Goal: Task Accomplishment & Management: Use online tool/utility

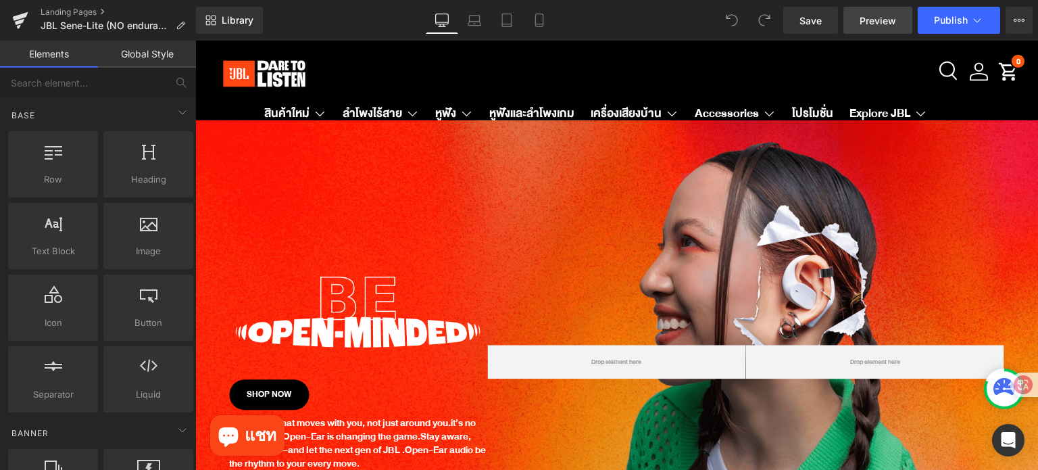
click at [877, 26] on span "Preview" at bounding box center [878, 21] width 36 height 14
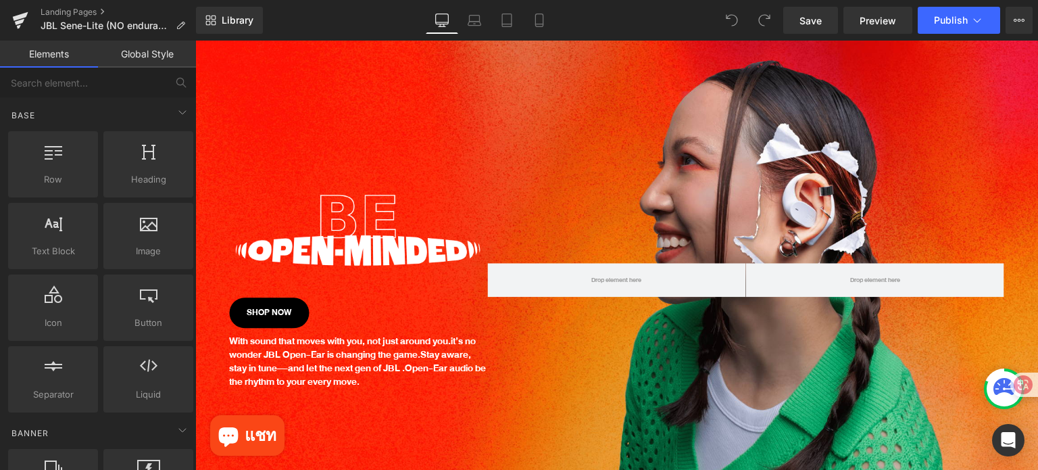
scroll to position [203, 0]
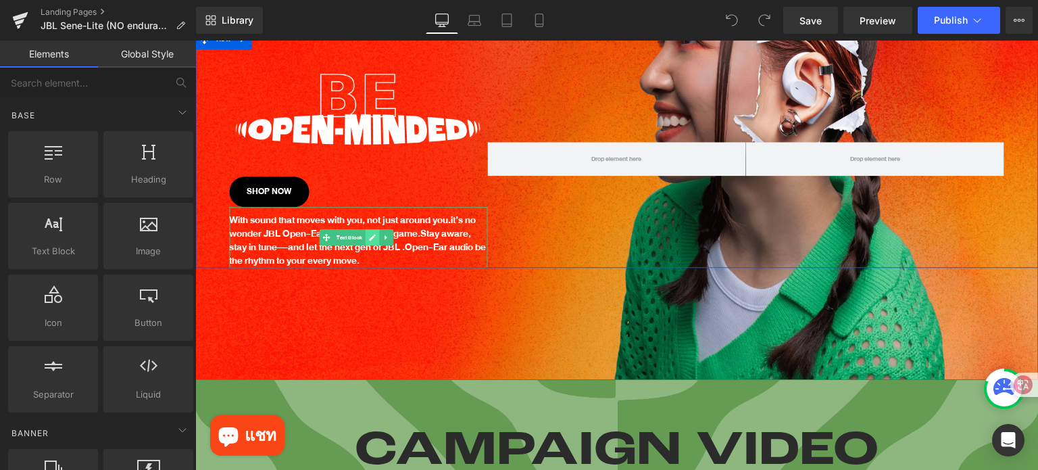
click at [366, 235] on link at bounding box center [373, 238] width 14 height 16
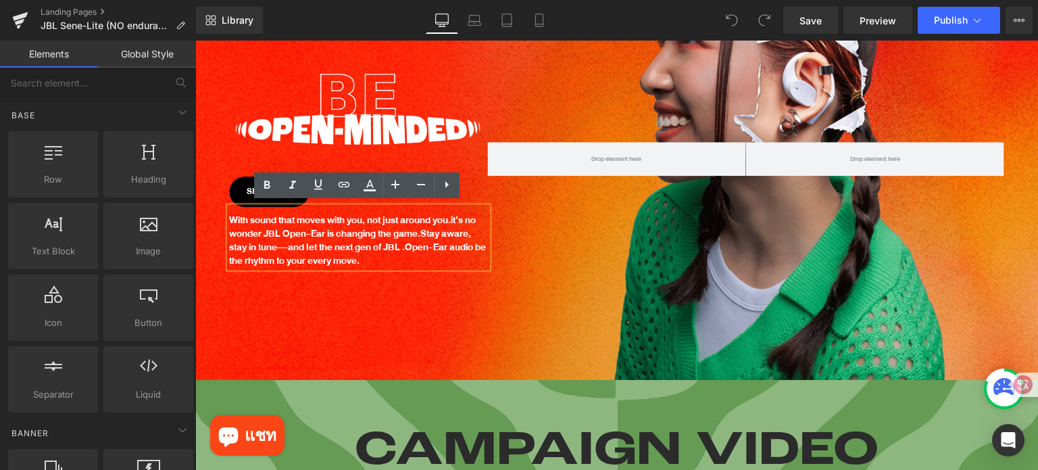
click at [366, 235] on span "Stay aware, stay in tune—and let the next gen of JBL ." at bounding box center [350, 241] width 242 height 30
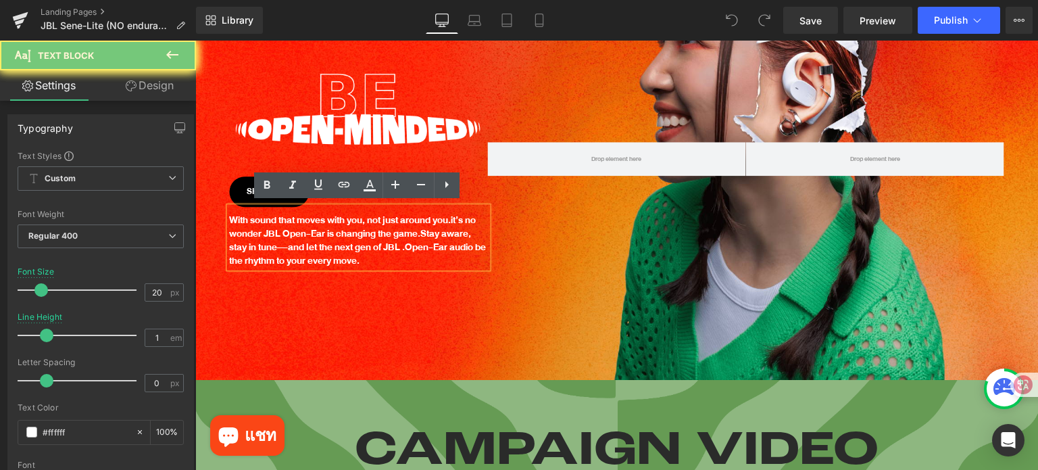
click at [366, 235] on span "Stay aware, stay in tune—and let the next gen of JBL ." at bounding box center [350, 241] width 242 height 30
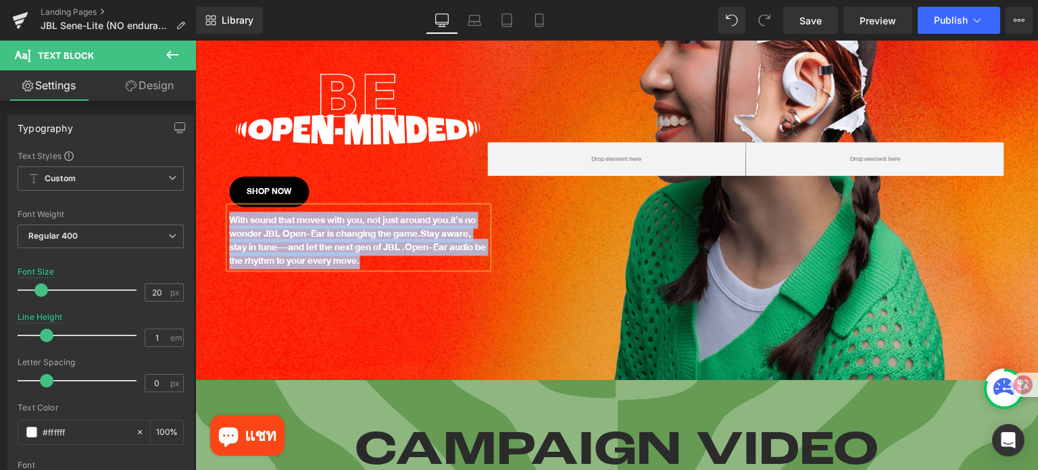
click at [367, 239] on span "Stay aware, stay in tune—and let the next gen of JBL ." at bounding box center [350, 241] width 242 height 30
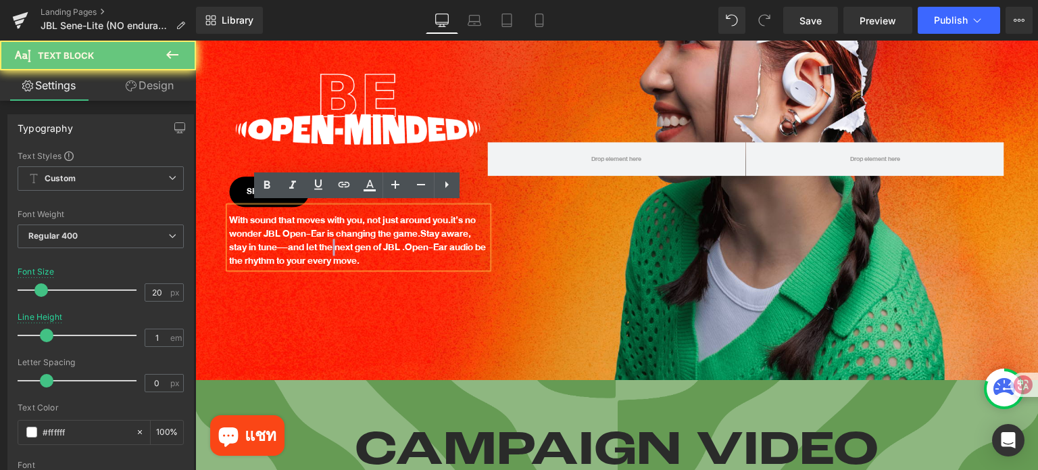
click at [367, 239] on span "Stay aware, stay in tune—and let the next gen of JBL ." at bounding box center [350, 241] width 242 height 30
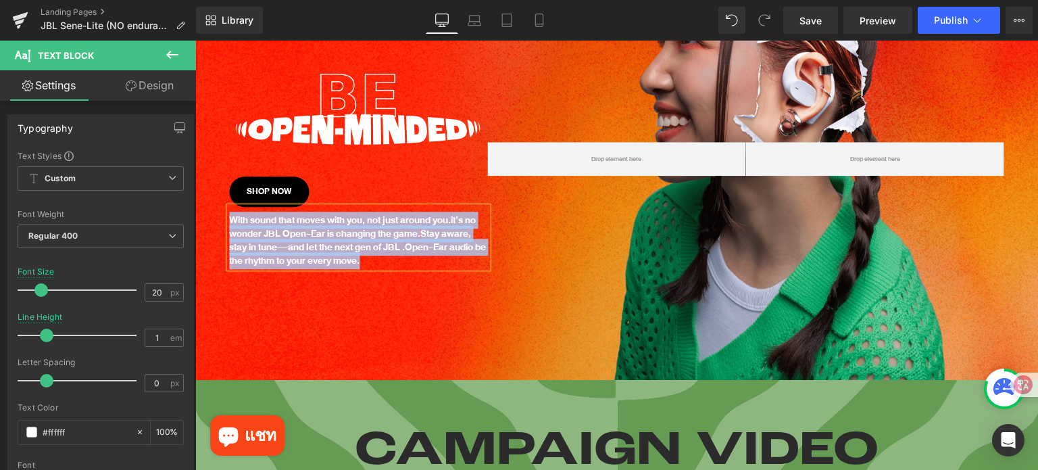
scroll to position [222, 0]
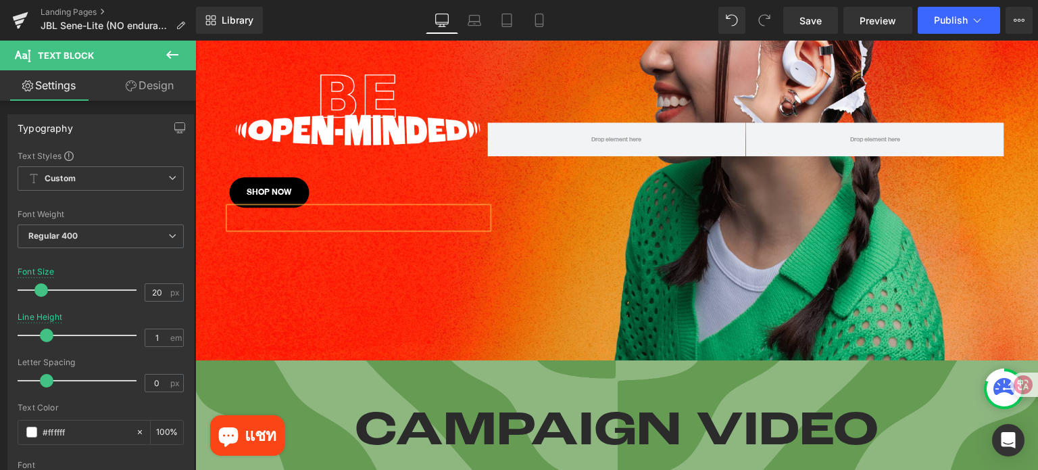
click at [369, 217] on p at bounding box center [358, 222] width 258 height 14
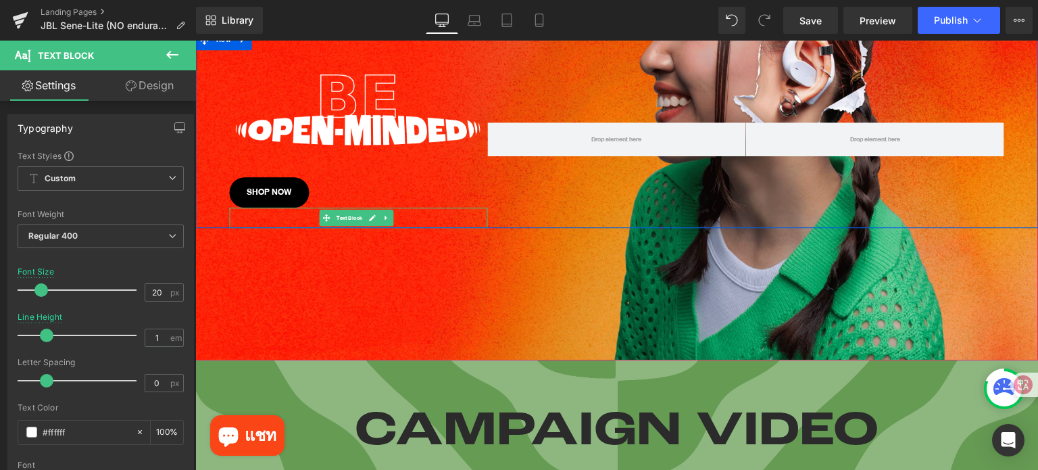
click at [376, 214] on link at bounding box center [373, 218] width 14 height 16
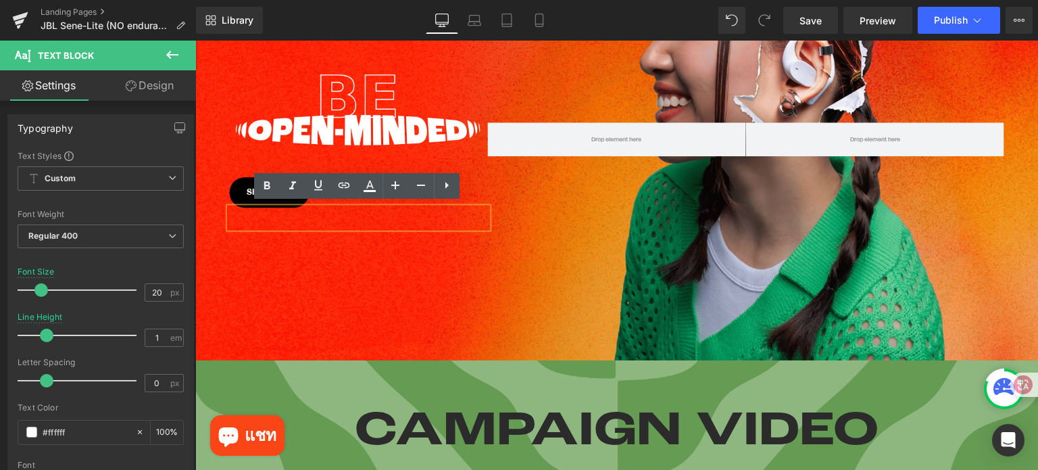
click at [374, 215] on p at bounding box center [358, 222] width 258 height 14
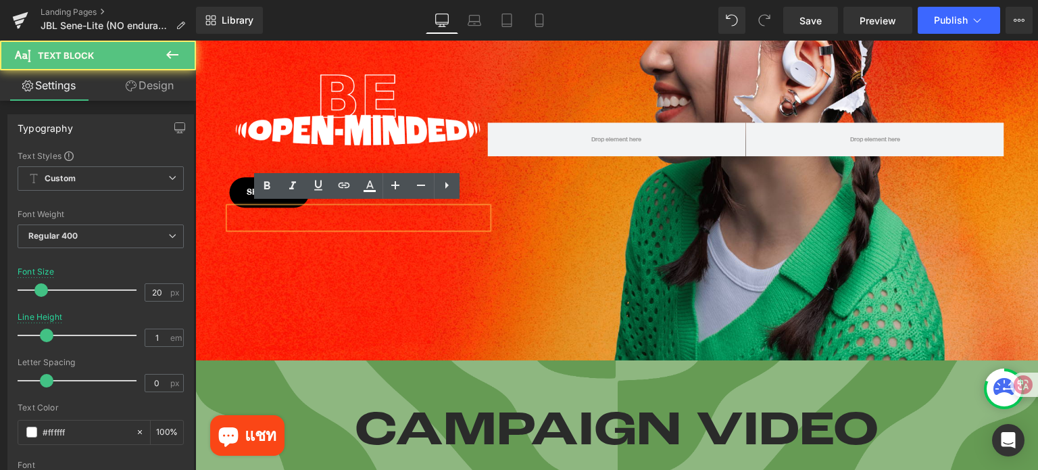
scroll to position [189, 0]
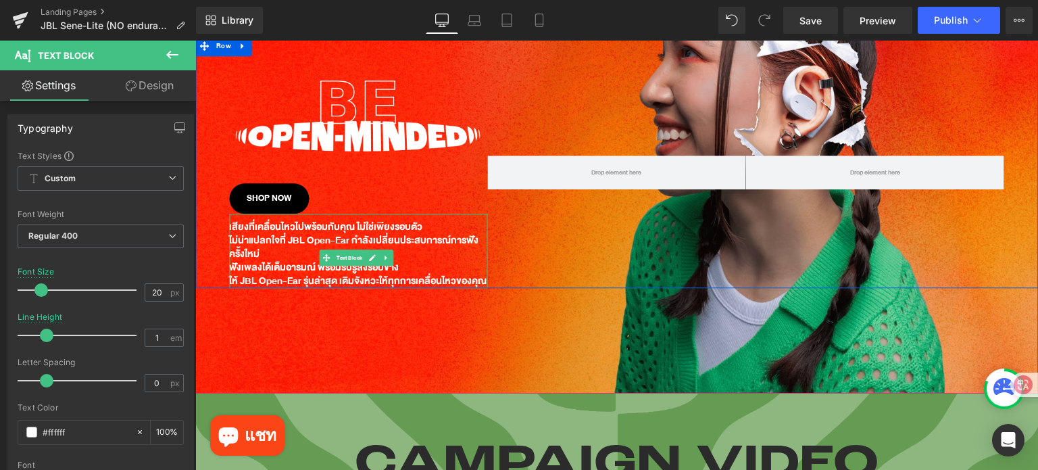
click at [233, 262] on p "ฟังเพลงได้เต็มอารมณ์ พร้อมรับรู้สิ่งรอบข้าง" at bounding box center [358, 269] width 258 height 14
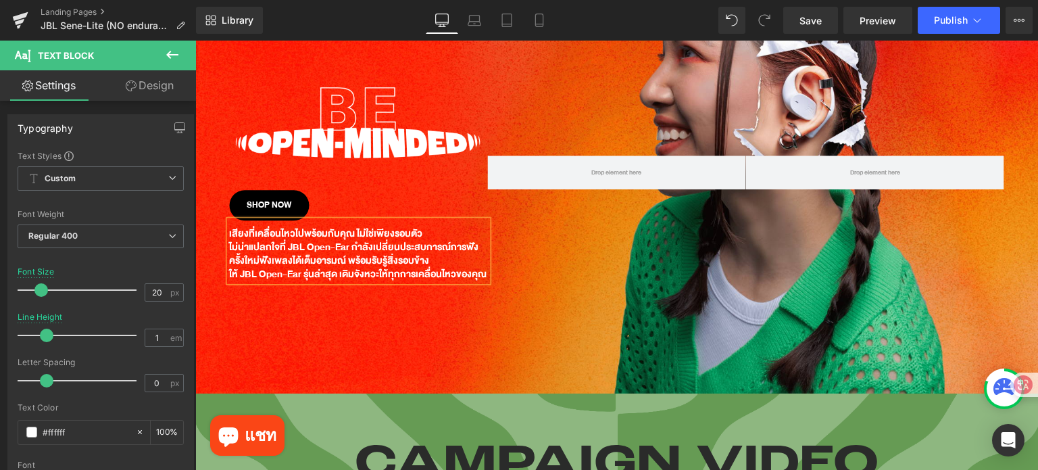
scroll to position [195, 0]
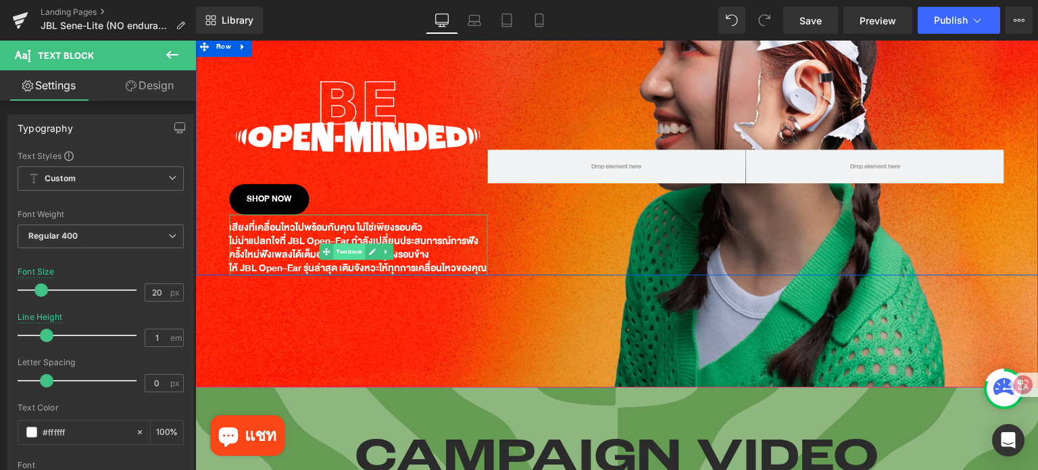
click at [340, 244] on span "Text Block" at bounding box center [350, 252] width 32 height 16
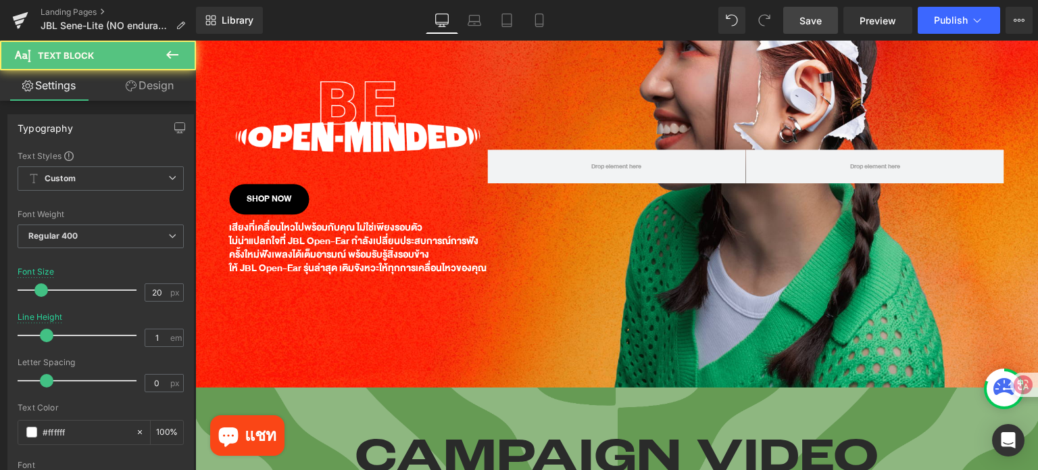
click at [808, 16] on span "Save" at bounding box center [810, 21] width 22 height 14
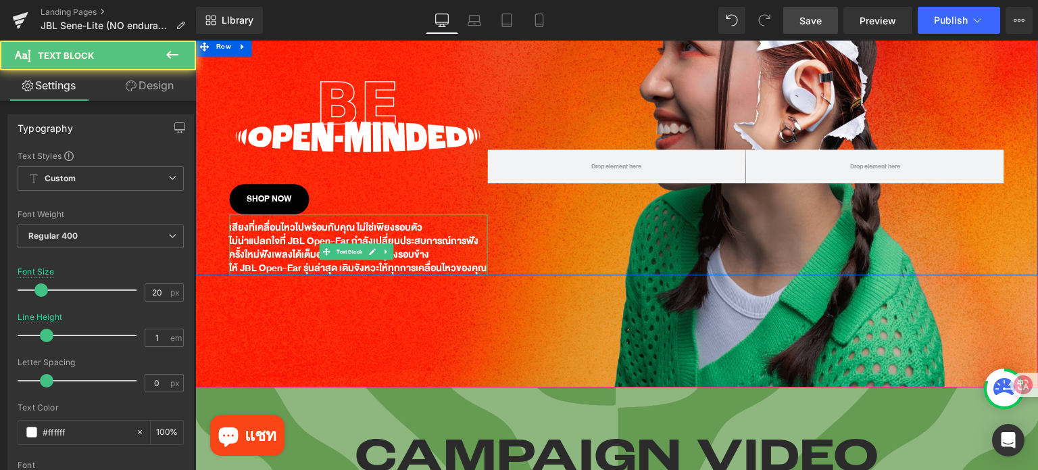
click at [272, 235] on p "ไม่น่าแปลกใจที่ JBL Open-Ear กำลังเปลี่ยนประสบการณ์การฟังครั้งใหม่ ฟังเพลงได้เต…" at bounding box center [358, 248] width 258 height 27
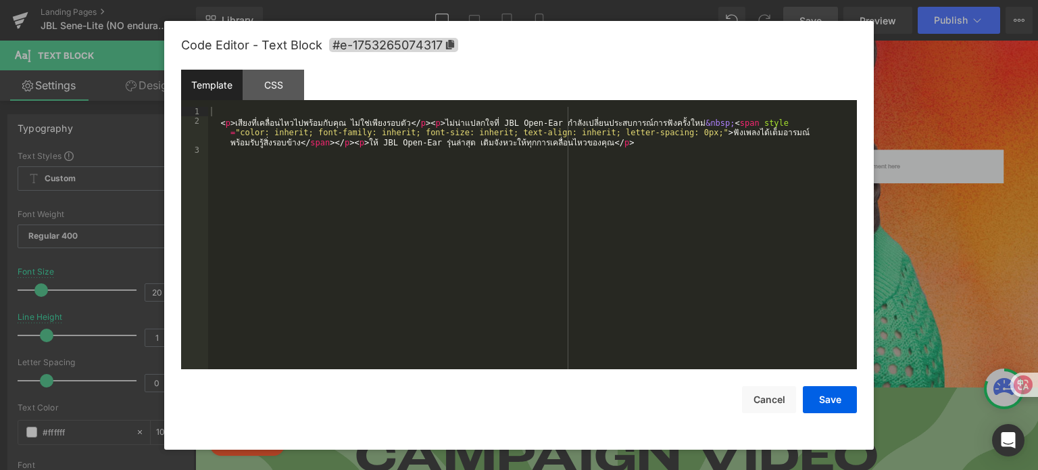
click at [295, 0] on div "Text Block You are previewing how the will restyle your page. You can not edit …" at bounding box center [519, 0] width 1038 height 0
click at [293, 80] on div "CSS" at bounding box center [273, 85] width 61 height 30
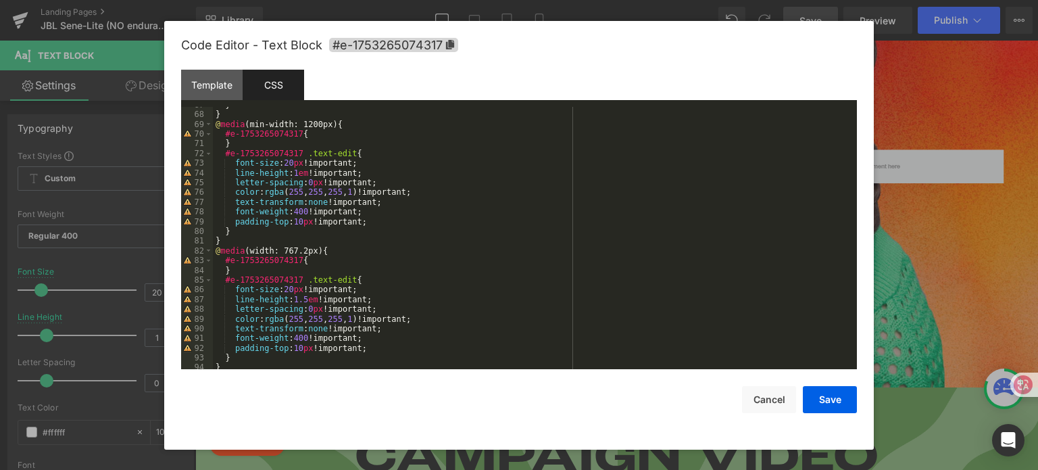
scroll to position [662, 0]
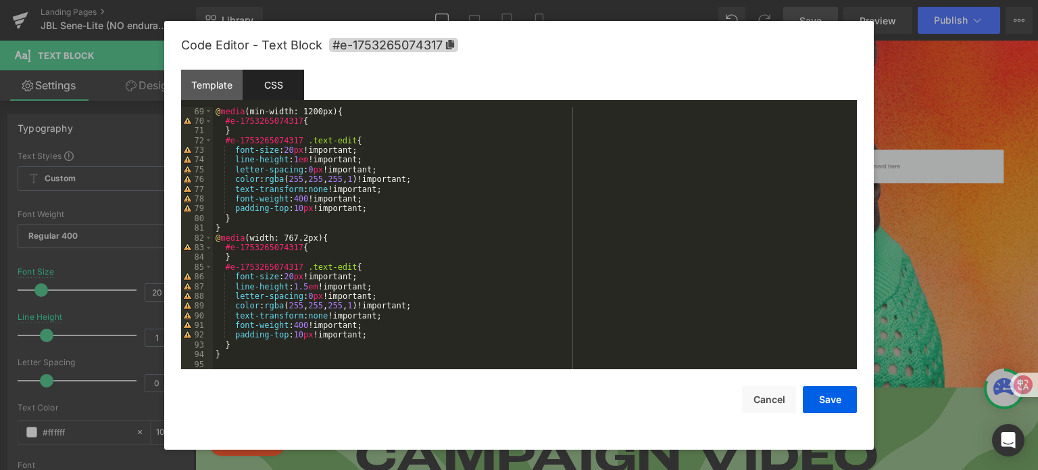
click at [243, 221] on div "@ media (min-width: 1200px) { #e-1753265074317 { } #e-1753265074317 .text-edit …" at bounding box center [532, 248] width 639 height 282
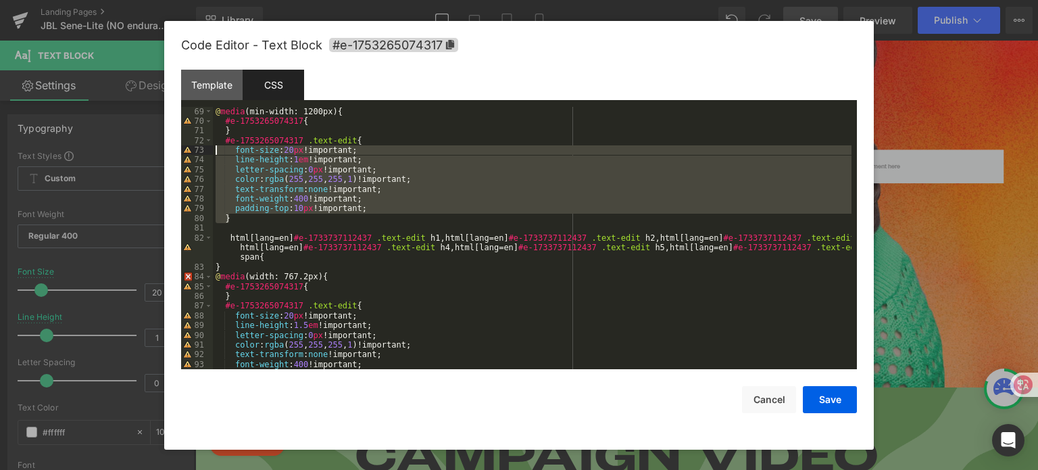
drag, startPoint x: 234, startPoint y: 221, endPoint x: 216, endPoint y: 153, distance: 69.8
click at [216, 153] on div "@ media (min-width: 1200px) { #e-1753265074317 { } #e-1753265074317 .text-edit …" at bounding box center [532, 248] width 639 height 282
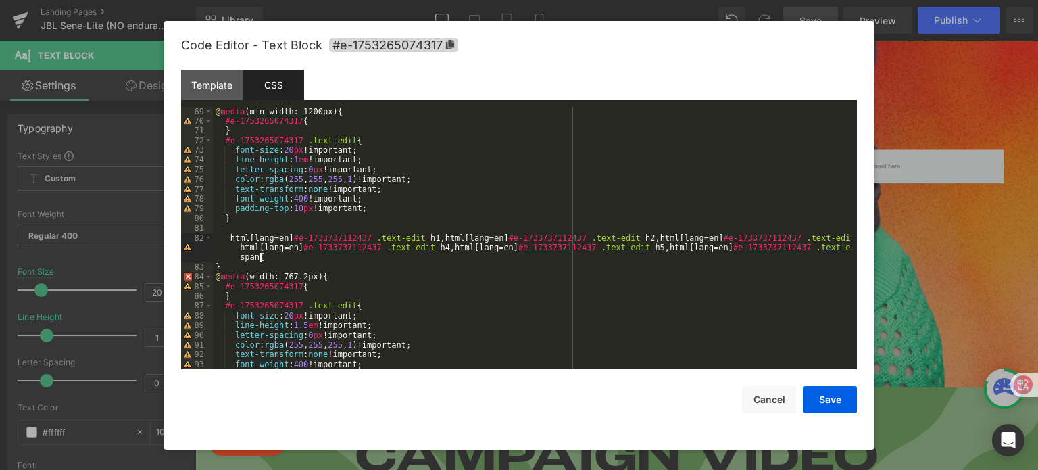
click at [268, 262] on div "@ media (min-width: 1200px) { #e-1753265074317 { } #e-1753265074317 .text-edit …" at bounding box center [532, 248] width 639 height 282
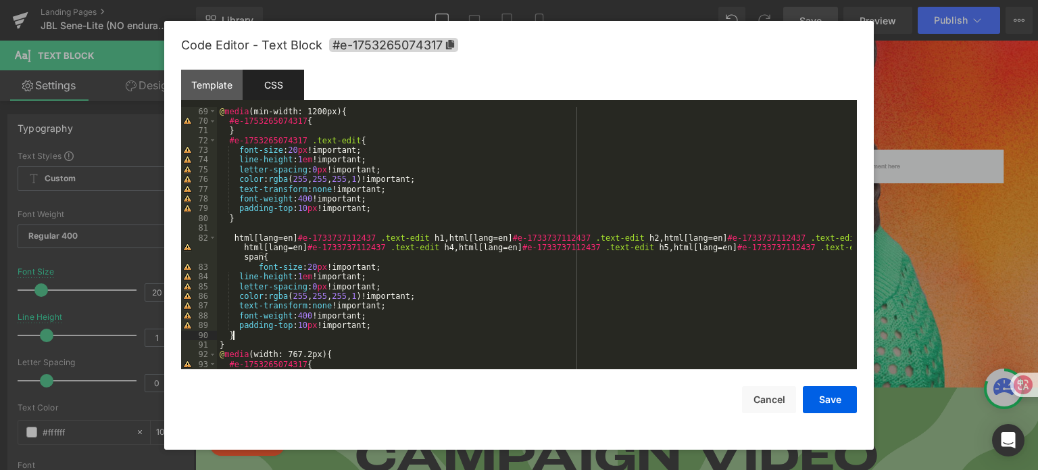
click at [270, 141] on div "@ media (min-width: 1200px) { #e-1753265074317 { } #e-1753265074317 .text-edit …" at bounding box center [534, 248] width 635 height 282
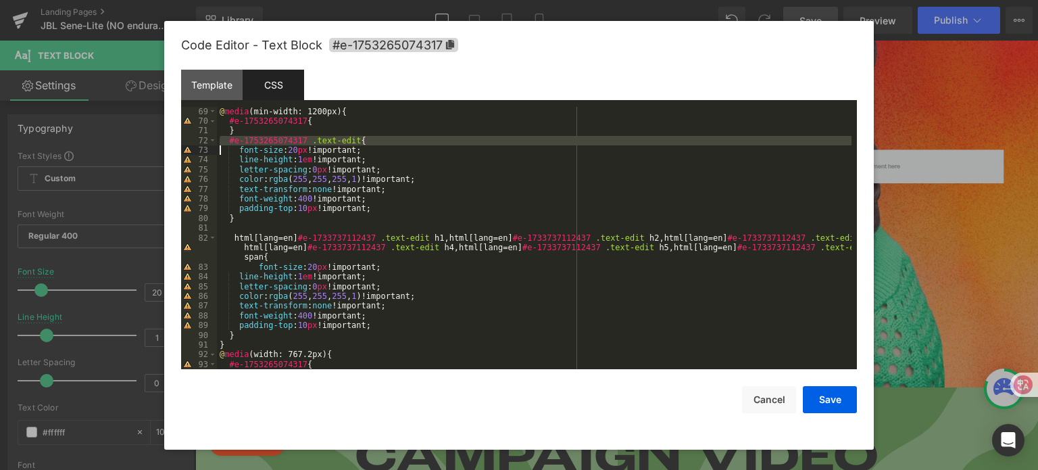
click at [270, 141] on div "@ media (min-width: 1200px) { #e-1753265074317 { } #e-1753265074317 .text-edit …" at bounding box center [534, 238] width 635 height 263
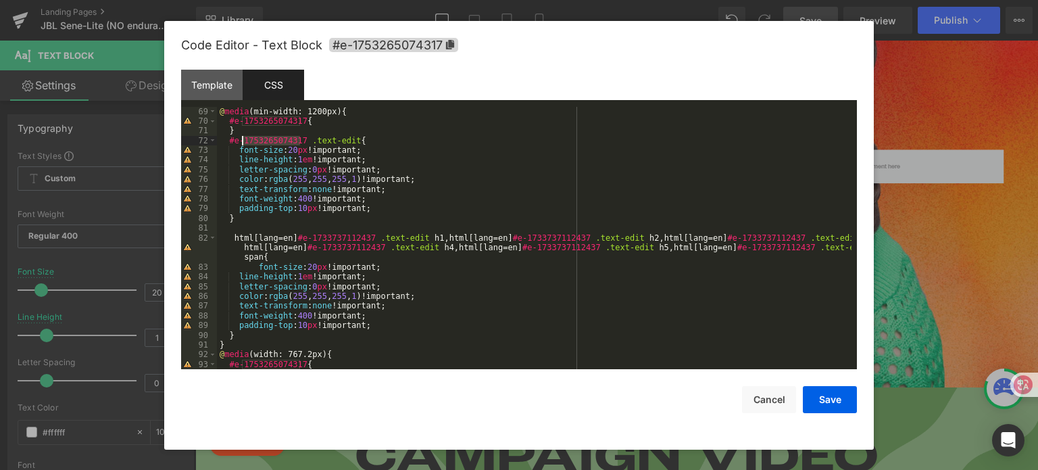
click at [270, 141] on div "@ media (min-width: 1200px) { #e-1753265074317 { } #e-1753265074317 .text-edit …" at bounding box center [534, 248] width 635 height 282
click at [337, 236] on div "@ media (min-width: 1200px) { #e-1753265074317 { } #e-1753265074317 .text-edit …" at bounding box center [534, 248] width 635 height 282
paste textarea
click at [295, 239] on div "@ media (min-width: 1200px) { #e-1753265074317 { } #e-1753265074317 .text-edit …" at bounding box center [534, 248] width 635 height 282
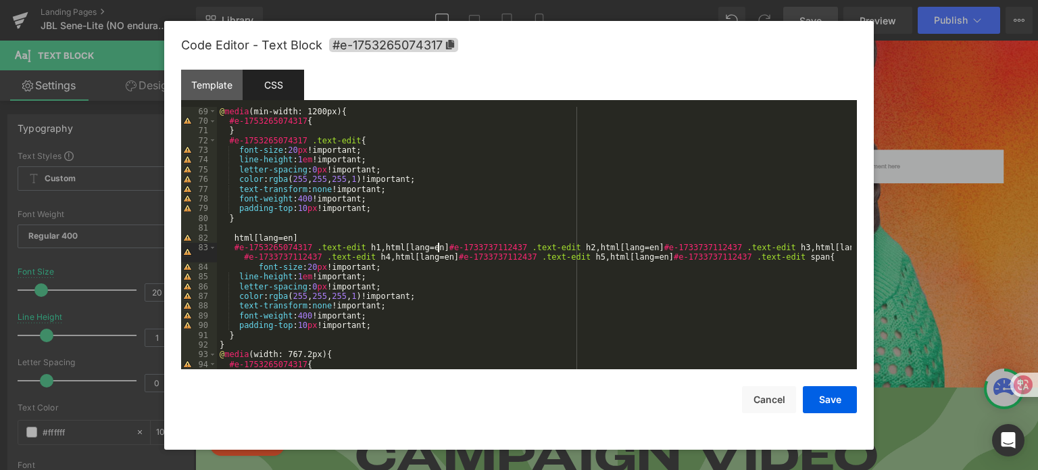
click at [438, 245] on div "@ media (min-width: 1200px) { #e-1753265074317 { } #e-1753265074317 .text-edit …" at bounding box center [534, 248] width 635 height 282
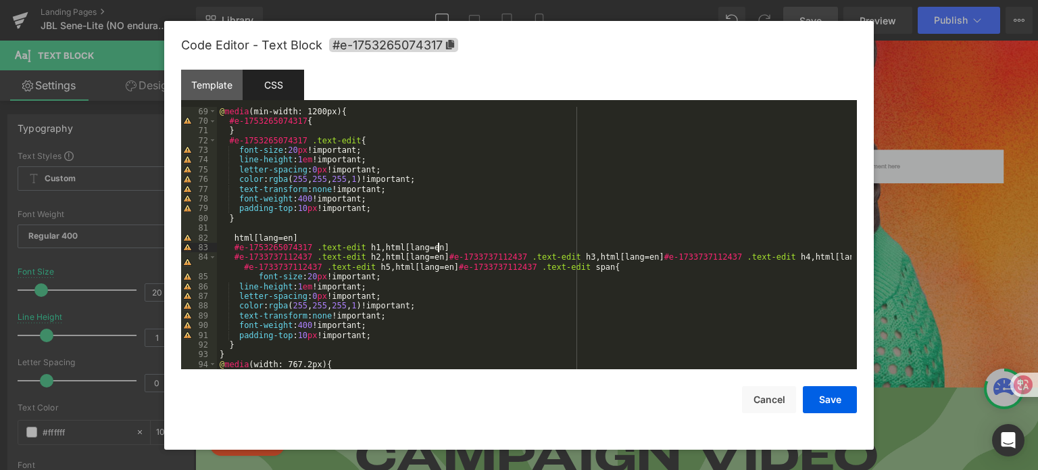
click at [438, 251] on div "@ media (min-width: 1200px) { #e-1753265074317 { } #e-1753265074317 .text-edit …" at bounding box center [534, 248] width 635 height 282
click at [440, 256] on div "@ media (min-width: 1200px) { #e-1753265074317 { } #e-1753265074317 .text-edit …" at bounding box center [534, 248] width 635 height 282
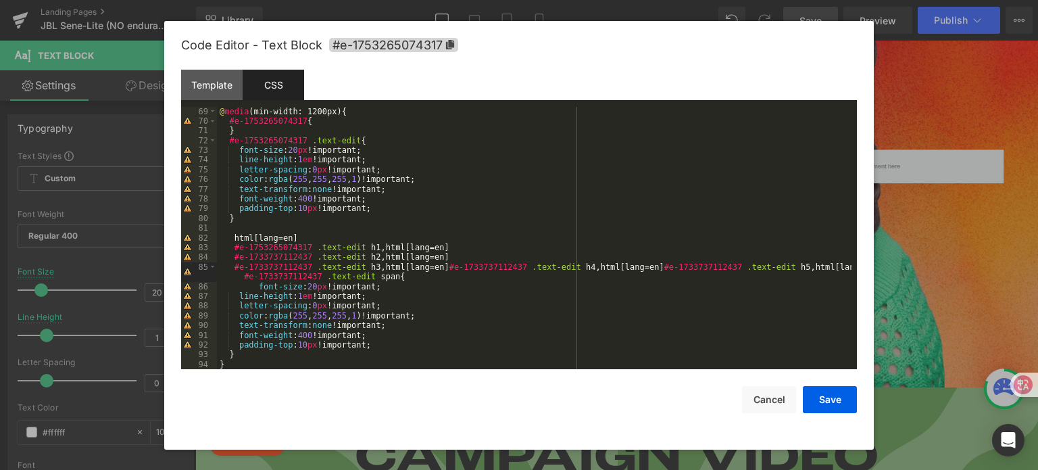
click at [438, 264] on div "@ media (min-width: 1200px) { #e-1753265074317 { } #e-1753265074317 .text-edit …" at bounding box center [534, 248] width 635 height 282
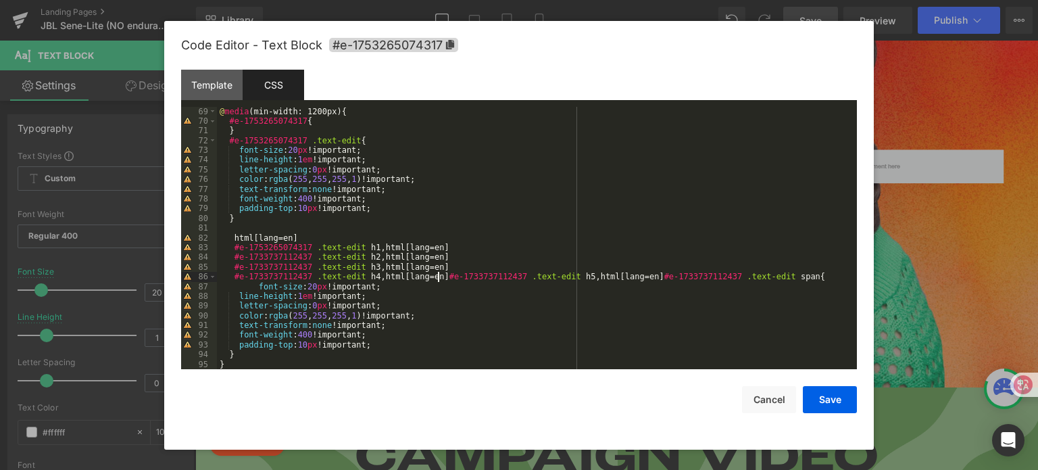
click at [439, 275] on div "@ media (min-width: 1200px) { #e-1753265074317 { } #e-1753265074317 .text-edit …" at bounding box center [534, 248] width 635 height 282
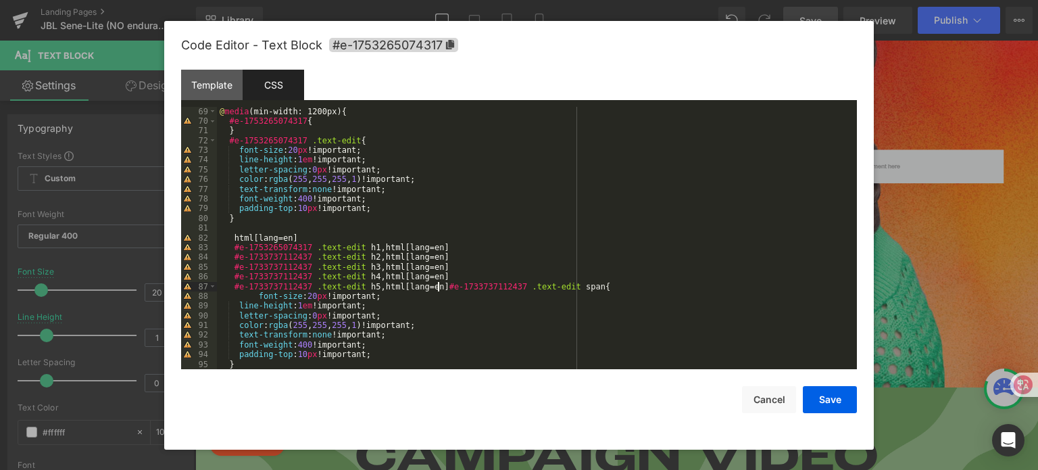
click at [438, 282] on div "@ media (min-width: 1200px) { #e-1753265074317 { } #e-1753265074317 .text-edit …" at bounding box center [534, 248] width 635 height 282
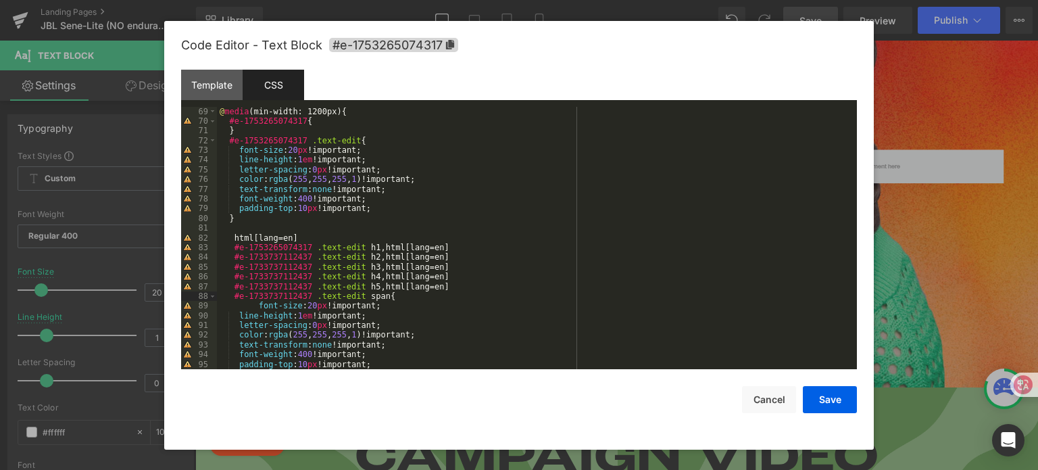
click at [263, 257] on div "@ media (min-width: 1200px) { #e-1753265074317 { } #e-1753265074317 .text-edit …" at bounding box center [534, 248] width 635 height 282
click at [266, 268] on div "@ media (min-width: 1200px) { #e-1753265074317 { } #e-1753265074317 .text-edit …" at bounding box center [534, 248] width 635 height 282
click at [268, 276] on div "@ media (min-width: 1200px) { #e-1753265074317 { } #e-1753265074317 .text-edit …" at bounding box center [534, 248] width 635 height 282
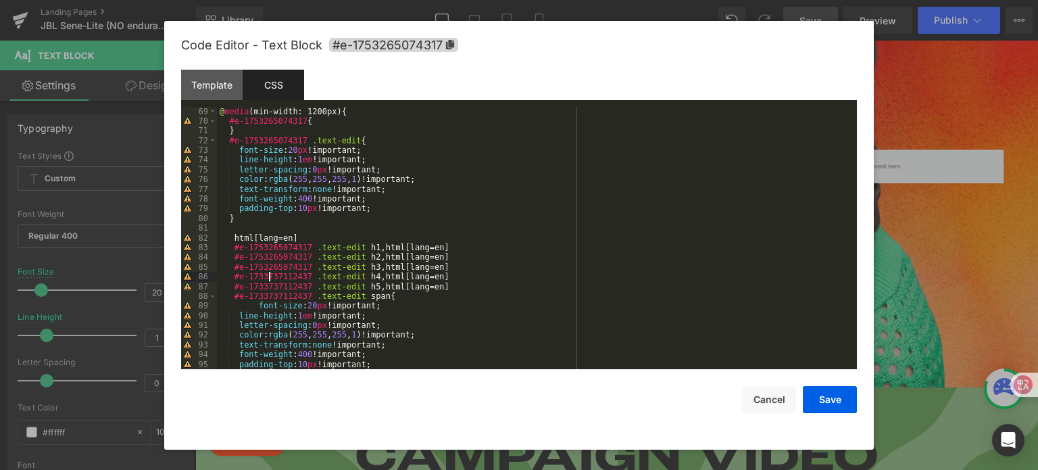
click at [268, 276] on div "@ media (min-width: 1200px) { #e-1753265074317 { } #e-1753265074317 .text-edit …" at bounding box center [534, 248] width 635 height 282
click at [271, 286] on div "@ media (min-width: 1200px) { #e-1753265074317 { } #e-1753265074317 .text-edit …" at bounding box center [534, 248] width 635 height 282
click at [276, 299] on div "@ media (min-width: 1200px) { #e-1753265074317 { } #e-1753265074317 .text-edit …" at bounding box center [534, 248] width 635 height 282
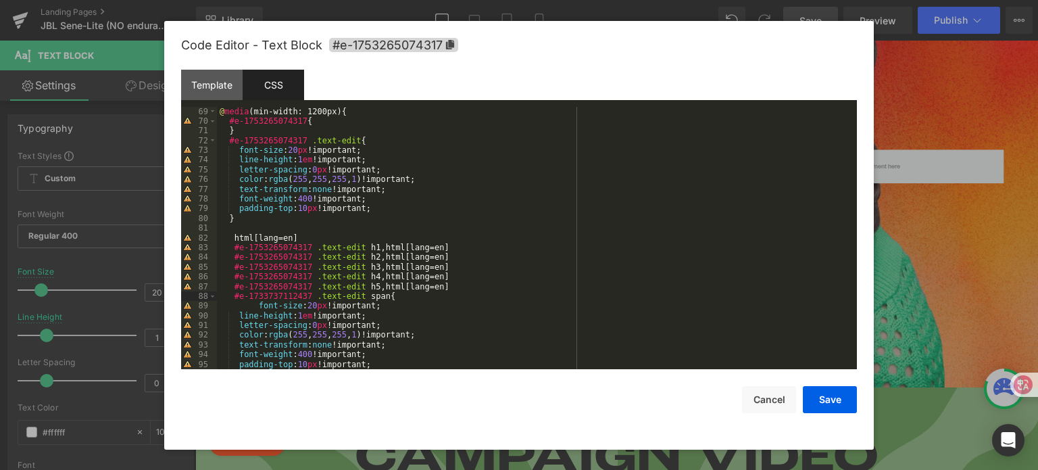
click at [276, 299] on div "@ media (min-width: 1200px) { #e-1753265074317 { } #e-1753265074317 .text-edit …" at bounding box center [534, 248] width 635 height 282
click at [275, 299] on div "@ media (min-width: 1200px) { #e-1753265074317 { } #e-1753265074317 .text-edit …" at bounding box center [534, 248] width 635 height 282
click at [465, 281] on div "@ media (min-width: 1200px) { #e-1753265074317 { } #e-1753265074317 .text-edit …" at bounding box center [534, 248] width 635 height 282
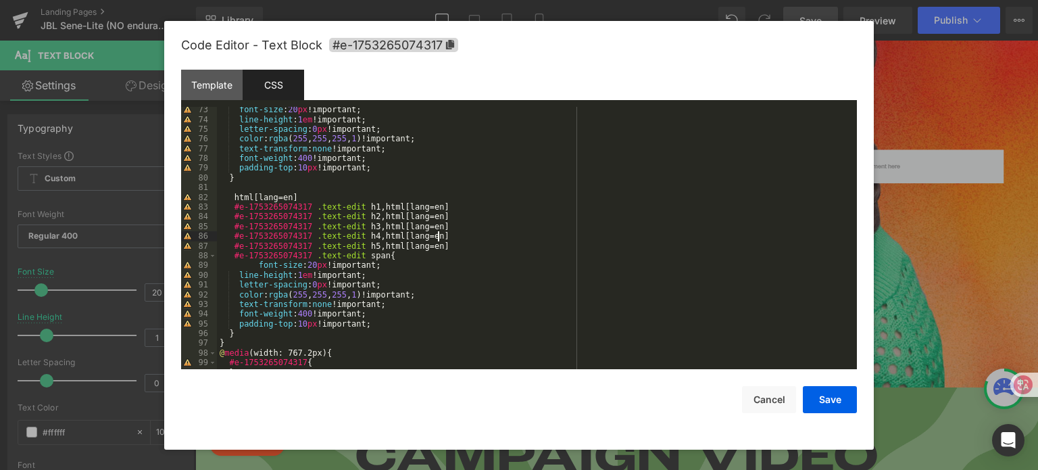
scroll to position [743, 0]
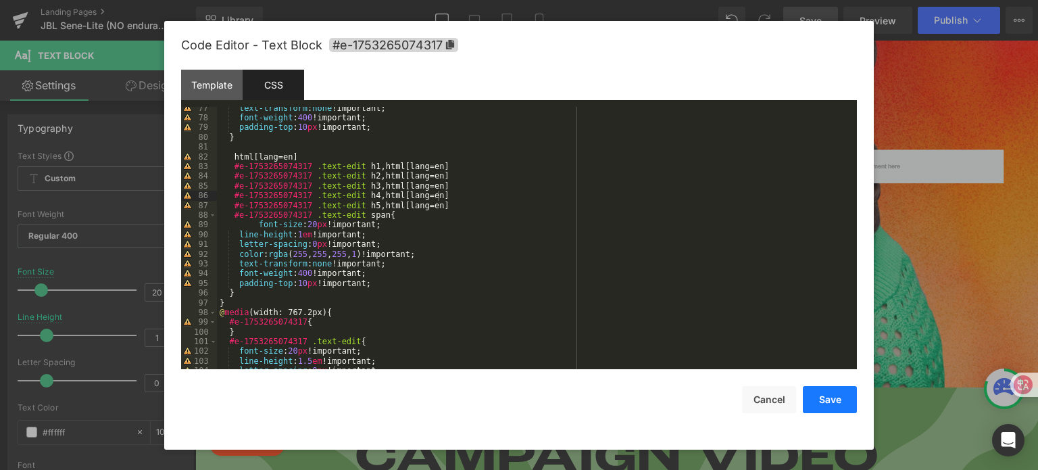
click at [834, 404] on button "Save" at bounding box center [830, 399] width 54 height 27
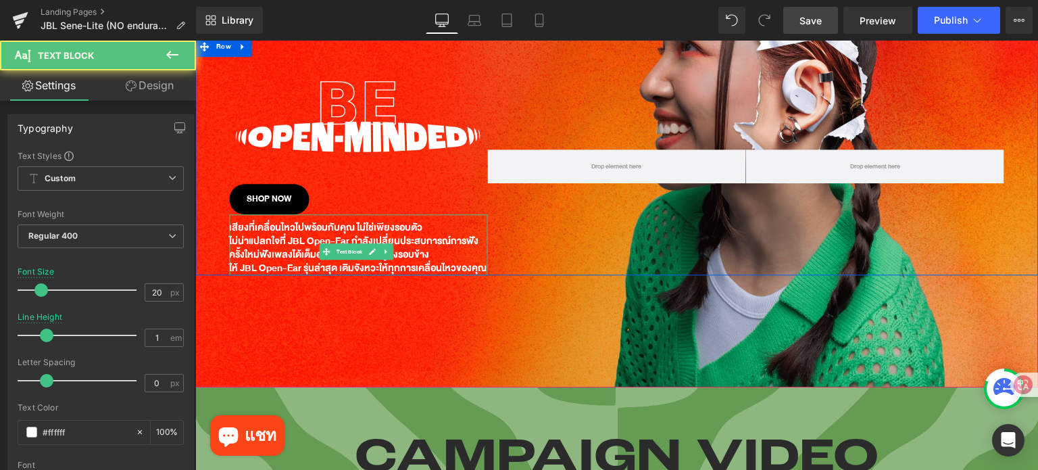
click at [289, 235] on p "ไม่น่าแปลกใจที่ JBL Open-Ear กำลังเปลี่ยนประสบการณ์การฟังครั้งใหม่ ฟังเพลงได้เต…" at bounding box center [358, 248] width 258 height 27
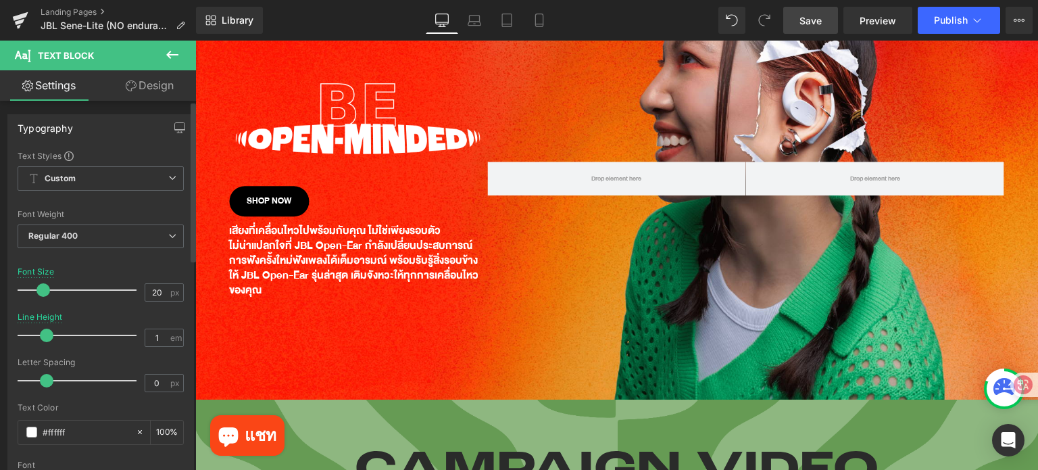
scroll to position [192, 0]
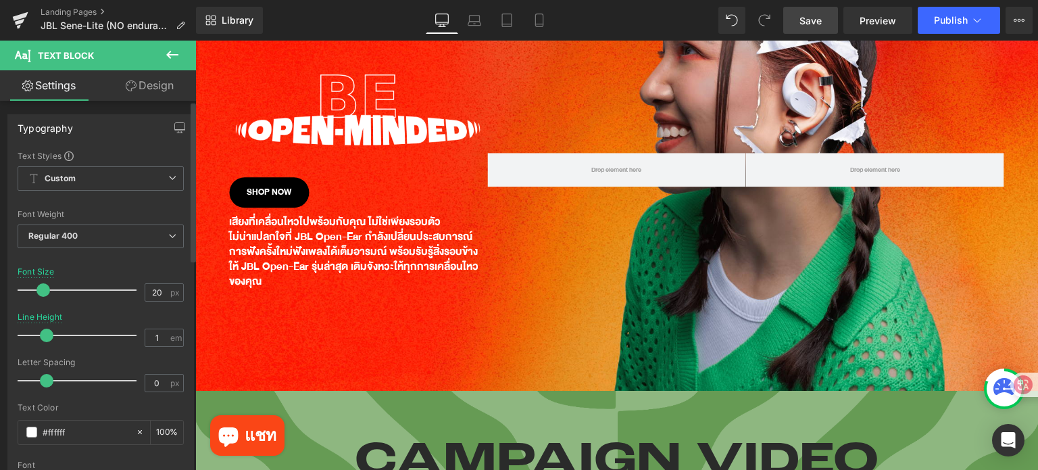
click at [39, 291] on span at bounding box center [43, 290] width 14 height 14
drag, startPoint x: 808, startPoint y: 23, endPoint x: 722, endPoint y: 68, distance: 96.7
click at [808, 23] on span "Save" at bounding box center [810, 21] width 22 height 14
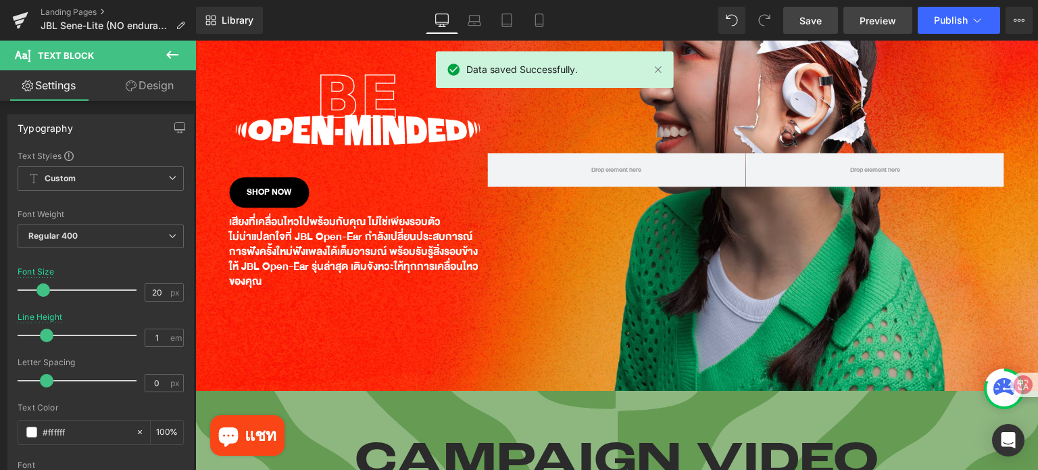
click at [866, 20] on span "Preview" at bounding box center [878, 21] width 36 height 14
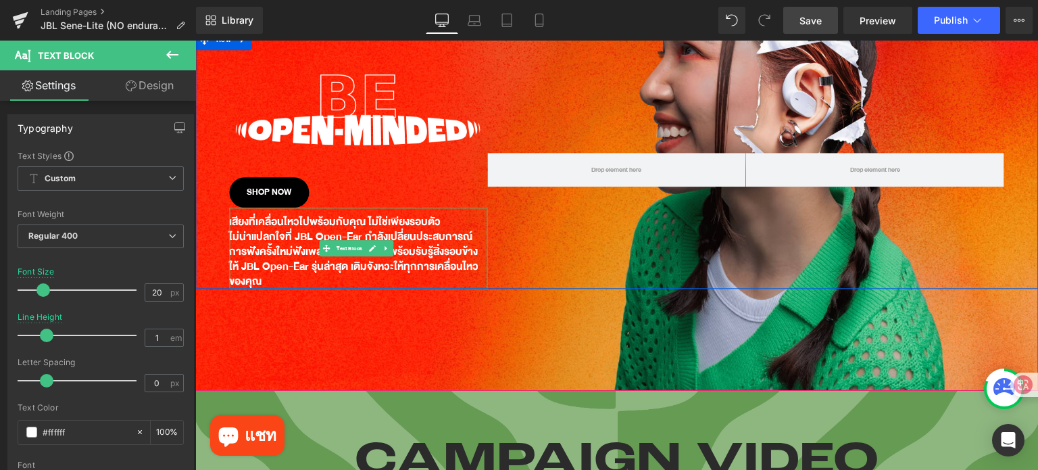
click at [233, 232] on p "ไม่น่าแปลกใจที่ JBL Open-Ear กำลังเปลี่ยนประสบการณ์การฟังครั้งใหม่ ฟังเพลงได้เต…" at bounding box center [358, 245] width 258 height 30
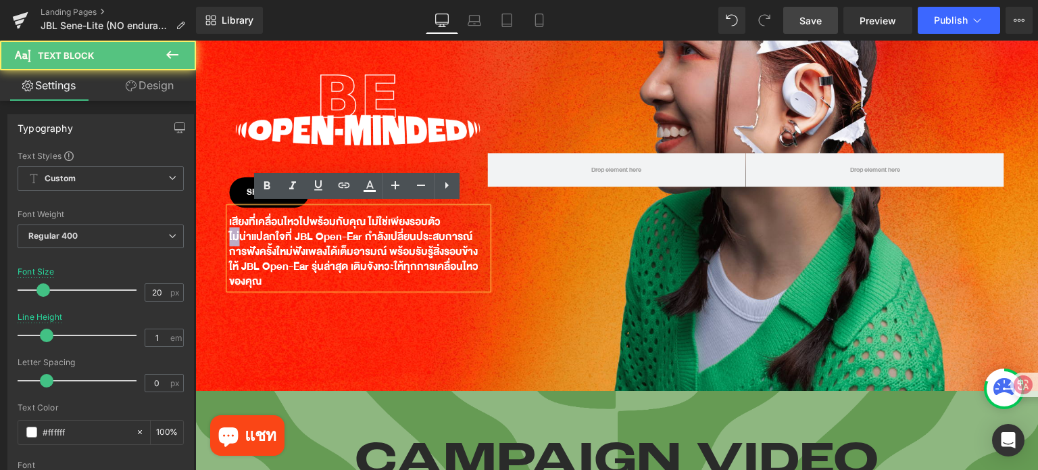
click at [233, 232] on p "ไม่น่าแปลกใจที่ JBL Open-Ear กำลังเปลี่ยนประสบการณ์การฟังครั้งใหม่ ฟังเพลงได้เต…" at bounding box center [358, 245] width 258 height 30
click at [230, 233] on p "ไม่น่าแปลกใจที่ JBL Open-Ear กำลังเปลี่ยนประสบการณ์การฟังครั้งใหม่ ฟังเพลงได้เต…" at bounding box center [358, 245] width 258 height 30
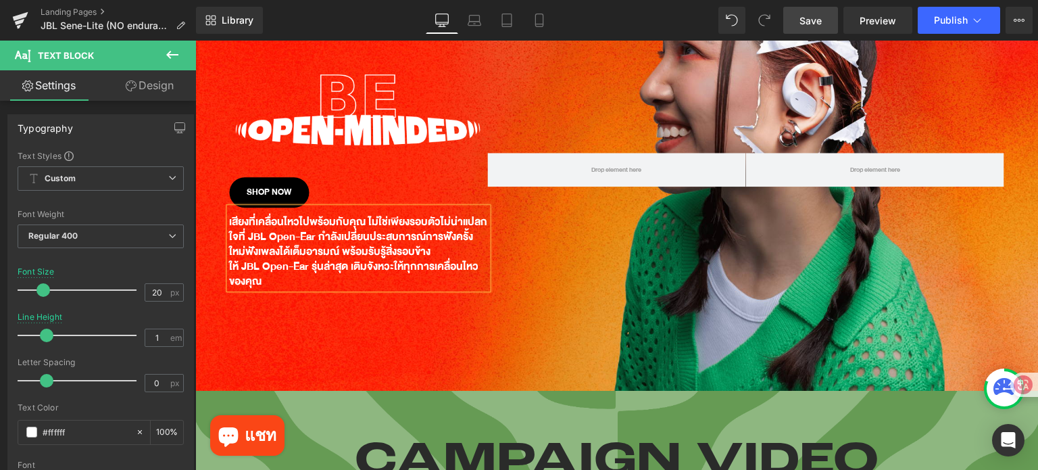
click at [229, 264] on div "เสียงที่เคลื่อนไหวไปพร้อมกับคุณ ไม่ใช่เพียงรอบตัว ไม่น่าแปลกใจที่ JBL Open-Ear …" at bounding box center [358, 248] width 258 height 81
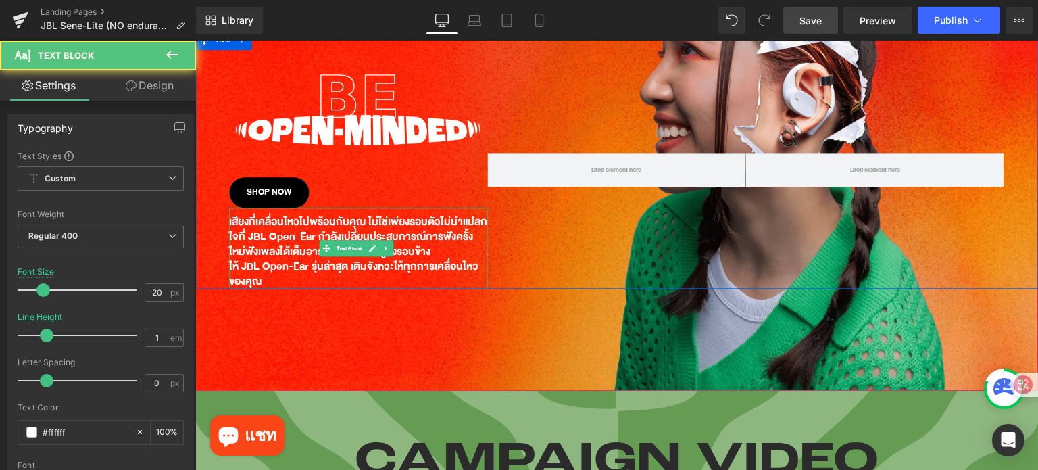
click at [238, 262] on p "ให้ JBL Open-Ear รุ่นล่าสุด เติมจังหวะให้ทุกการเคลื่อนไหวของคุณ" at bounding box center [358, 275] width 258 height 30
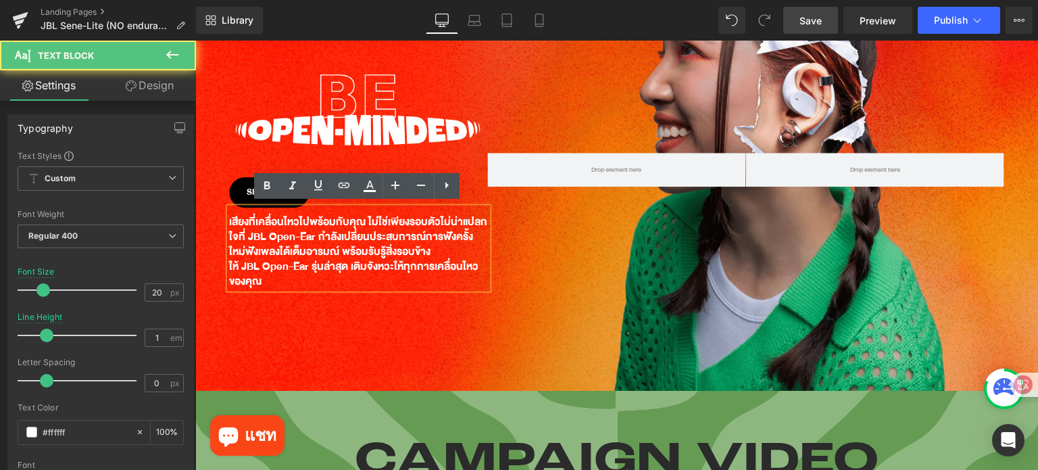
click at [231, 262] on p "ให้ JBL Open-Ear รุ่นล่าสุด เติมจังหวะให้ทุกการเคลื่อนไหวของคุณ" at bounding box center [358, 275] width 258 height 30
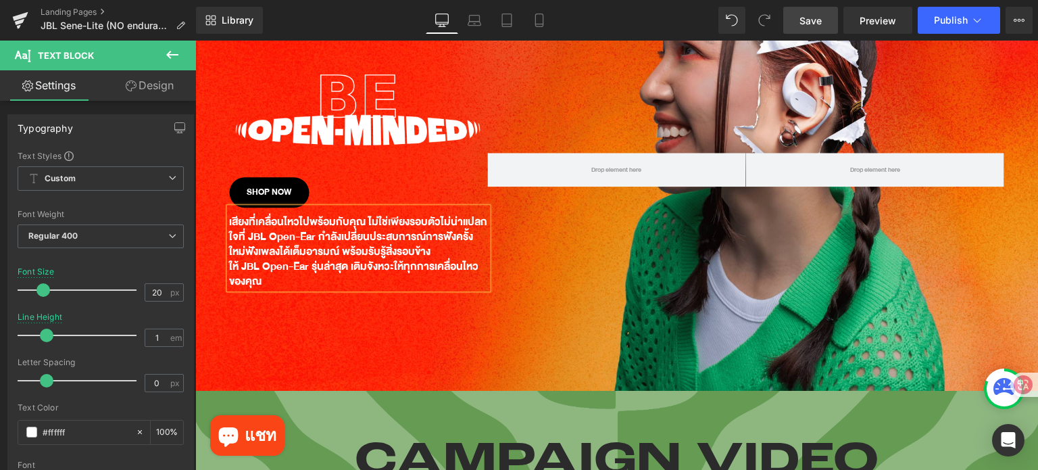
scroll to position [200, 0]
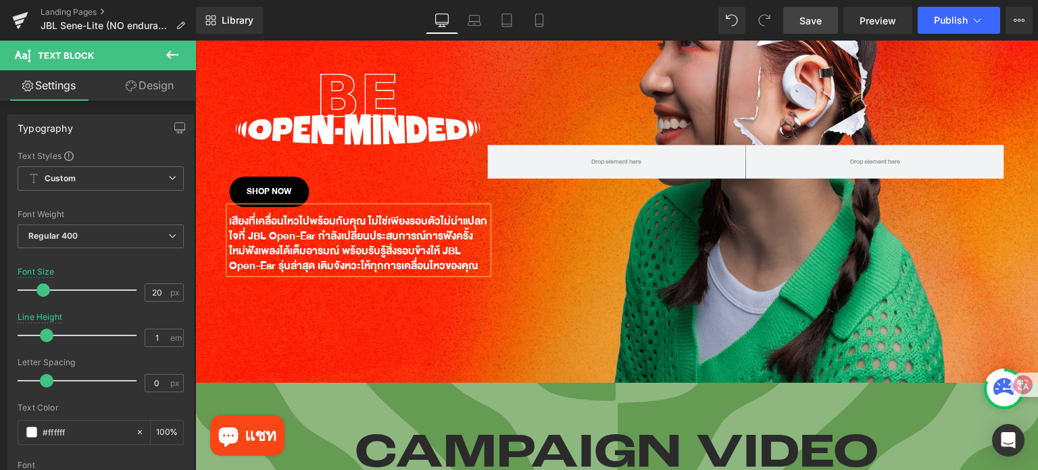
click at [818, 26] on span "Save" at bounding box center [810, 21] width 22 height 14
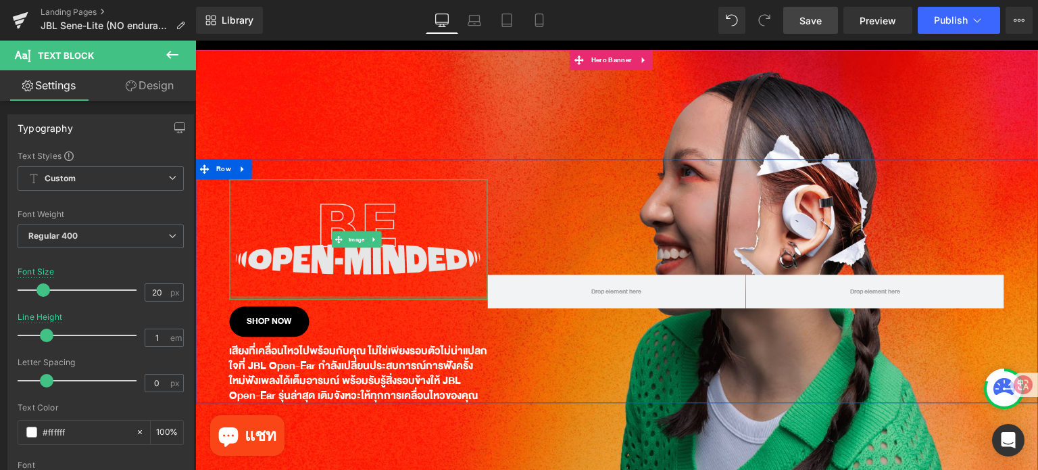
scroll to position [65, 0]
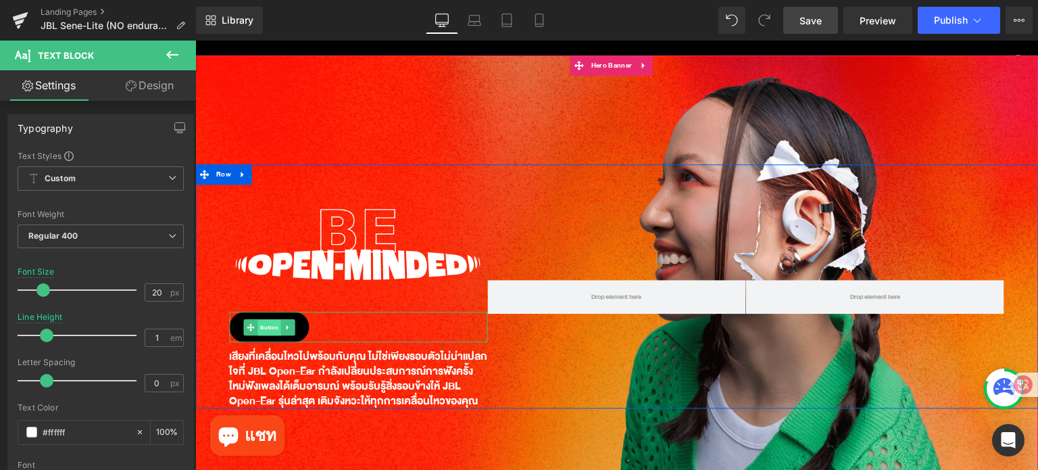
click at [266, 322] on span "Button" at bounding box center [268, 328] width 23 height 16
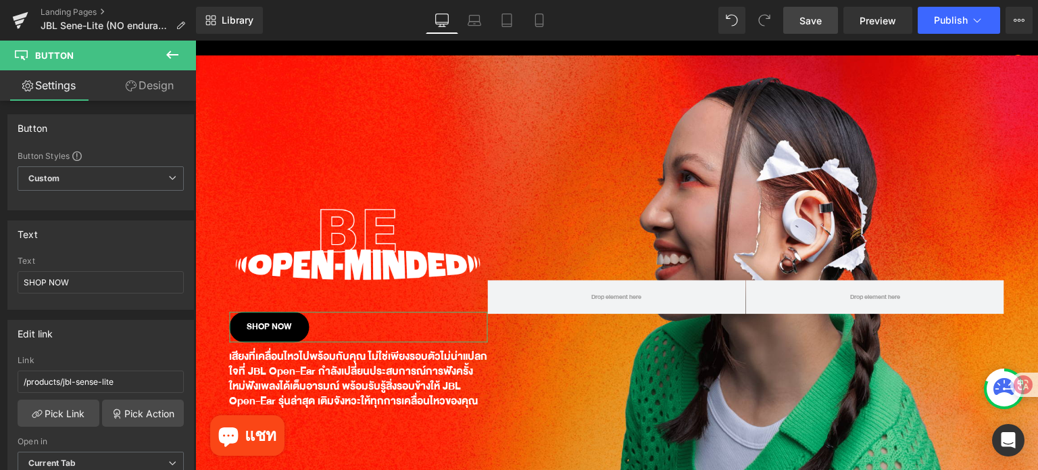
click at [142, 86] on link "Design" at bounding box center [150, 85] width 98 height 30
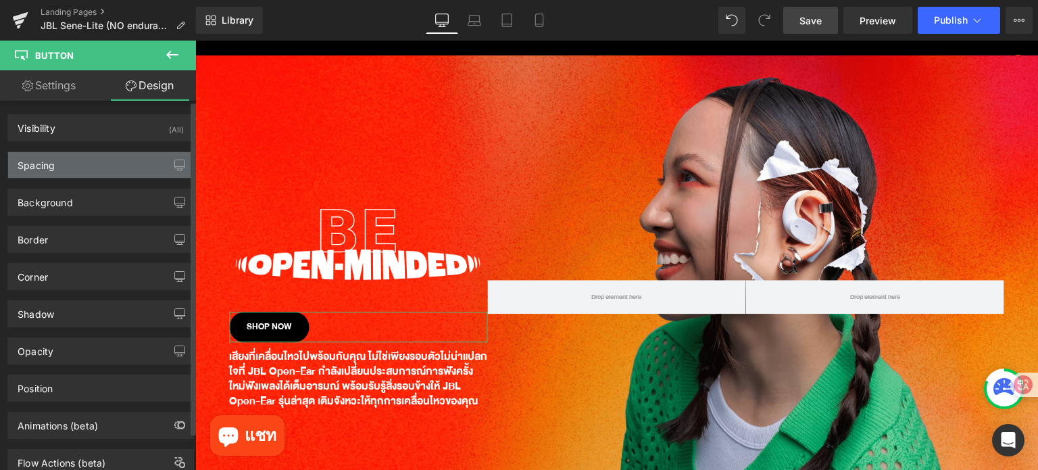
click at [92, 166] on div "Spacing" at bounding box center [100, 165] width 185 height 26
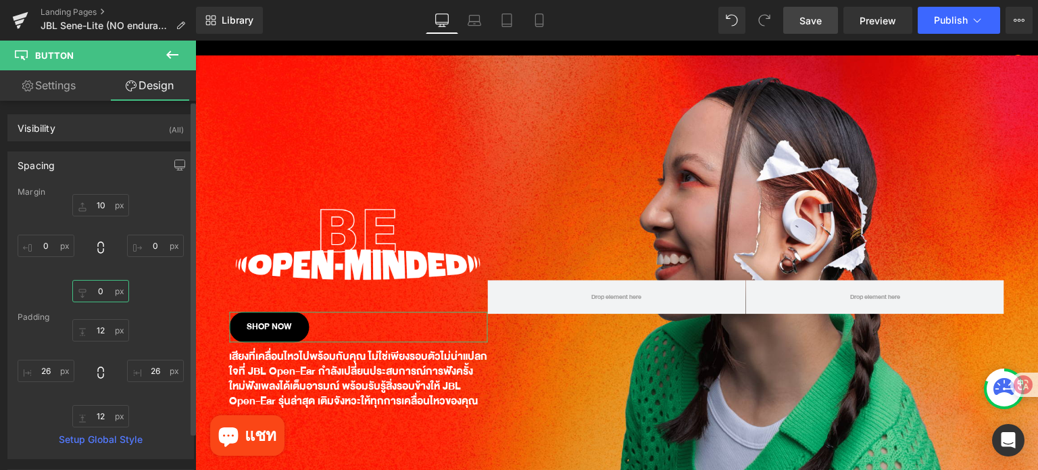
click at [101, 295] on input "text" at bounding box center [100, 291] width 57 height 22
type input "ๅ"
type input "จ"
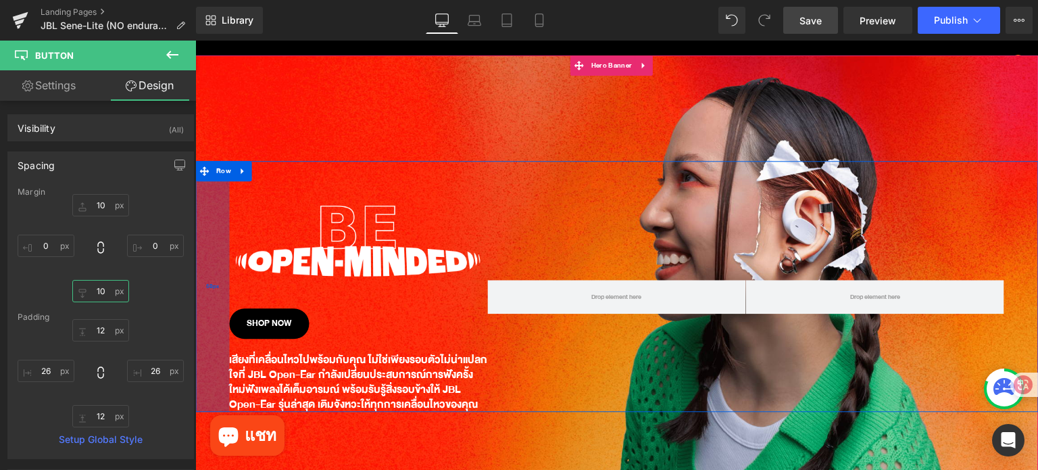
scroll to position [61, 0]
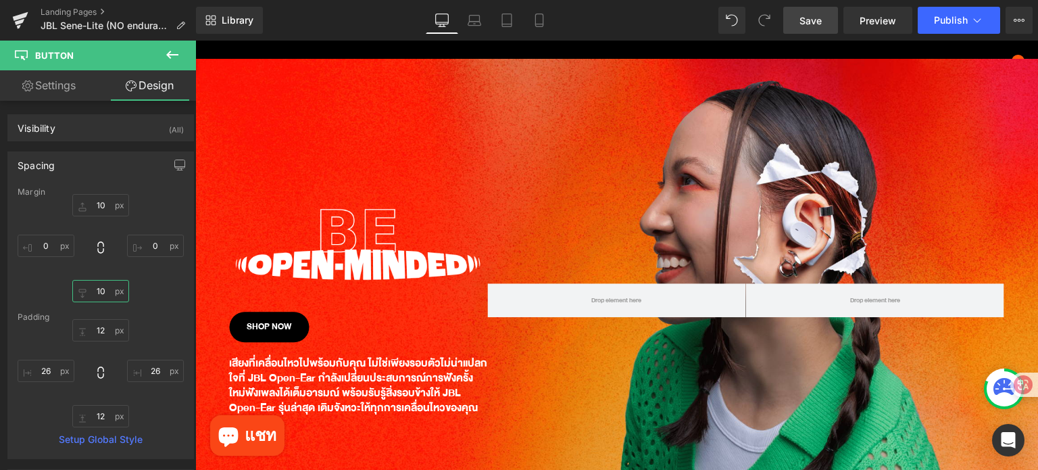
type input "10"
click at [801, 24] on span "Save" at bounding box center [810, 21] width 22 height 14
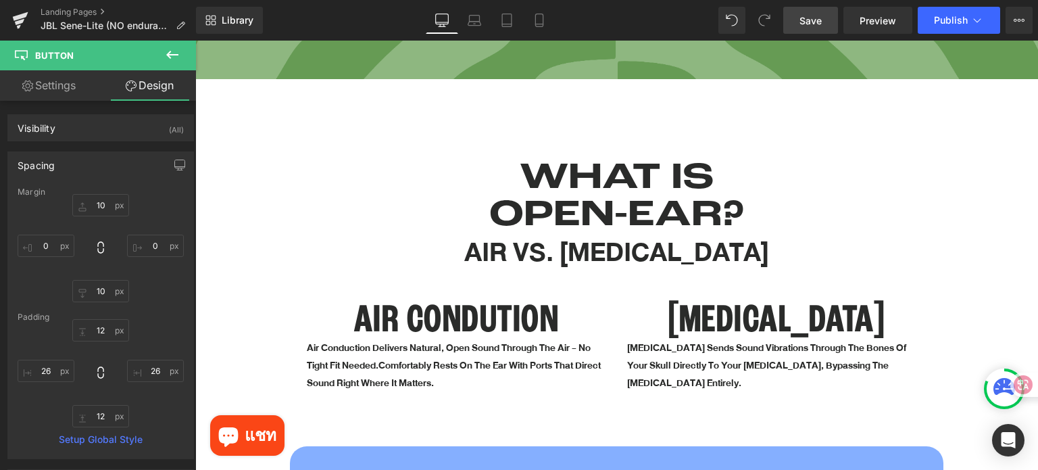
scroll to position [1008, 0]
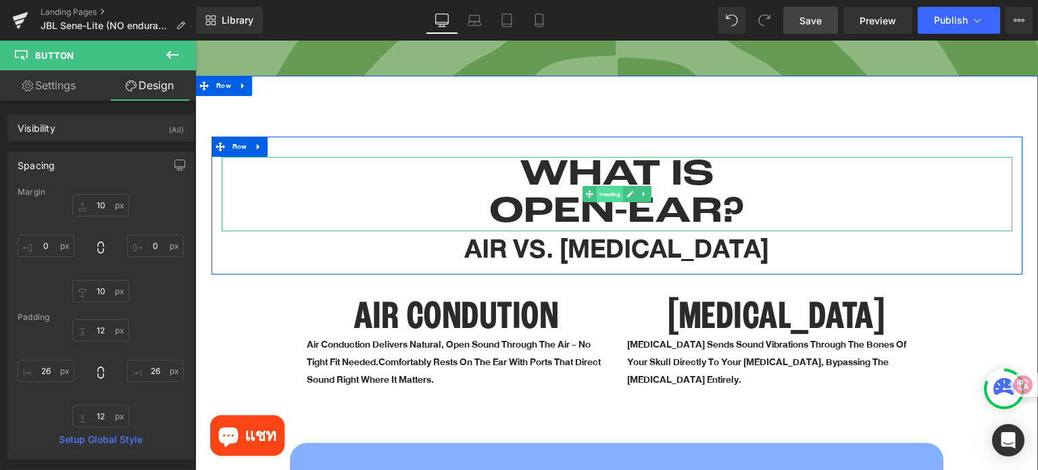
click at [608, 187] on span "Heading" at bounding box center [609, 195] width 26 height 16
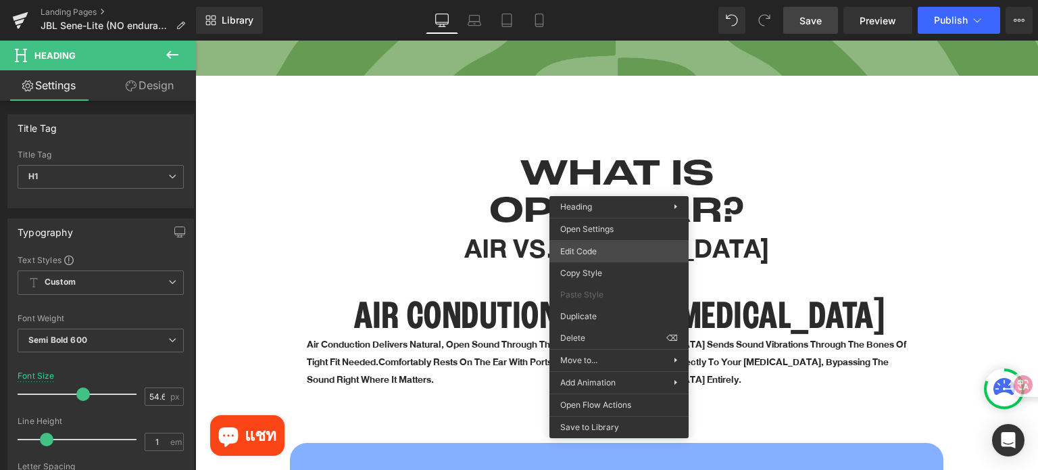
click at [598, 0] on div "Heading You are previewing how the will restyle your page. You can not edit Ele…" at bounding box center [519, 0] width 1038 height 0
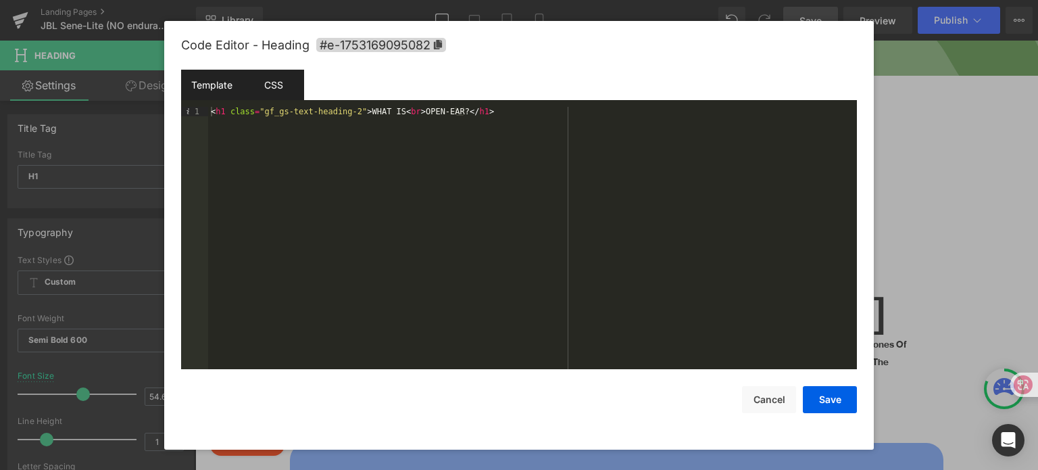
click at [276, 77] on div "CSS" at bounding box center [273, 85] width 61 height 30
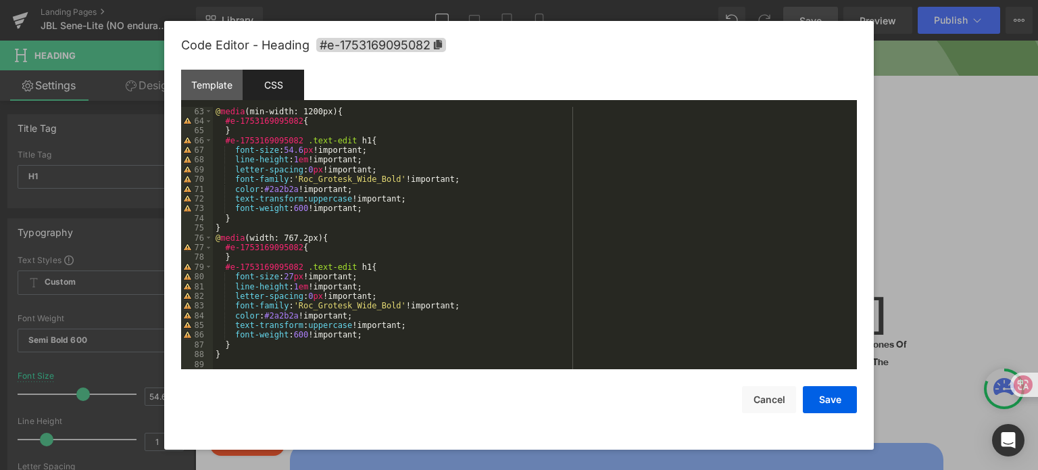
scroll to position [603, 0]
click at [244, 222] on div "@ media (min-width: 1200px) { #e-1753169095082 { } #e-1753169095082 .text-edit …" at bounding box center [532, 248] width 639 height 282
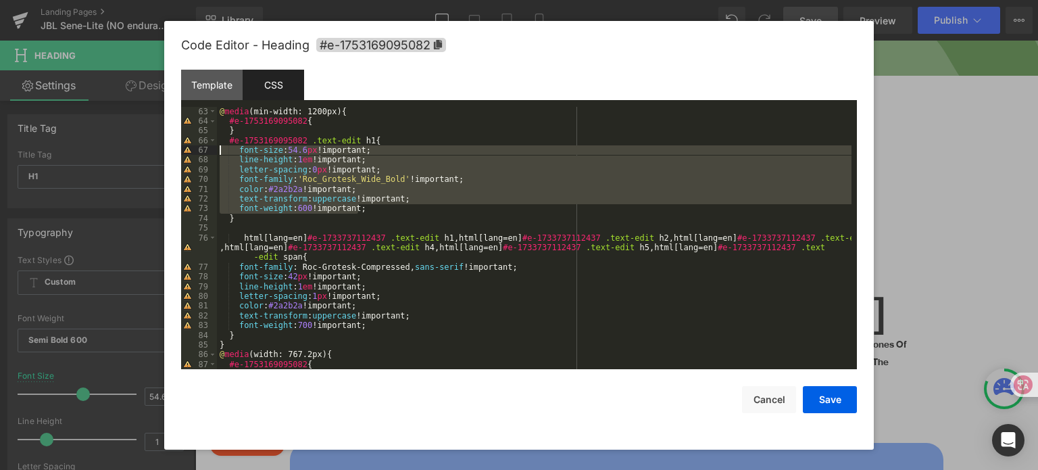
drag, startPoint x: 380, startPoint y: 208, endPoint x: 205, endPoint y: 151, distance: 183.4
click at [205, 151] on pre "63 64 65 66 67 68 69 70 71 72 73 74 75 76 77 78 79 80 81 82 83 84 85 86 87 88 @…" at bounding box center [519, 238] width 676 height 263
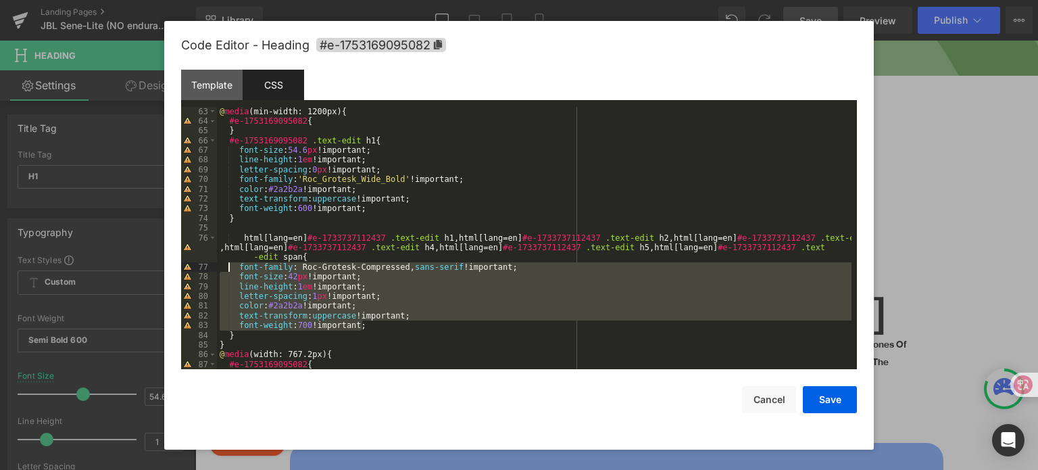
drag, startPoint x: 378, startPoint y: 330, endPoint x: 229, endPoint y: 271, distance: 160.5
click at [229, 271] on div "@ media (min-width: 1200px) { #e-1753169095082 { } #e-1753169095082 .text-edit …" at bounding box center [534, 248] width 635 height 282
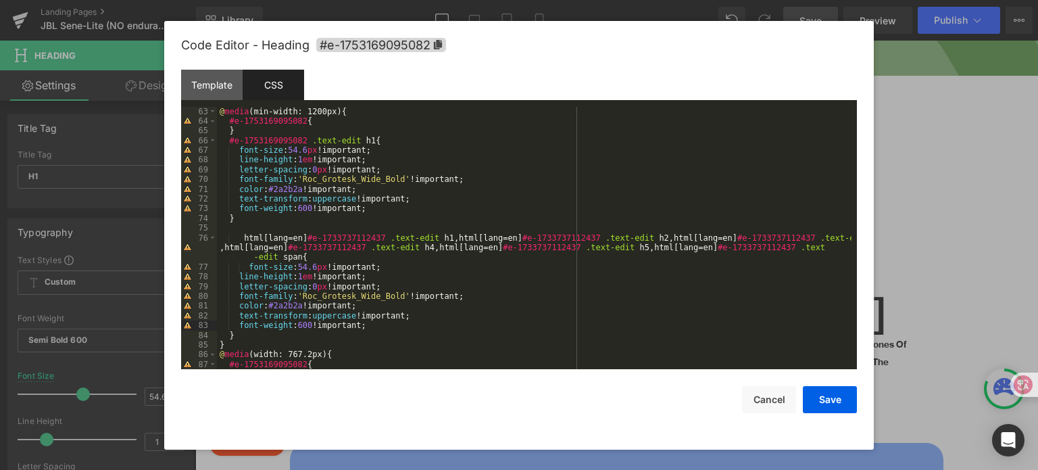
click at [304, 243] on div "@ media (min-width: 1200px) { #e-1753169095082 { } #e-1753169095082 .text-edit …" at bounding box center [534, 248] width 635 height 282
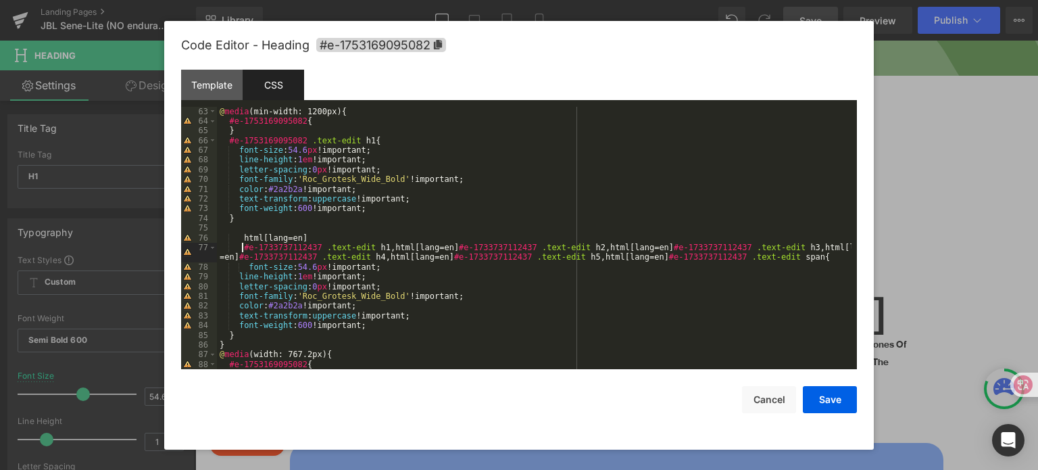
click at [447, 248] on div "@ media (min-width: 1200px) { #e-1753169095082 { } #e-1753169095082 .text-edit …" at bounding box center [534, 248] width 635 height 282
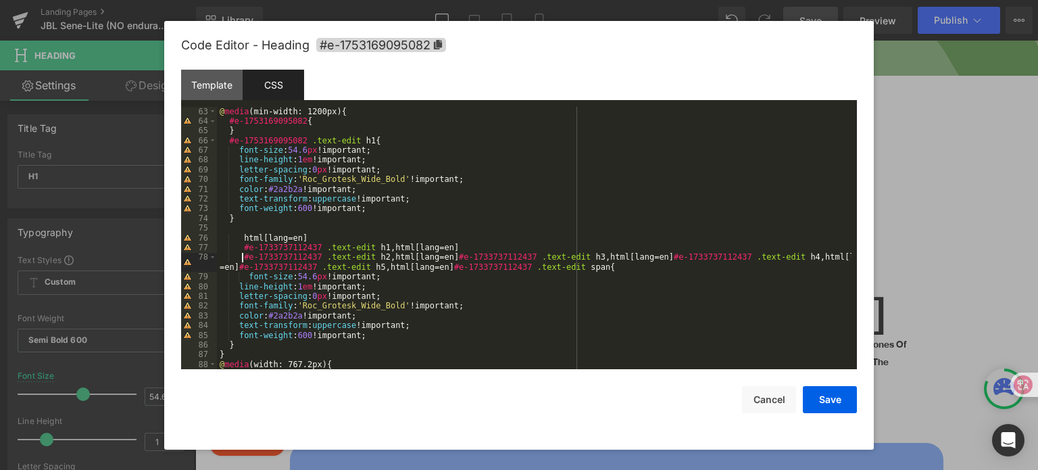
click at [449, 256] on div "@ media (min-width: 1200px) { #e-1753169095082 { } #e-1753169095082 .text-edit …" at bounding box center [534, 248] width 635 height 282
click at [447, 257] on div "@ media (min-width: 1200px) { #e-1753169095082 { } #e-1753169095082 .text-edit …" at bounding box center [534, 248] width 635 height 282
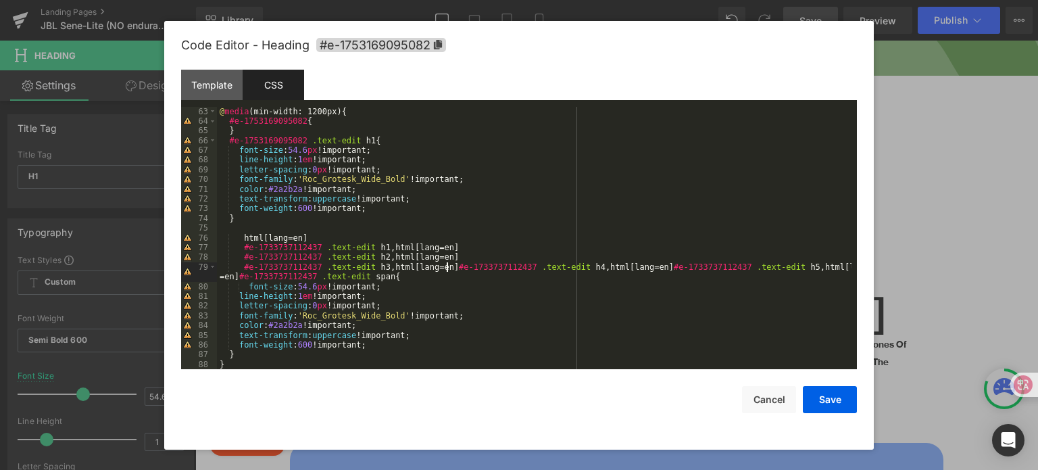
click at [447, 267] on div "@ media (min-width: 1200px) { #e-1753169095082 { } #e-1753169095082 .text-edit …" at bounding box center [534, 248] width 635 height 282
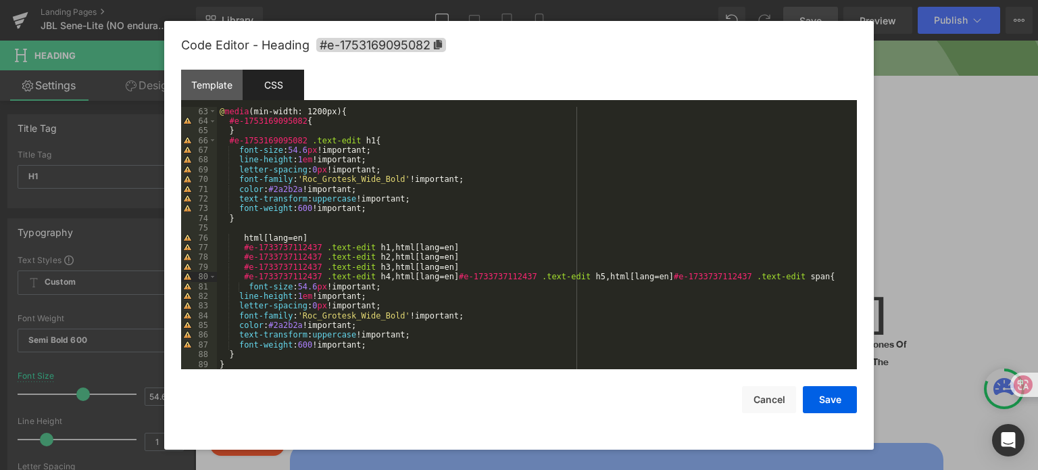
click at [447, 276] on div "@ media (min-width: 1200px) { #e-1753169095082 { } #e-1753169095082 .text-edit …" at bounding box center [534, 248] width 635 height 282
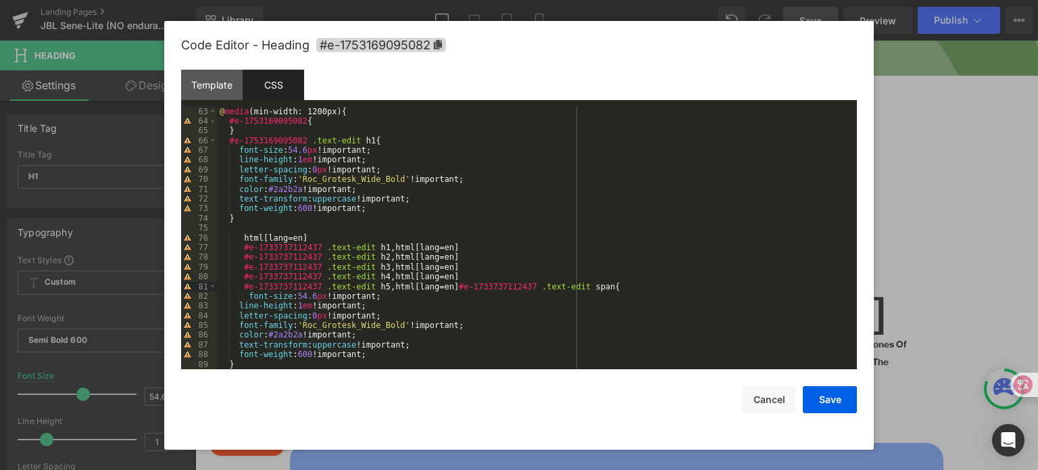
click at [448, 289] on div "@ media (min-width: 1200px) { #e-1753169095082 { } #e-1753169095082 .text-edit …" at bounding box center [534, 248] width 635 height 282
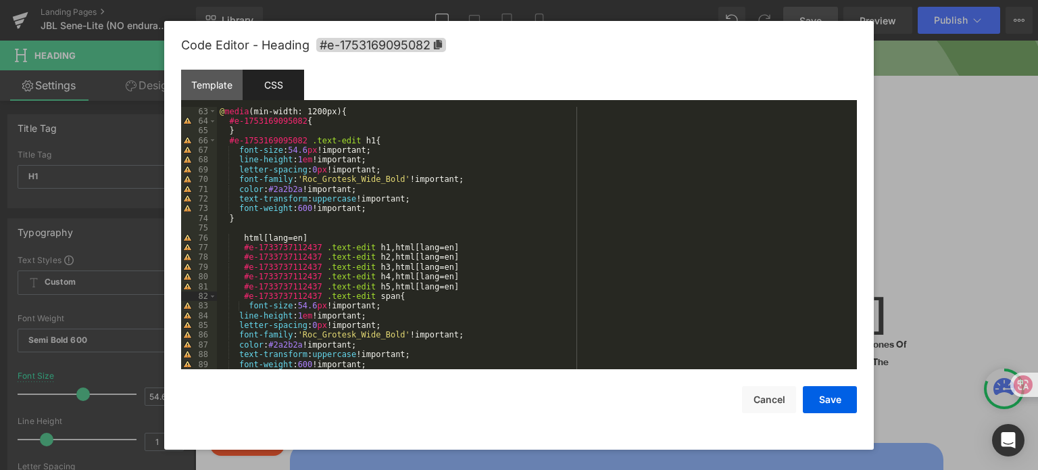
scroll to position [643, 0]
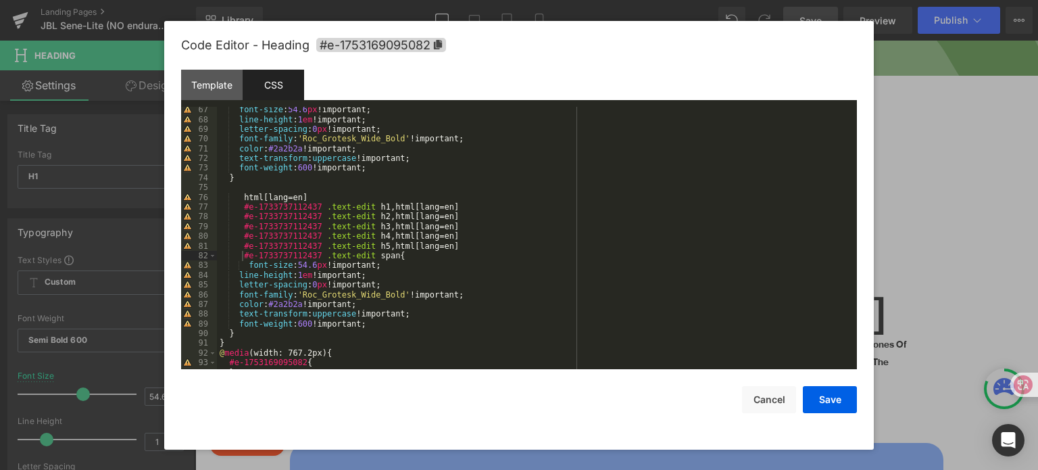
drag, startPoint x: 246, startPoint y: 264, endPoint x: 262, endPoint y: 262, distance: 16.3
click at [246, 264] on div "font-size : 54.6 px !important; line-height : 1 em !important; letter-spacing :…" at bounding box center [534, 246] width 635 height 282
click at [906, 243] on div at bounding box center [519, 235] width 1038 height 470
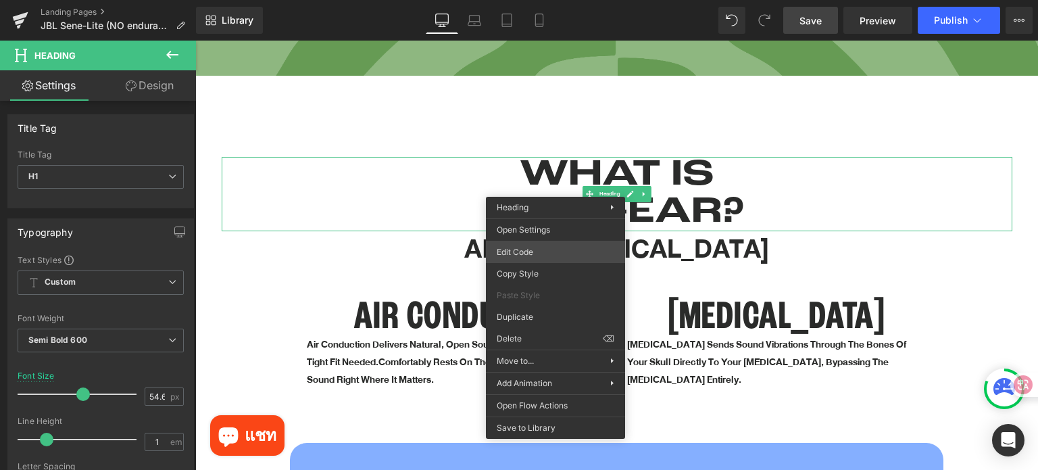
click at [535, 0] on div "Heading You are previewing how the will restyle your page. You can not edit Ele…" at bounding box center [519, 0] width 1038 height 0
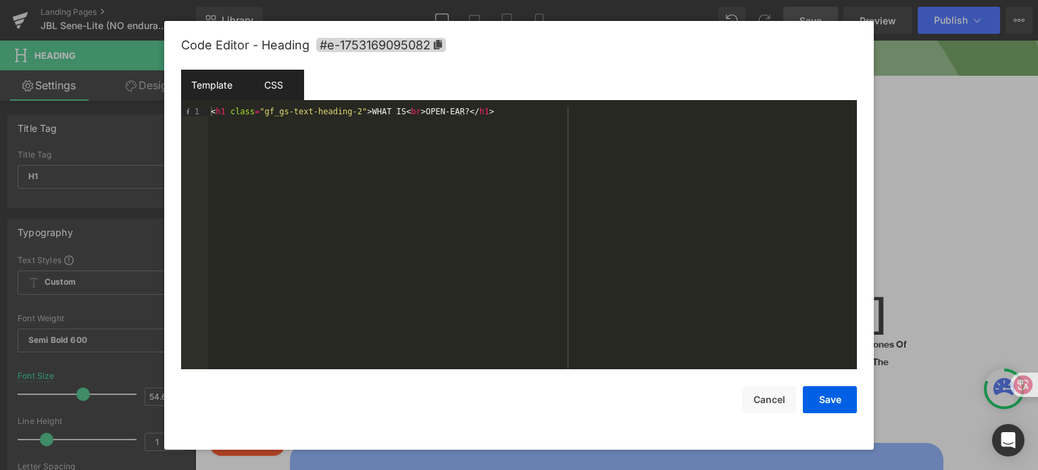
click at [288, 77] on div "CSS" at bounding box center [273, 85] width 61 height 30
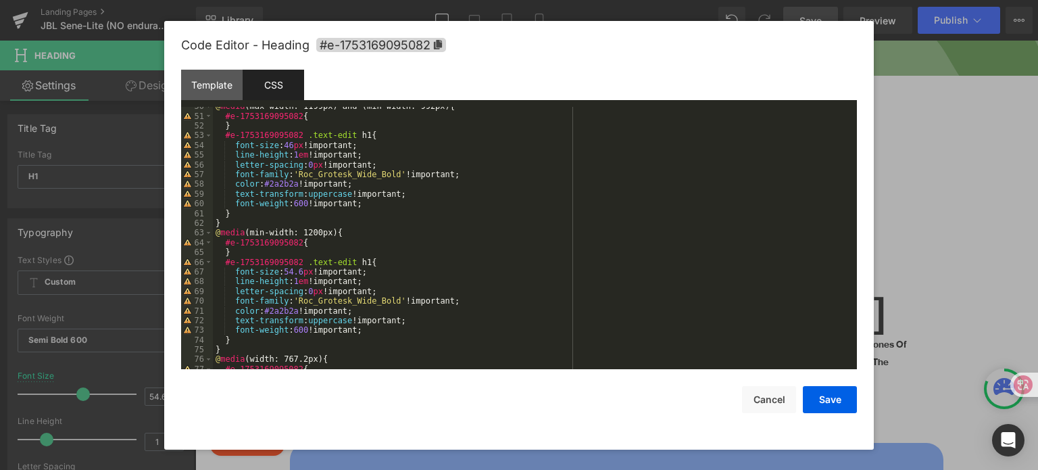
scroll to position [481, 0]
click at [316, 255] on div "@ media (max-width: 1199px) and (min-width: 992px) { #e-1753169095082 { } #e-17…" at bounding box center [532, 242] width 639 height 282
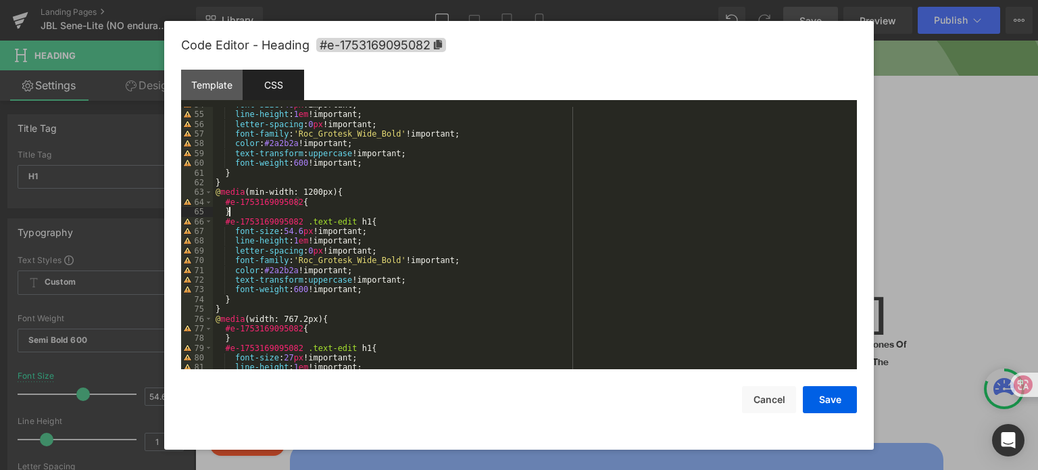
scroll to position [522, 0]
click at [251, 302] on div "font-size : 46 px !important; line-height : 1 em !important; letter-spacing : 0…" at bounding box center [532, 241] width 639 height 282
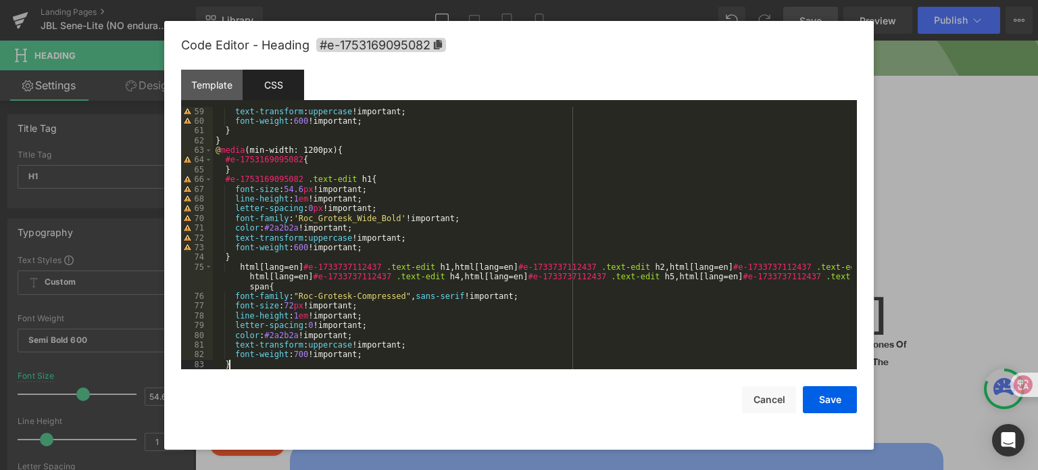
scroll to position [564, 0]
click at [287, 178] on div "text-transform : uppercase !important; font-weight : 600 !important; } } @ medi…" at bounding box center [532, 248] width 639 height 282
click at [348, 266] on div "text-transform : uppercase !important; font-weight : 600 !important; } } @ medi…" at bounding box center [532, 248] width 639 height 282
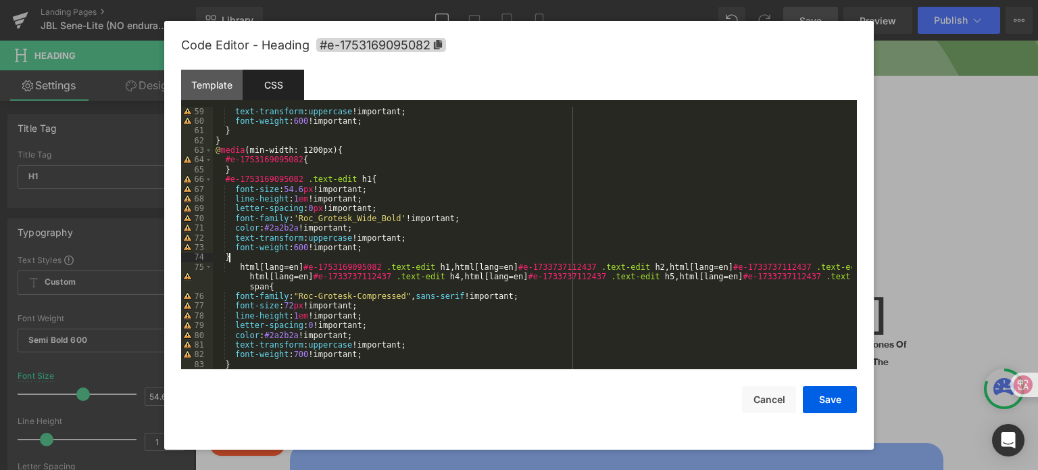
click at [541, 262] on div "text-transform : uppercase !important; font-weight : 600 !important; } } @ medi…" at bounding box center [532, 248] width 639 height 282
click at [543, 265] on div "text-transform : uppercase !important; font-weight : 600 !important; } } @ medi…" at bounding box center [532, 248] width 639 height 282
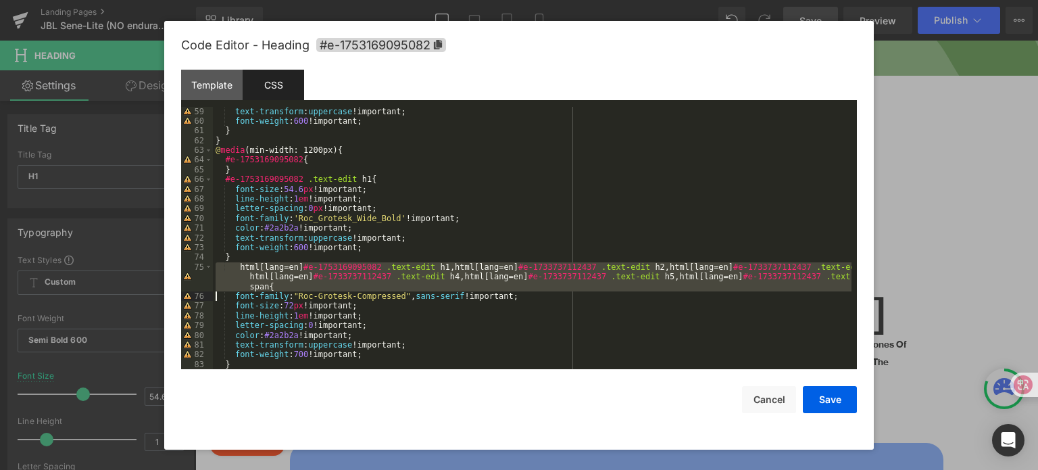
click at [543, 265] on div "text-transform : uppercase !important; font-weight : 600 !important; } } @ medi…" at bounding box center [532, 238] width 639 height 263
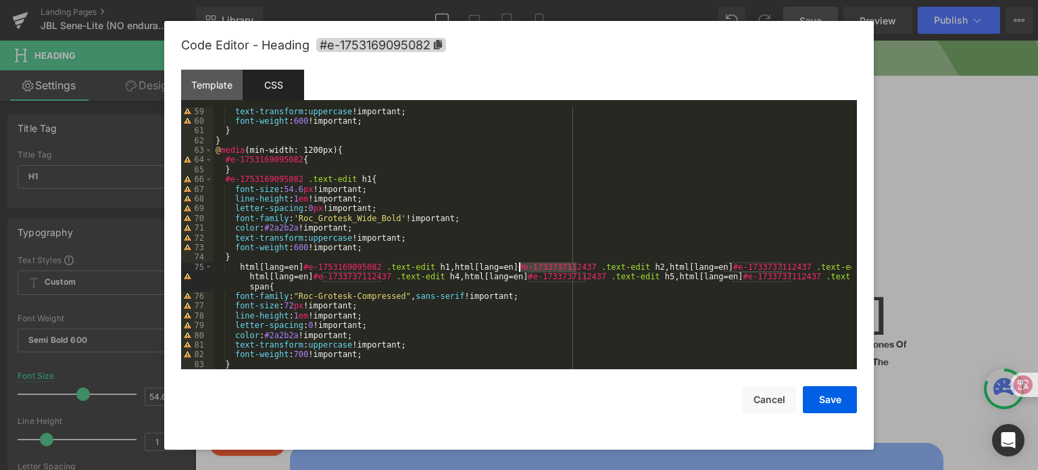
click at [543, 265] on div "text-transform : uppercase !important; font-weight : 600 !important; } } @ medi…" at bounding box center [532, 248] width 639 height 282
click at [754, 266] on div "text-transform : uppercase !important; font-weight : 600 !important; } } @ medi…" at bounding box center [532, 248] width 639 height 282
click at [362, 280] on div "text-transform : uppercase !important; font-weight : 600 !important; } } @ medi…" at bounding box center [532, 248] width 639 height 282
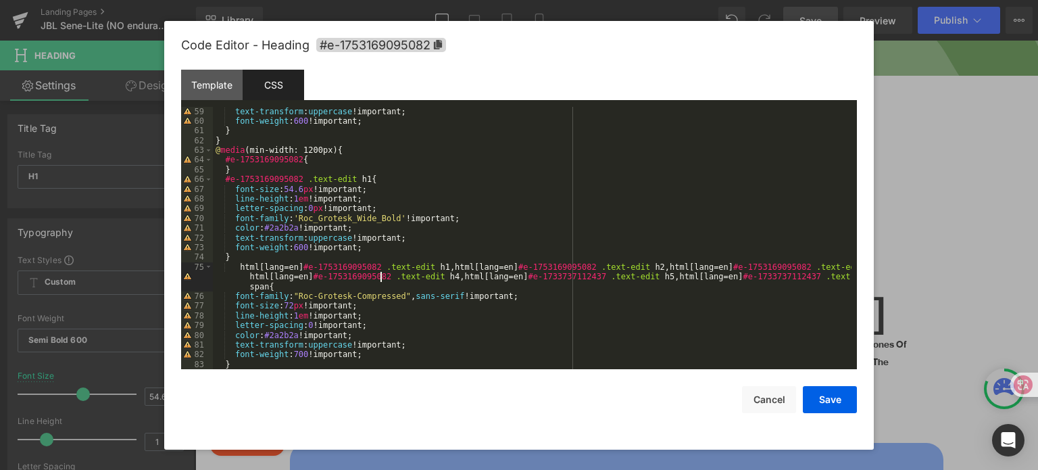
click at [567, 281] on div "text-transform : uppercase !important; font-weight : 600 !important; } } @ medi…" at bounding box center [532, 248] width 639 height 282
click at [566, 280] on div "text-transform : uppercase !important; font-weight : 600 !important; } } @ medi…" at bounding box center [532, 248] width 639 height 282
click at [765, 278] on div "text-transform : uppercase !important; font-weight : 600 !important; } } @ medi…" at bounding box center [532, 248] width 639 height 282
click at [503, 263] on div "text-transform : uppercase !important; font-weight : 600 !important; } } @ medi…" at bounding box center [532, 248] width 639 height 282
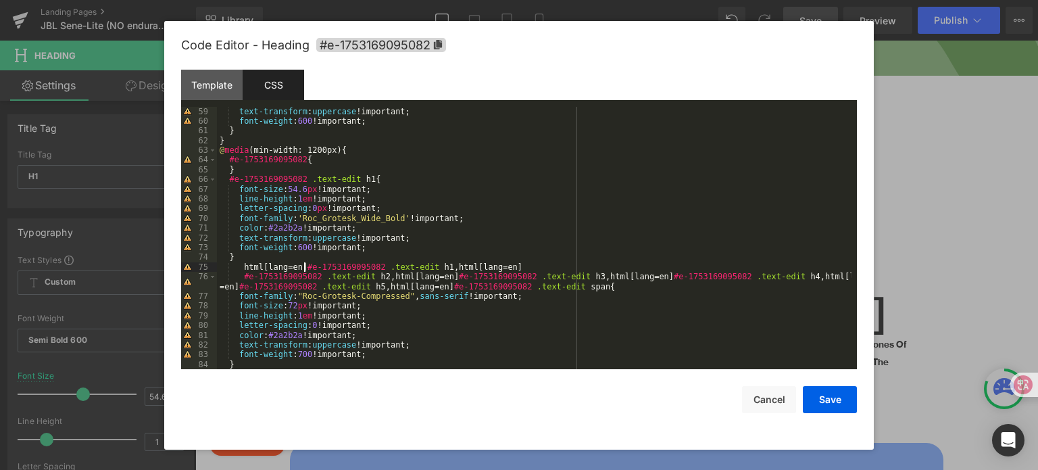
click at [303, 265] on div "text-transform : uppercase !important; font-weight : 600 !important; } } @ medi…" at bounding box center [534, 248] width 635 height 282
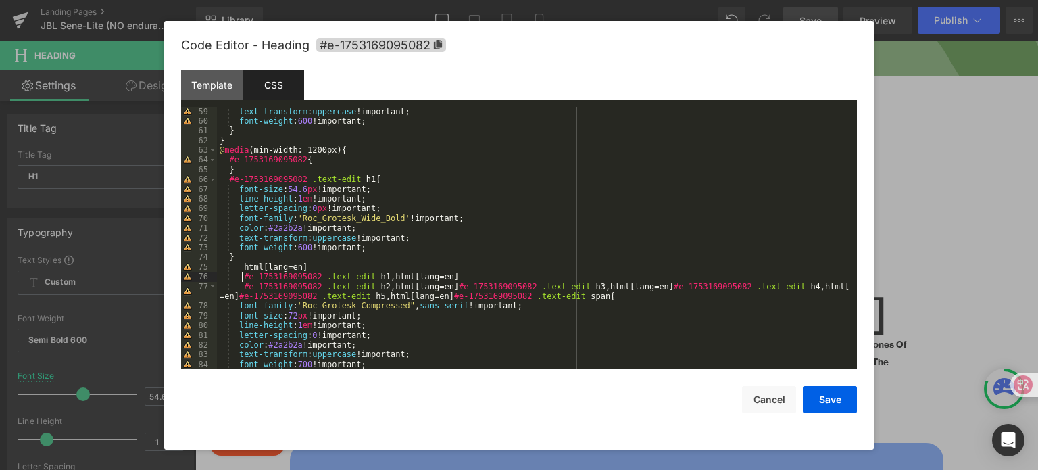
click at [447, 286] on div "text-transform : uppercase !important; font-weight : 600 !important; } } @ medi…" at bounding box center [534, 248] width 635 height 282
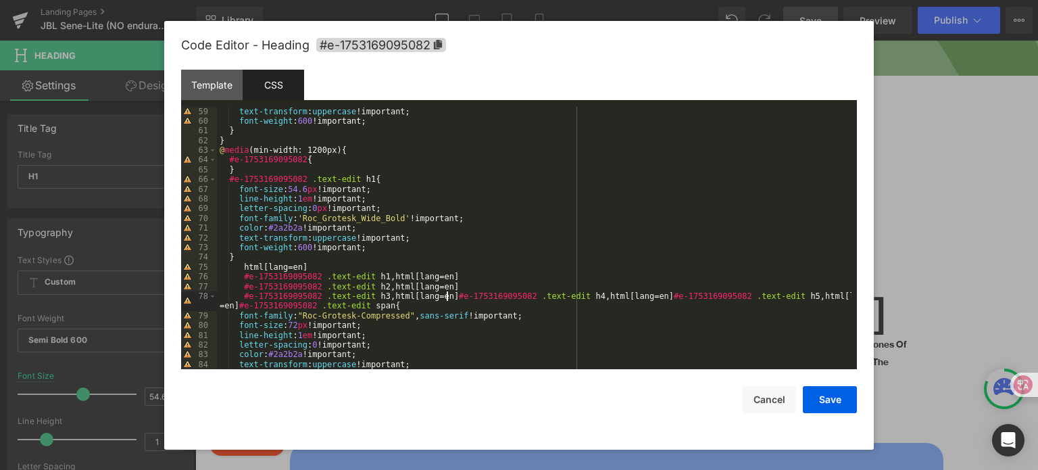
click at [447, 295] on div "text-transform : uppercase !important; font-weight : 600 !important; } } @ medi…" at bounding box center [534, 248] width 635 height 282
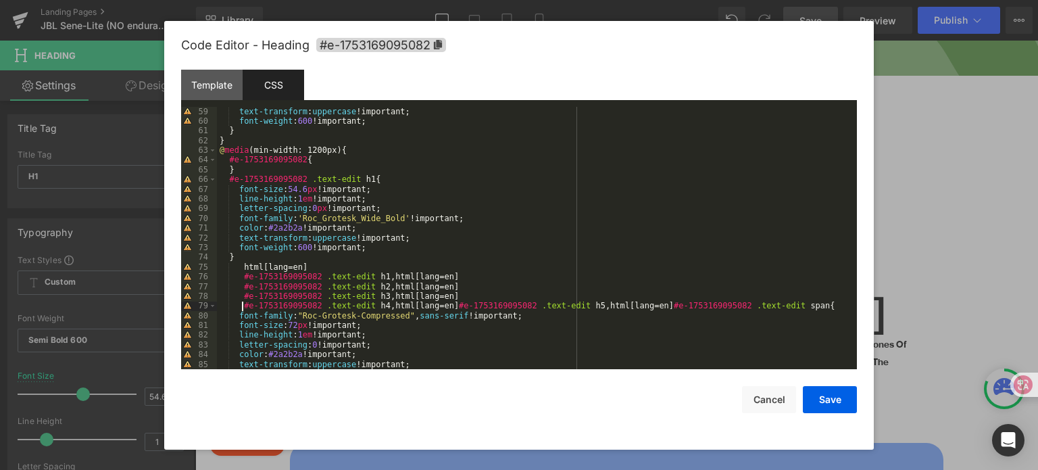
click at [449, 302] on div "text-transform : uppercase !important; font-weight : 600 !important; } } @ medi…" at bounding box center [534, 248] width 635 height 282
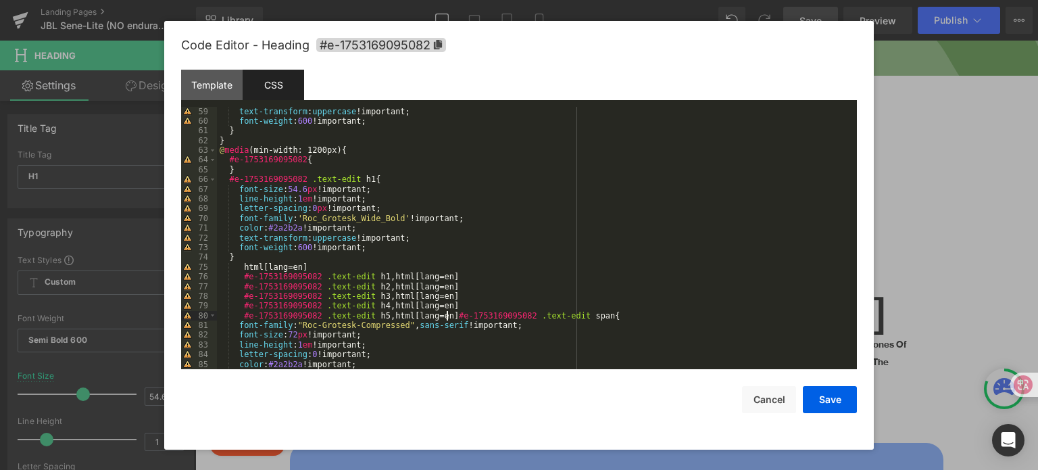
click at [447, 312] on div "text-transform : uppercase !important; font-weight : 600 !important; } } @ medi…" at bounding box center [534, 248] width 635 height 282
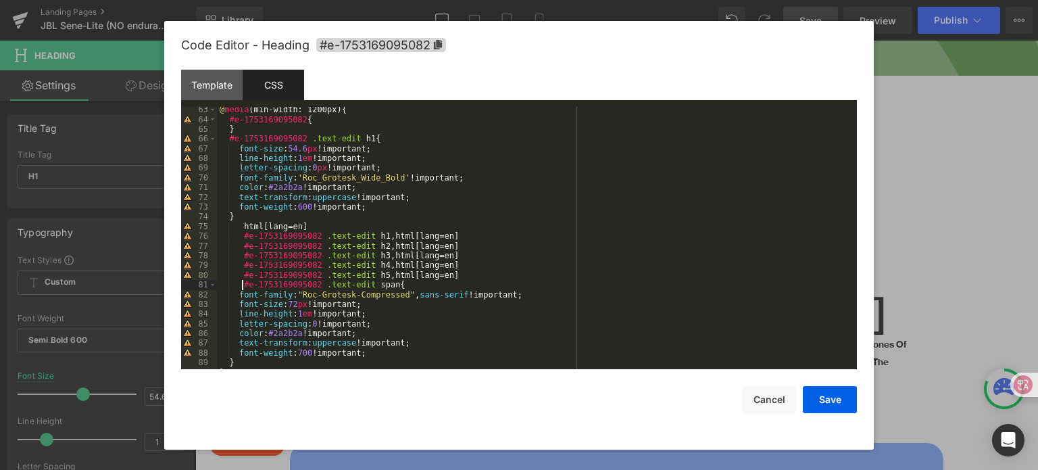
scroll to position [605, 0]
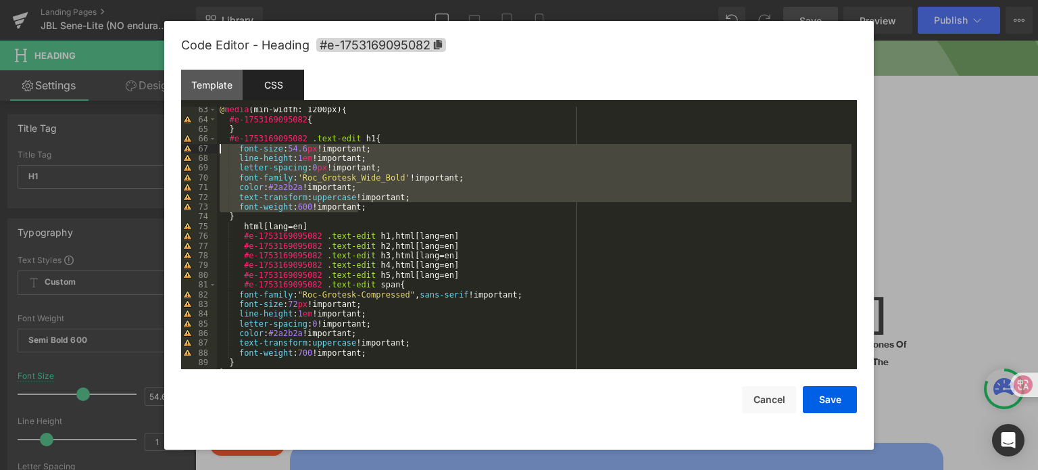
drag, startPoint x: 368, startPoint y: 208, endPoint x: 225, endPoint y: 151, distance: 153.5
click at [225, 151] on div "@ media (min-width: 1200px) { #e-1753169095082 { } #e-1753169095082 .text-edit …" at bounding box center [534, 246] width 635 height 282
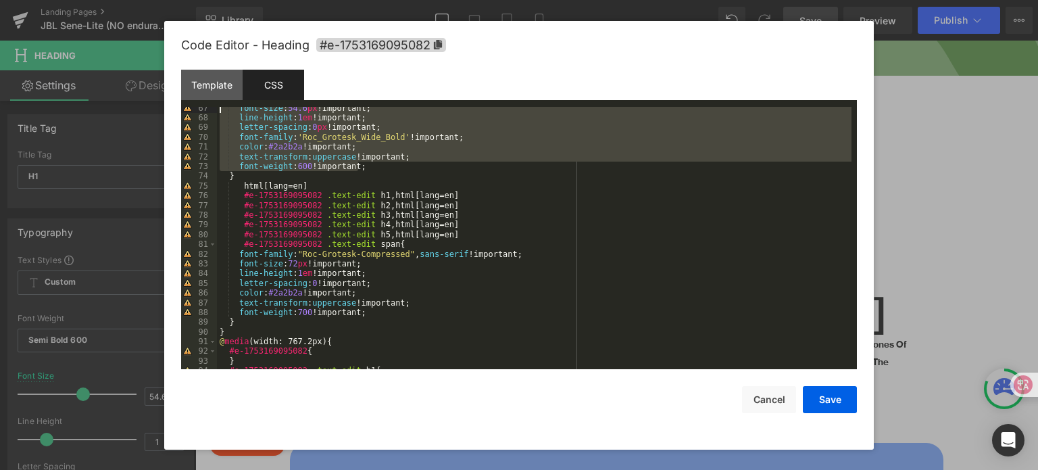
scroll to position [645, 0]
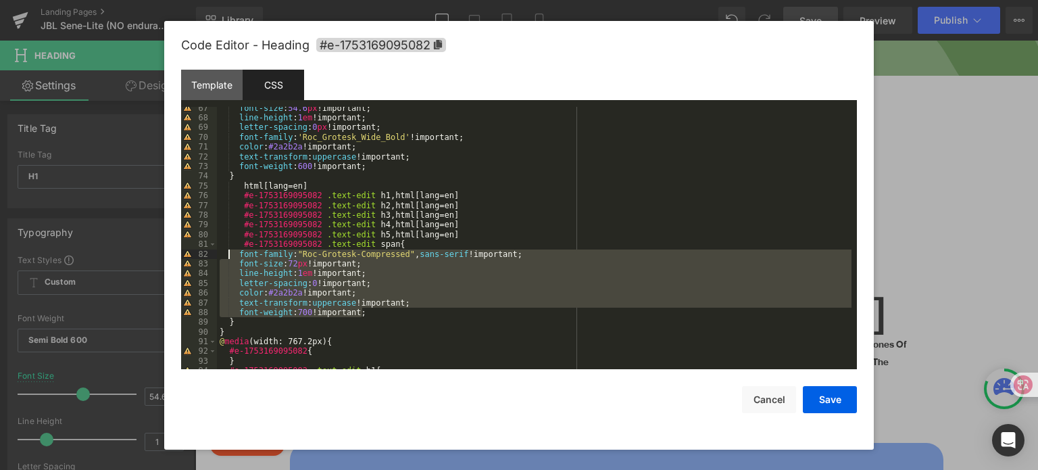
drag, startPoint x: 388, startPoint y: 310, endPoint x: 232, endPoint y: 257, distance: 165.0
click at [232, 257] on div "font-size : 54.6 px !important; line-height : 1 em !important; letter-spacing :…" at bounding box center [534, 244] width 635 height 282
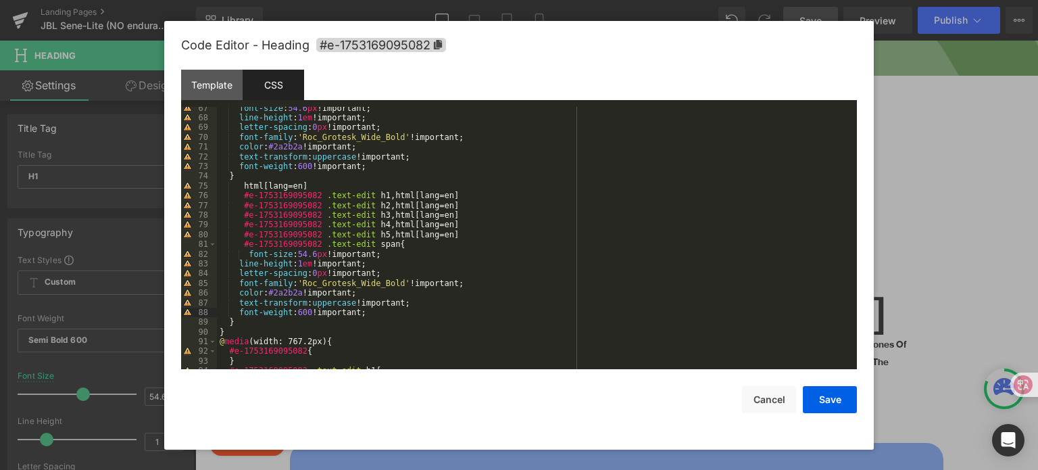
click at [248, 251] on div "font-size : 54.6 px !important; line-height : 1 em !important; letter-spacing :…" at bounding box center [534, 244] width 635 height 282
click at [830, 399] on button "Save" at bounding box center [830, 399] width 54 height 27
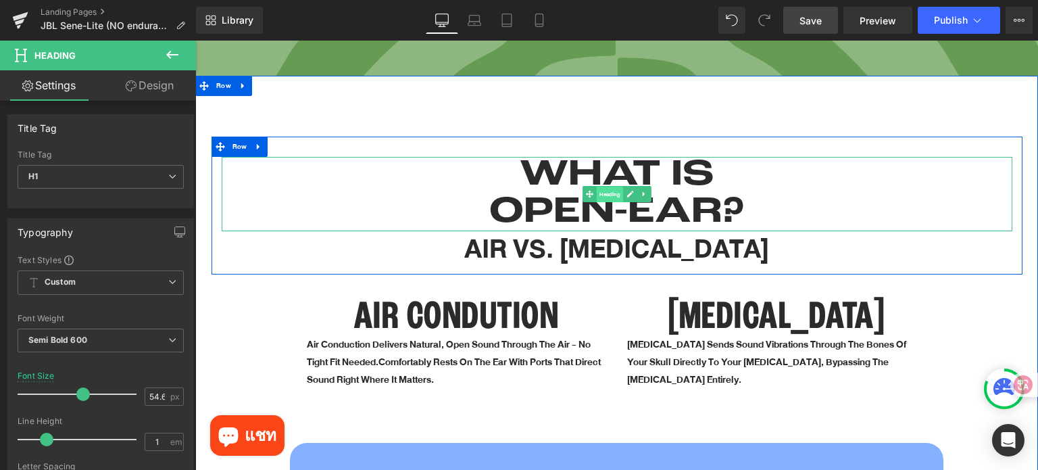
click at [609, 187] on span "Heading" at bounding box center [609, 195] width 26 height 16
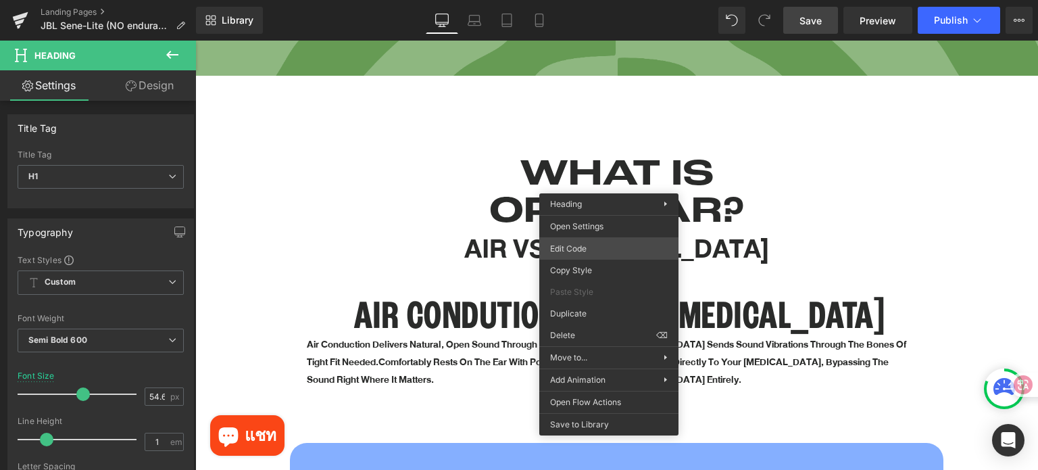
click at [597, 0] on div "Heading You are previewing how the will restyle your page. You can not edit Ele…" at bounding box center [519, 0] width 1038 height 0
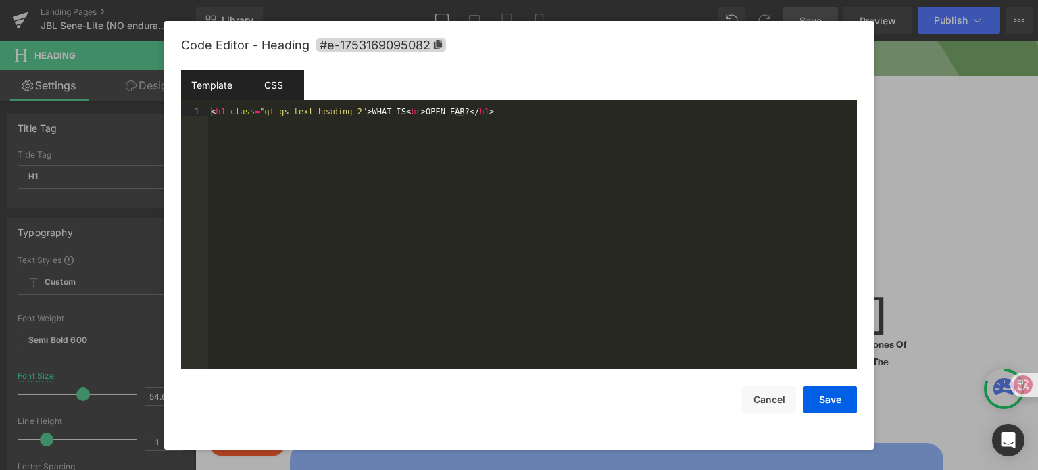
click at [265, 82] on div "CSS" at bounding box center [273, 85] width 61 height 30
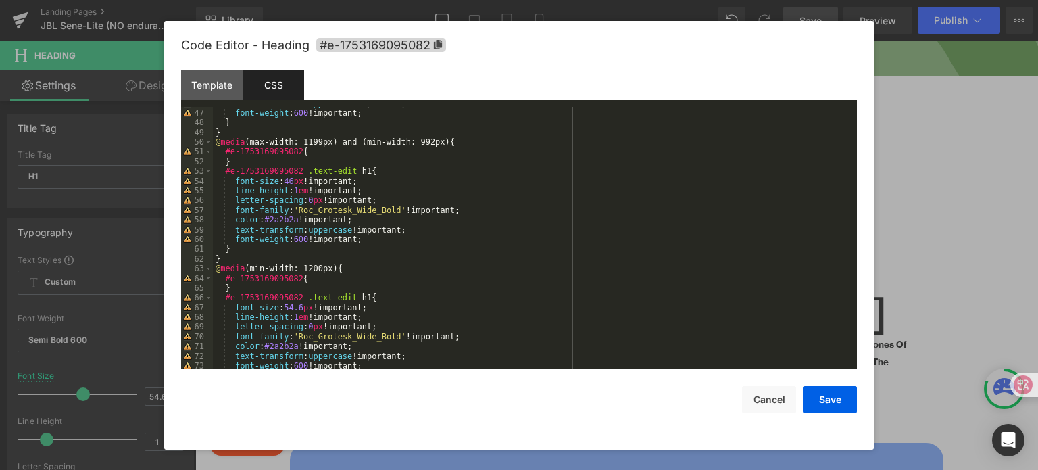
scroll to position [608, 0]
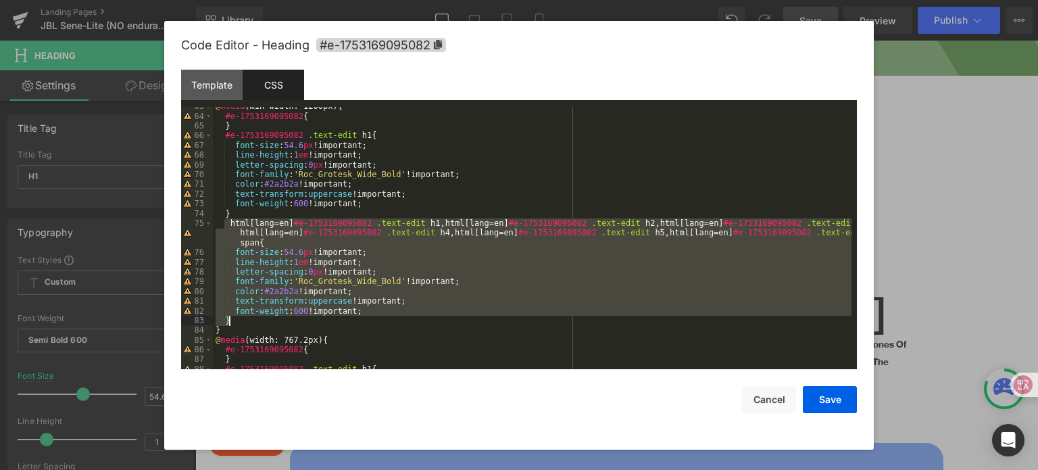
drag, startPoint x: 227, startPoint y: 226, endPoint x: 334, endPoint y: 319, distance: 141.8
click at [334, 319] on div "@ media (min-width: 1200px) { #e-1753169095082 { } #e-1753169095082 .text-edit …" at bounding box center [532, 242] width 639 height 282
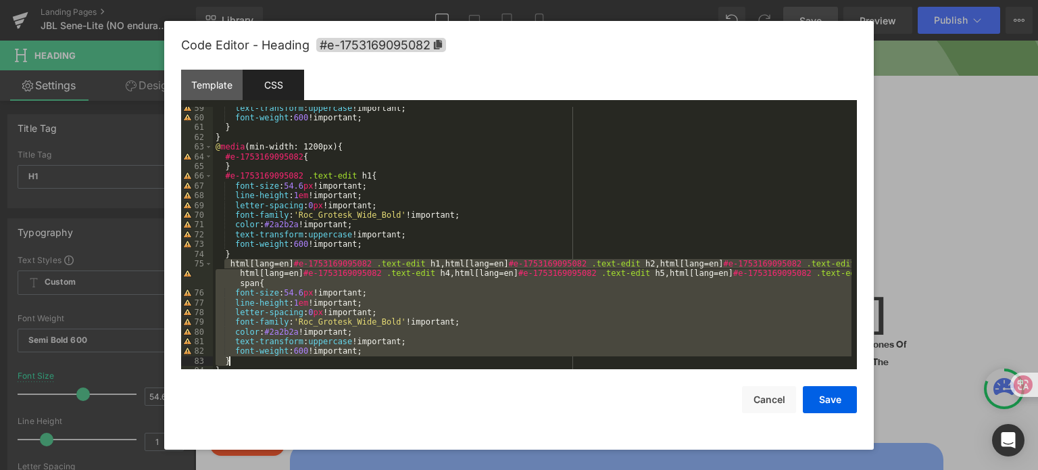
scroll to position [446, 0]
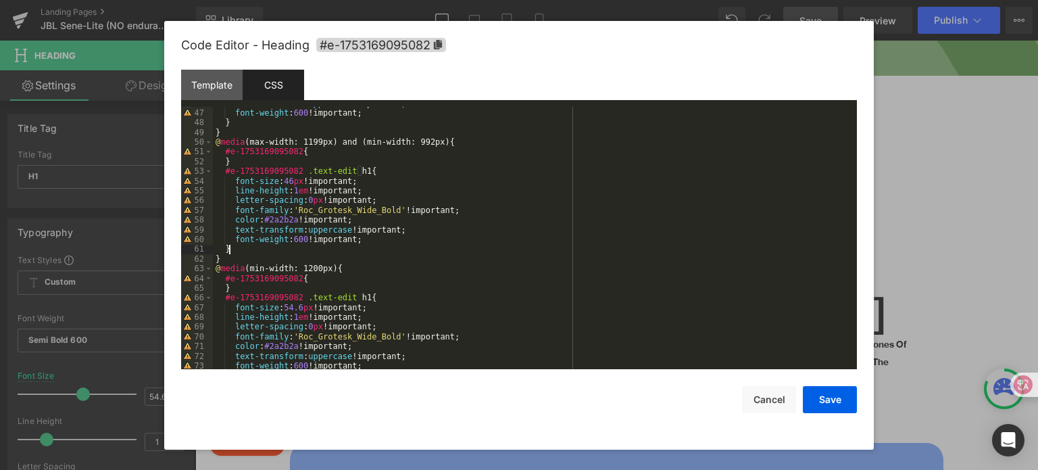
click at [255, 247] on div "text-transform : uppercase !important; font-weight : 600 !important; } } @ medi…" at bounding box center [532, 240] width 639 height 282
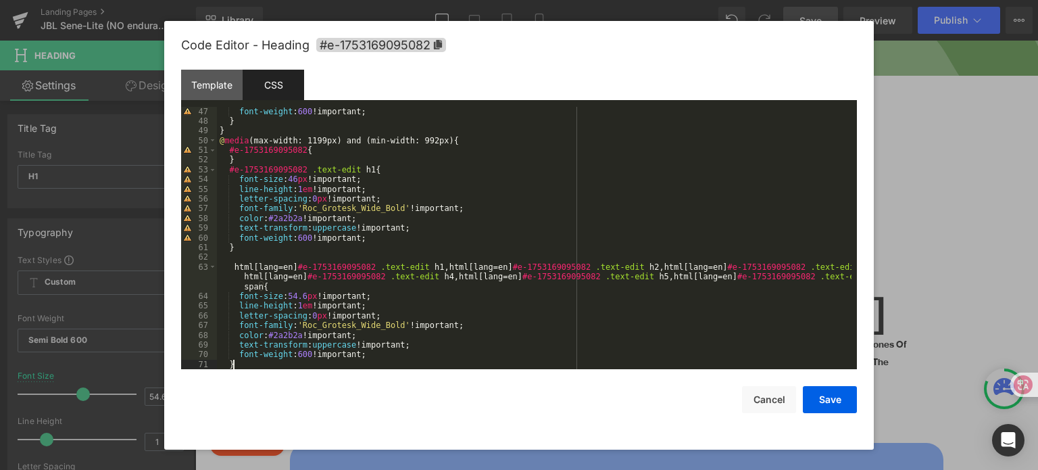
scroll to position [447, 0]
click at [295, 297] on div "font-weight : 600 !important; } } @ media (max-width: 1199px) and (min-width: 9…" at bounding box center [534, 248] width 635 height 282
drag, startPoint x: 302, startPoint y: 297, endPoint x: 290, endPoint y: 297, distance: 12.2
click at [290, 297] on div "font-weight : 600 !important; } } @ media (max-width: 1199px) and (min-width: 9…" at bounding box center [534, 248] width 635 height 282
click at [301, 295] on div "font-weight : 600 !important; } } @ media (max-width: 1199px) and (min-width: 9…" at bounding box center [534, 238] width 635 height 263
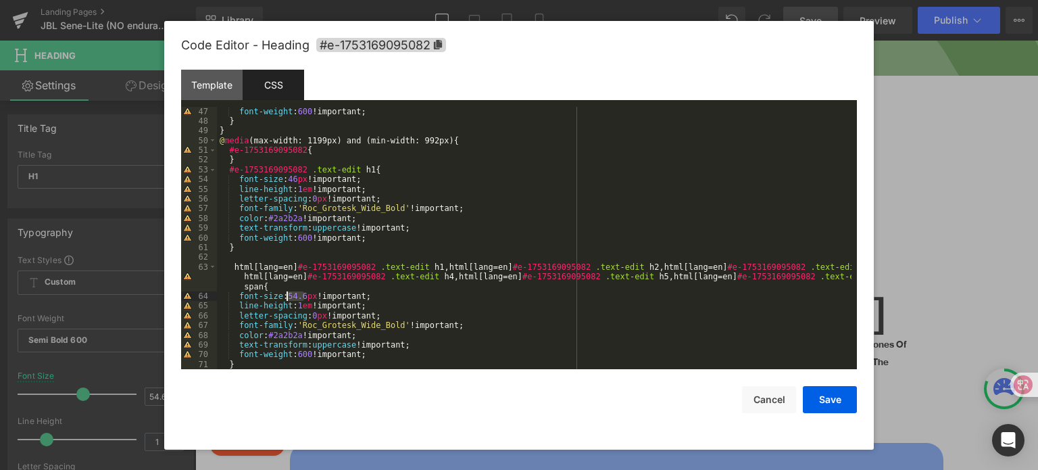
drag, startPoint x: 303, startPoint y: 295, endPoint x: 287, endPoint y: 295, distance: 15.6
click at [287, 295] on div "font-weight : 600 !important; } } @ media (max-width: 1199px) and (min-width: 9…" at bounding box center [534, 248] width 635 height 282
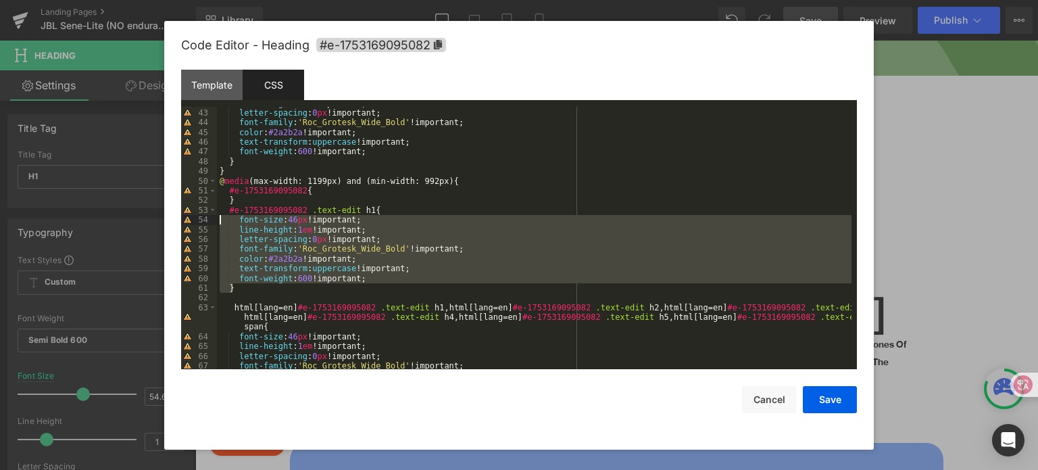
drag, startPoint x: 243, startPoint y: 291, endPoint x: 216, endPoint y: 222, distance: 74.7
click at [216, 222] on pre "42 43 44 45 46 47 48 49 50 51 52 53 54 55 56 57 58 59 60 61 62 63 64 65 66 67 6…" at bounding box center [519, 238] width 676 height 263
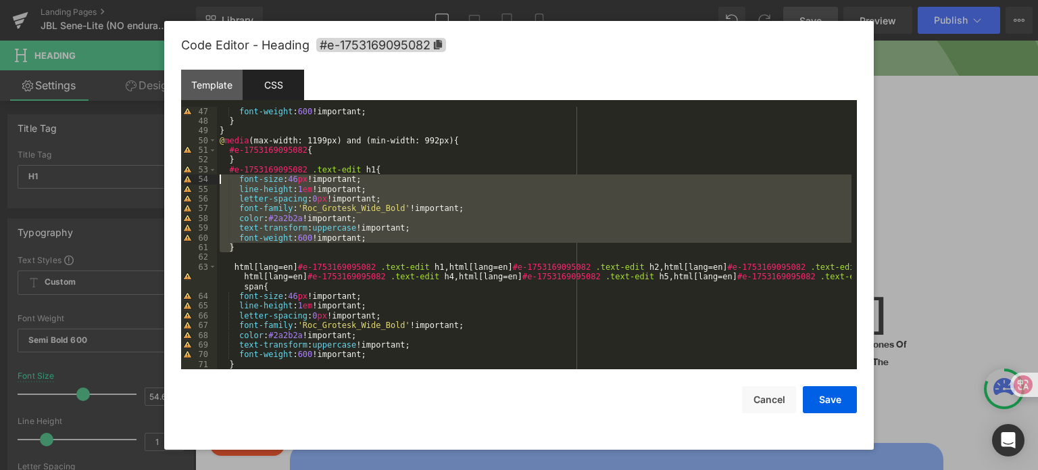
scroll to position [447, 0]
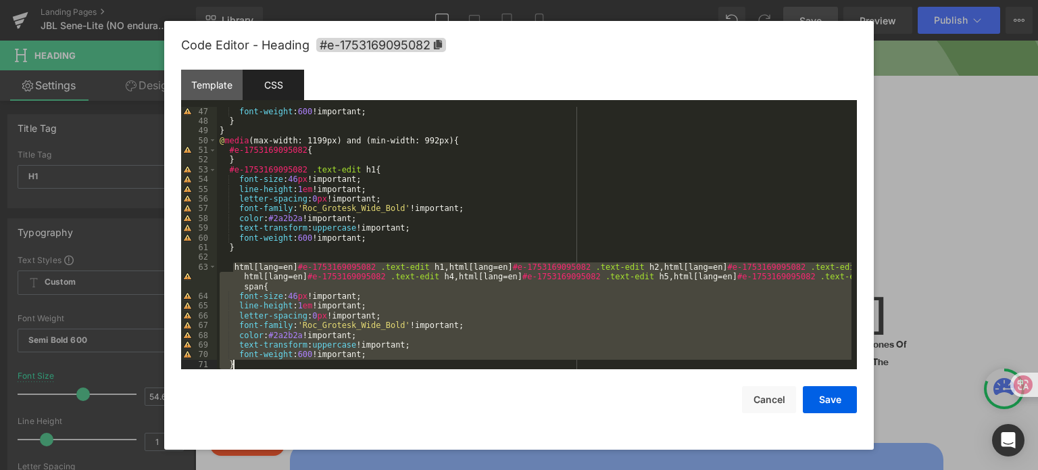
drag, startPoint x: 231, startPoint y: 267, endPoint x: 332, endPoint y: 364, distance: 140.1
click at [332, 364] on div "font-weight : 600 !important; } } @ media (max-width: 1199px) and (min-width: 9…" at bounding box center [534, 248] width 635 height 282
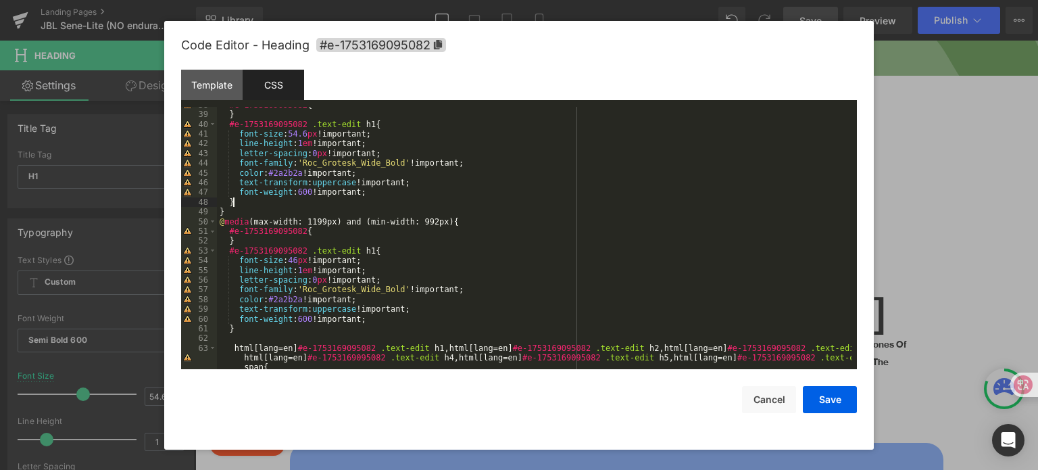
click at [273, 198] on div "#e-1753169095082 { } #e-1753169095082 .text-edit h1 { font-size : 54.6 px !impo…" at bounding box center [534, 250] width 635 height 301
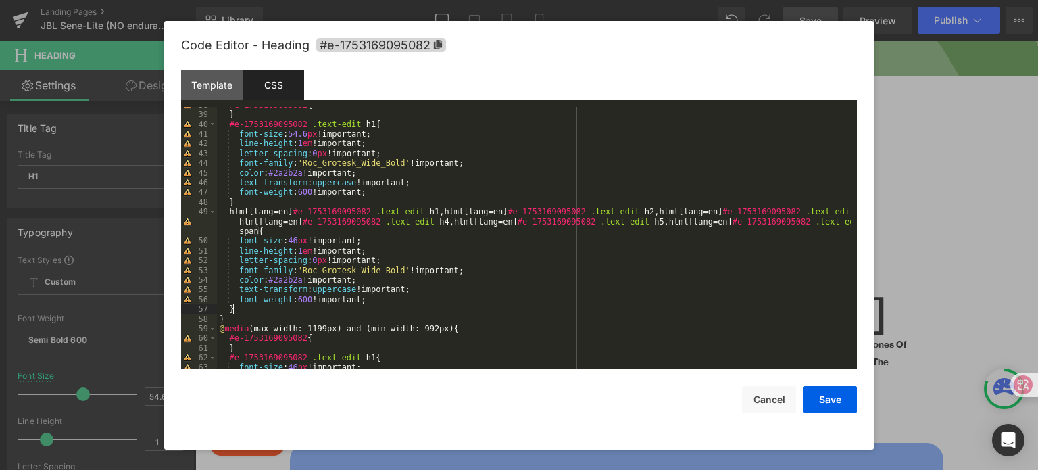
scroll to position [326, 0]
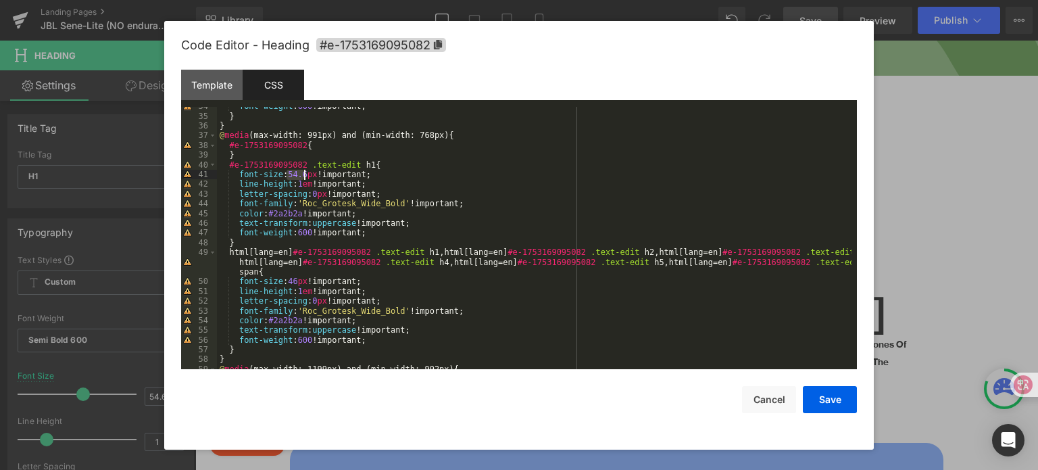
drag, startPoint x: 286, startPoint y: 175, endPoint x: 303, endPoint y: 176, distance: 16.9
click at [303, 176] on div "font-weight : 600 !important; } } @ media (max-width: 991px) and (min-width: 76…" at bounding box center [534, 242] width 635 height 282
click at [288, 283] on div "font-weight : 600 !important; } } @ media (max-width: 991px) and (min-width: 76…" at bounding box center [534, 242] width 635 height 282
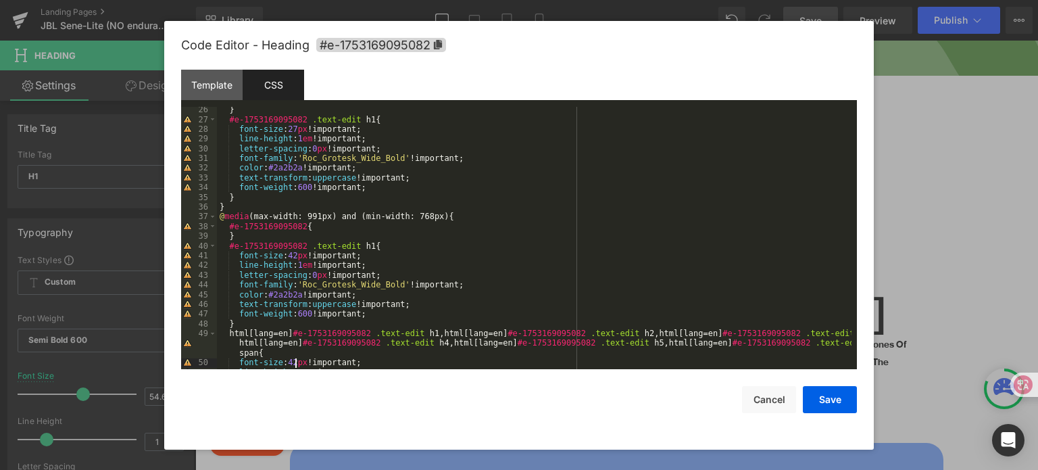
scroll to position [204, 0]
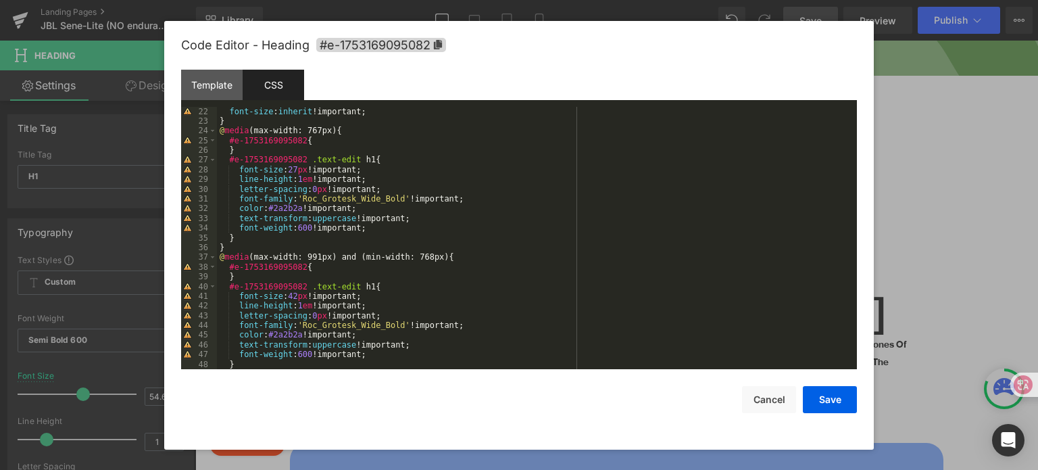
click at [273, 233] on div "font-size : inherit !important; } @ media (max-width: 767px) { #e-1753169095082…" at bounding box center [534, 257] width 635 height 301
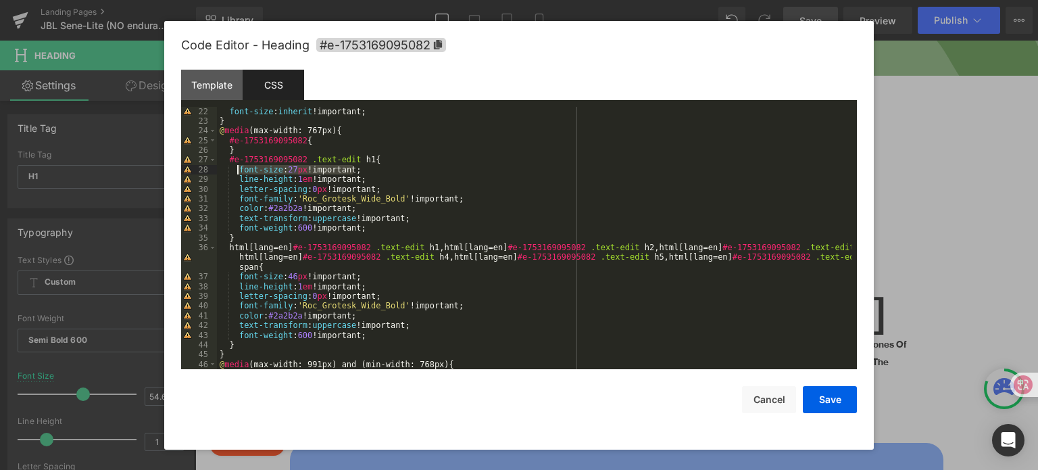
drag, startPoint x: 323, startPoint y: 170, endPoint x: 237, endPoint y: 168, distance: 86.5
click at [237, 168] on div "font-size : inherit !important; } @ media (max-width: 767px) { #e-1753169095082…" at bounding box center [534, 248] width 635 height 282
drag, startPoint x: 360, startPoint y: 274, endPoint x: 239, endPoint y: 280, distance: 121.8
click at [239, 280] on div "font-size : inherit !important; } @ media (max-width: 767px) { #e-1753169095082…" at bounding box center [534, 248] width 635 height 282
click at [845, 411] on button "Save" at bounding box center [830, 399] width 54 height 27
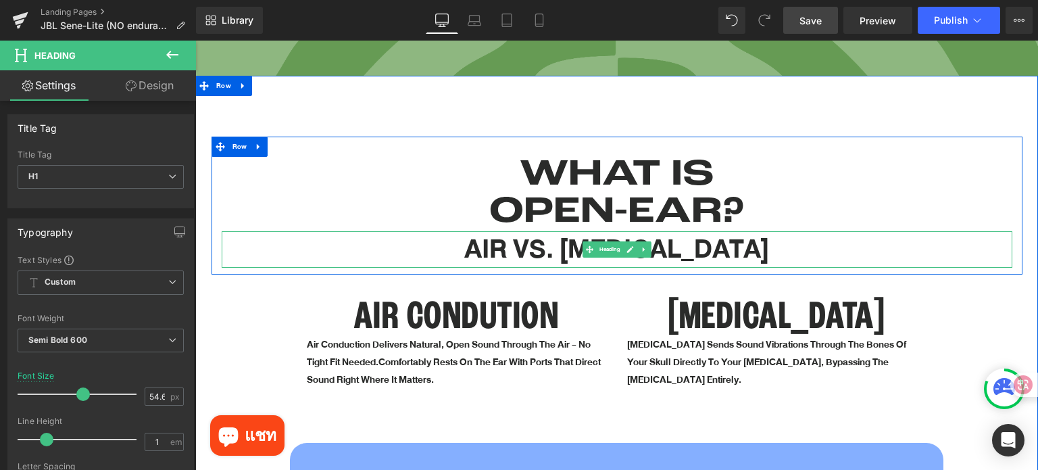
click at [606, 231] on h1 "AIR VS. BONE CONDUCTION" at bounding box center [617, 249] width 791 height 37
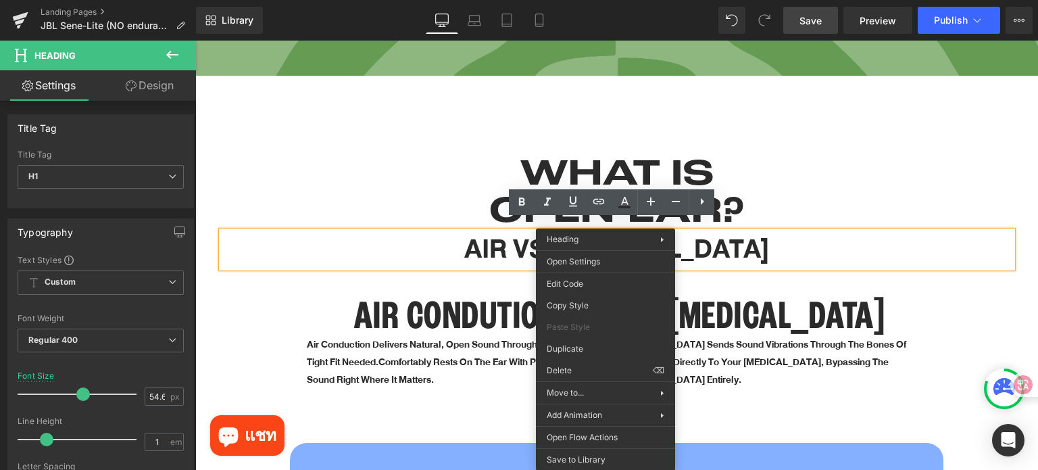
click at [456, 237] on h1 "AIR VS. BONE CONDUCTION" at bounding box center [617, 249] width 791 height 37
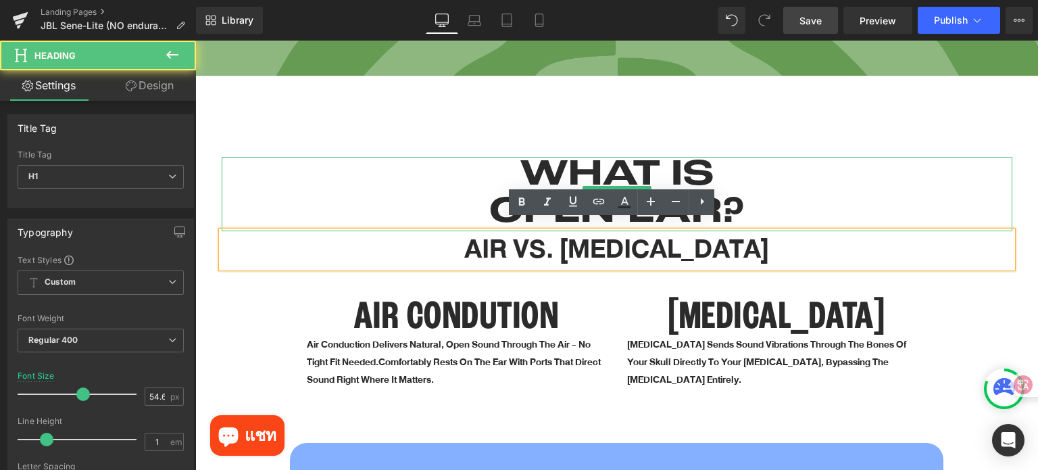
click at [556, 159] on h1 "WHAT IS OPEN-EAR?" at bounding box center [617, 194] width 791 height 74
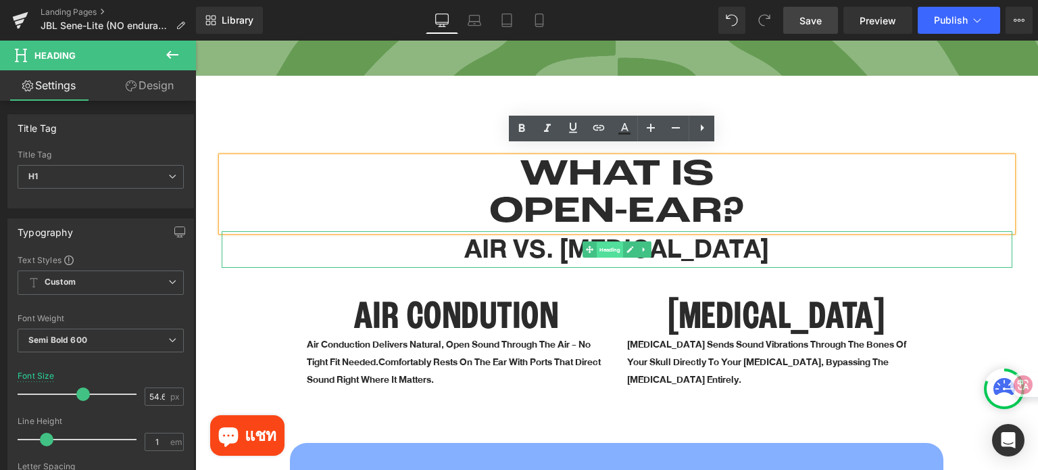
click at [602, 245] on span "Heading" at bounding box center [609, 250] width 26 height 16
click at [616, 194] on h1 "WHAT IS OPEN-EAR?" at bounding box center [617, 194] width 791 height 74
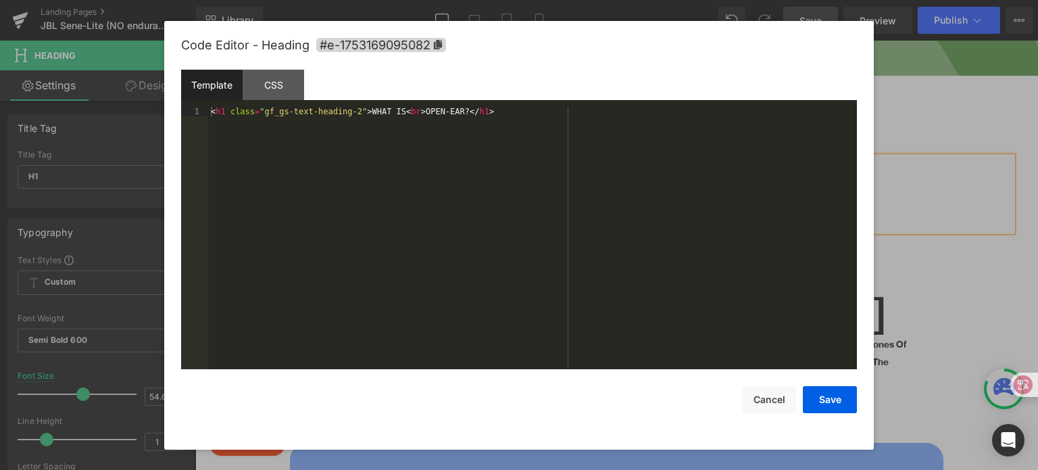
click at [614, 0] on div "Heading You are previewing how the will restyle your page. You can not edit Ele…" at bounding box center [519, 0] width 1038 height 0
click at [268, 84] on div "CSS" at bounding box center [273, 85] width 61 height 30
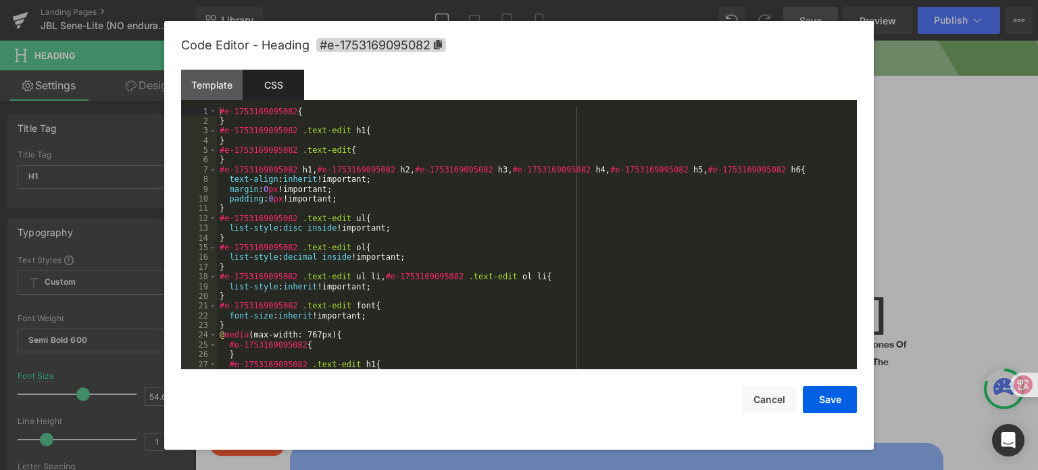
scroll to position [122, 0]
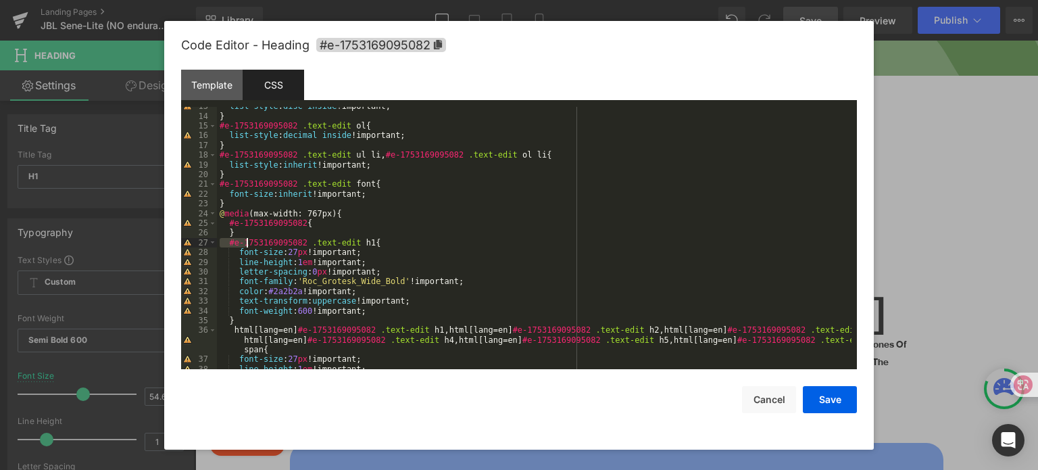
drag, startPoint x: 224, startPoint y: 243, endPoint x: 247, endPoint y: 246, distance: 23.2
click at [247, 246] on div "list-style : disc inside !important; } #e-1753169095082 .text-edit ol { list-st…" at bounding box center [534, 242] width 635 height 282
click at [257, 300] on div "list-style : disc inside !important; } #e-1753169095082 .text-edit ol { list-st…" at bounding box center [534, 242] width 635 height 282
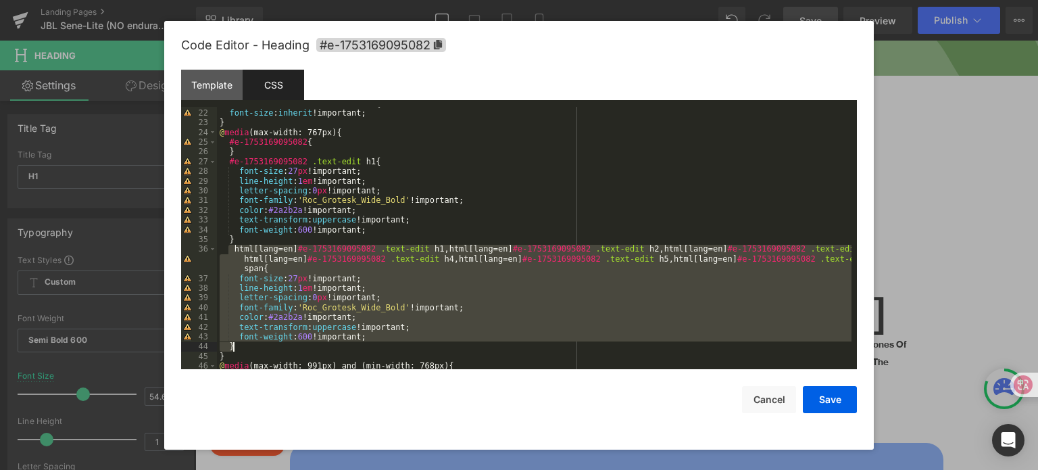
drag, startPoint x: 229, startPoint y: 248, endPoint x: 321, endPoint y: 349, distance: 136.3
click at [321, 349] on div "#e-1753169095082 .text-edit font { font-size : inherit !important; } @ media (m…" at bounding box center [534, 240] width 635 height 282
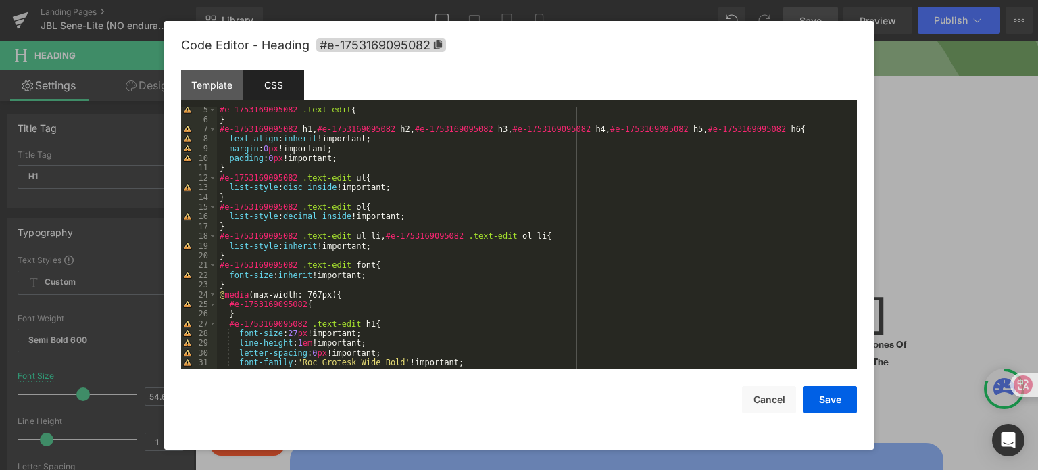
scroll to position [0, 0]
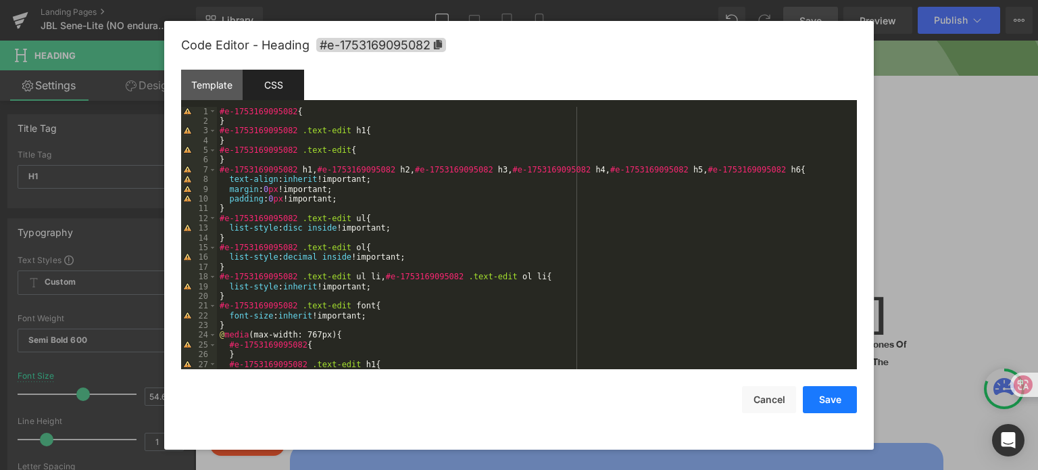
click at [840, 399] on button "Save" at bounding box center [830, 399] width 54 height 27
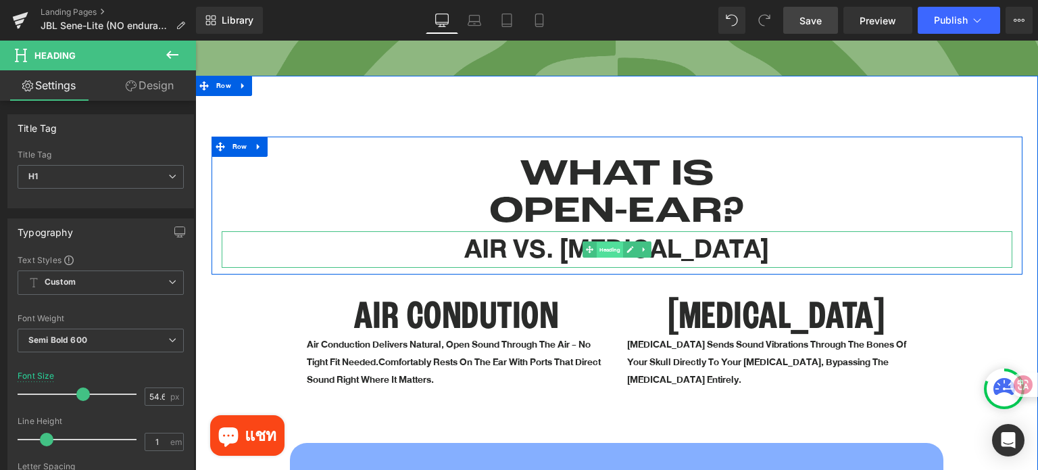
click at [600, 242] on span "Heading" at bounding box center [609, 250] width 26 height 16
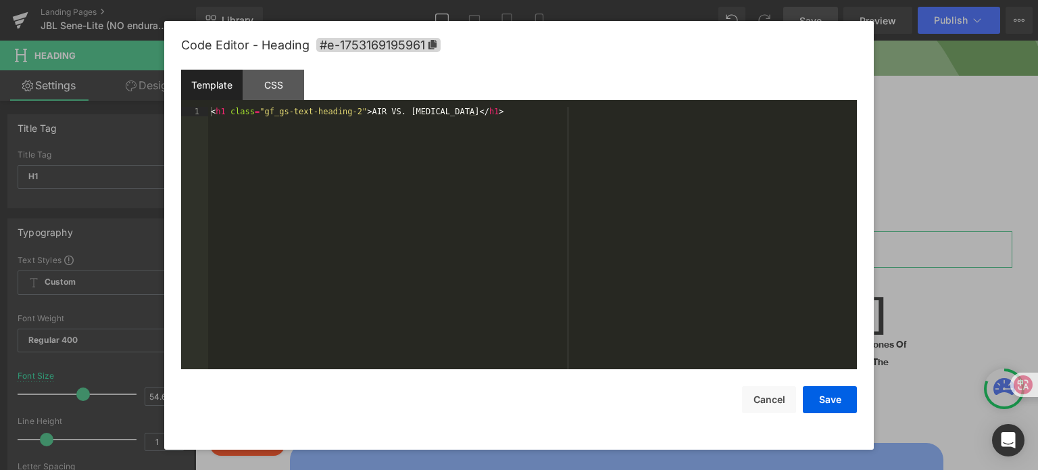
click at [592, 0] on div "Heading You are previewing how the will restyle your page. You can not edit Ele…" at bounding box center [519, 0] width 1038 height 0
click at [268, 79] on div "CSS" at bounding box center [273, 85] width 61 height 30
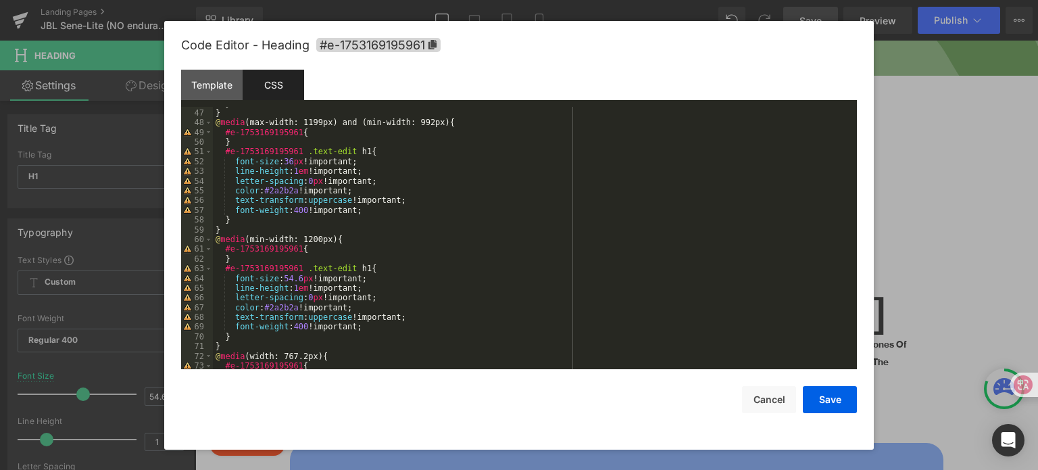
scroll to position [554, 0]
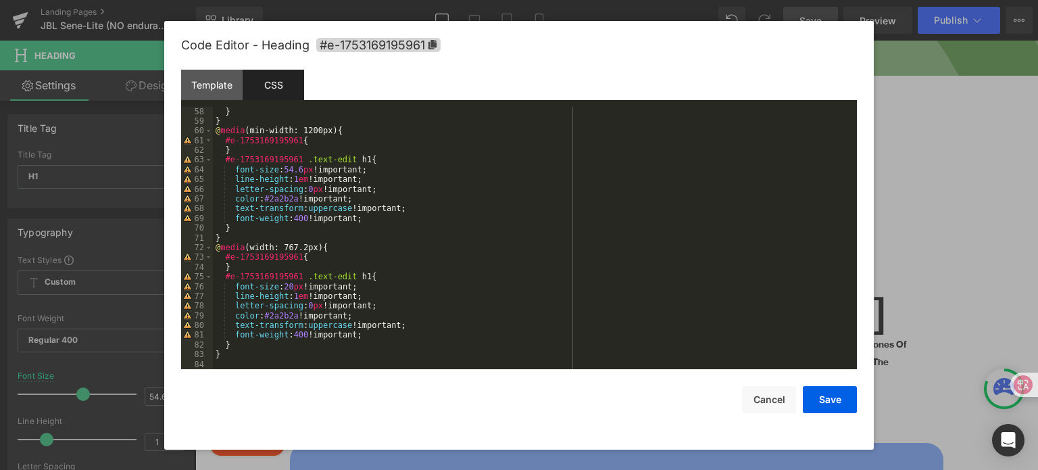
click at [252, 229] on div "} } @ media (min-width: 1200px) { #e-1753169195961 { } #e-1753169195961 .text-e…" at bounding box center [532, 248] width 639 height 282
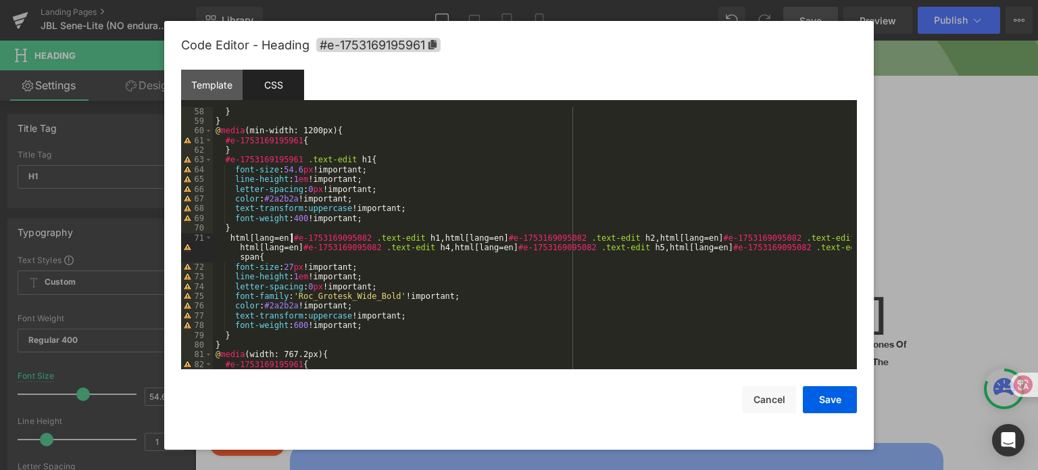
click at [289, 237] on div "} } @ media (min-width: 1200px) { #e-1753169195961 { } #e-1753169195961 .text-e…" at bounding box center [532, 248] width 639 height 282
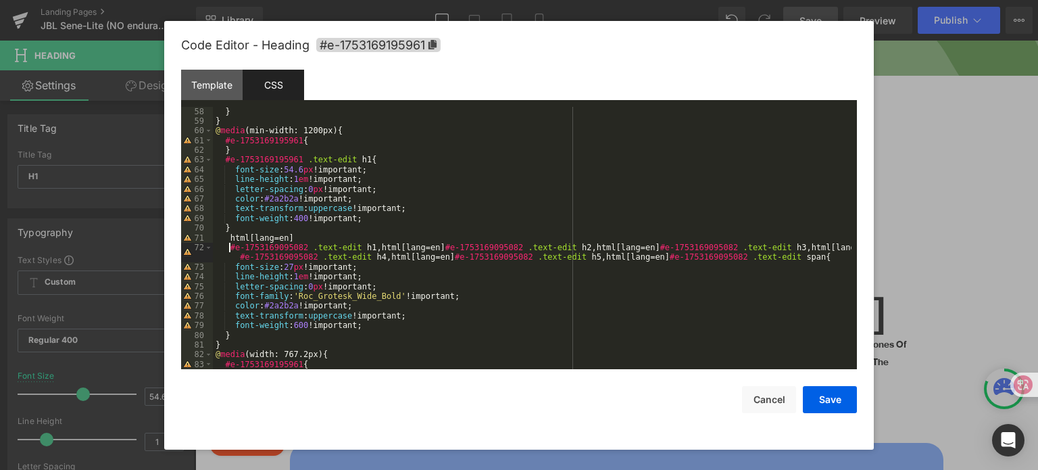
click at [432, 247] on div "} } @ media (min-width: 1200px) { #e-1753169195961 { } #e-1753169195961 .text-e…" at bounding box center [532, 248] width 639 height 282
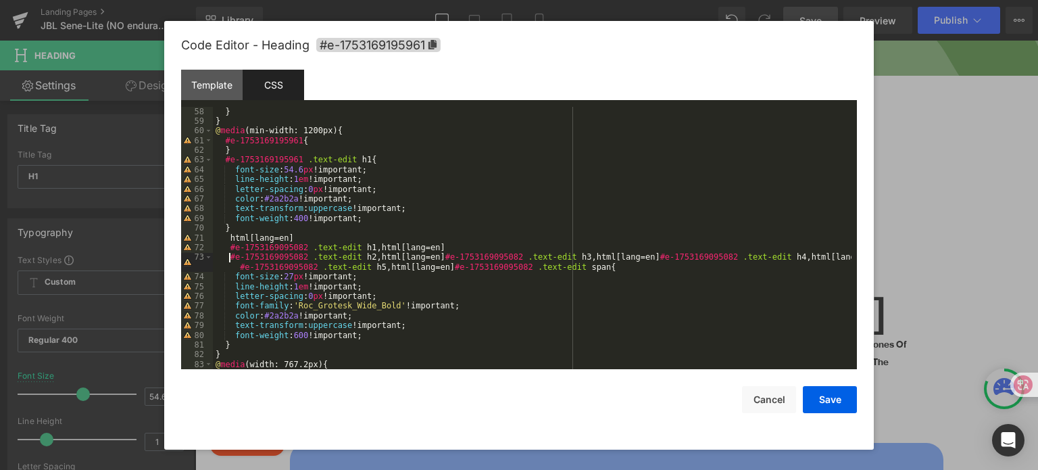
click at [434, 255] on div "} } @ media (min-width: 1200px) { #e-1753169195961 { } #e-1753169195961 .text-e…" at bounding box center [532, 248] width 639 height 282
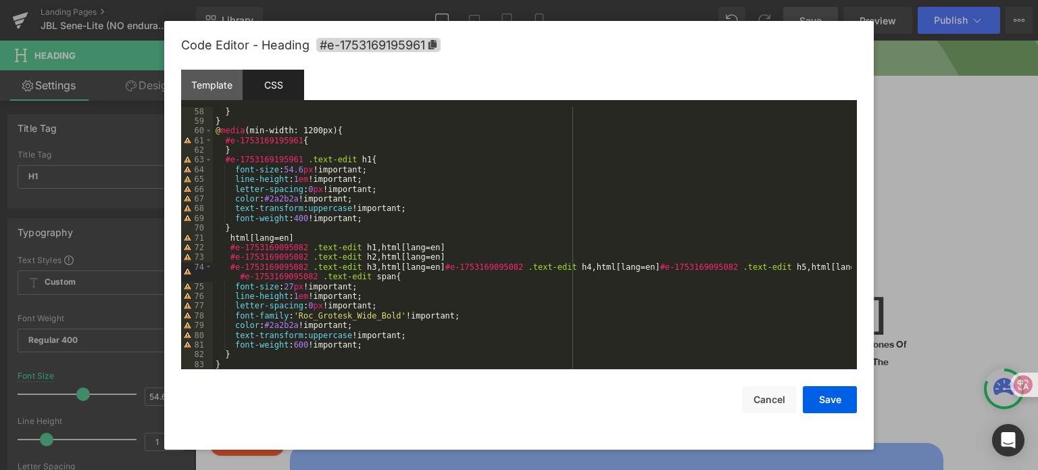
click at [432, 270] on div "} } @ media (min-width: 1200px) { #e-1753169195961 { } #e-1753169195961 .text-e…" at bounding box center [532, 248] width 639 height 282
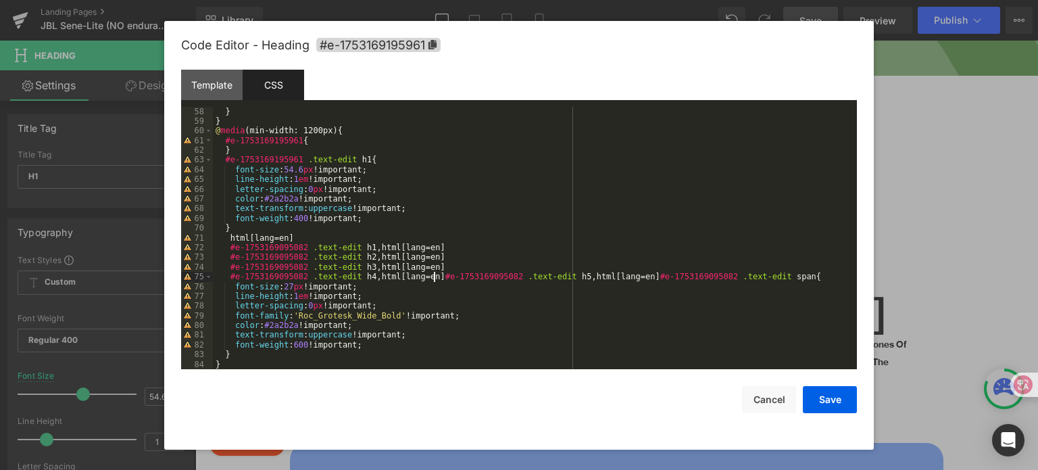
click at [434, 278] on div "} } @ media (min-width: 1200px) { #e-1753169195961 { } #e-1753169195961 .text-e…" at bounding box center [532, 248] width 639 height 282
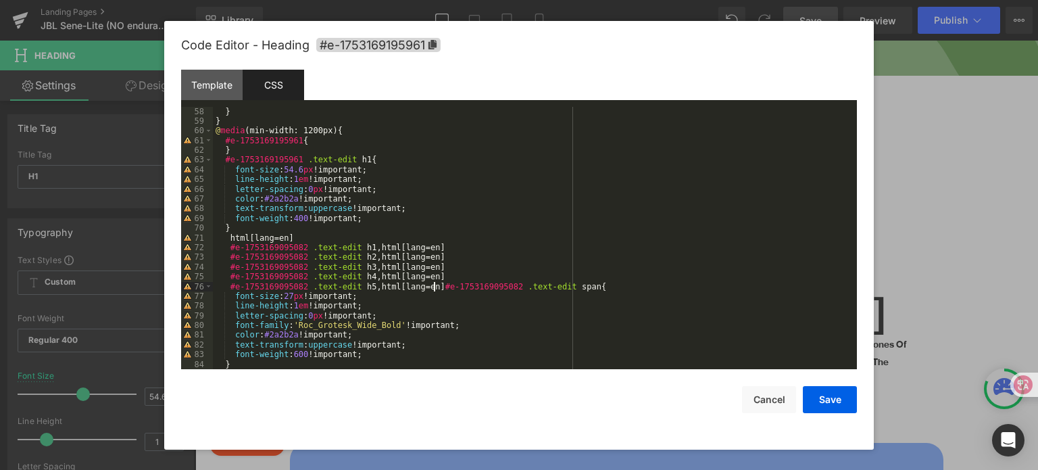
click at [433, 289] on div "} } @ media (min-width: 1200px) { #e-1753169195961 { } #e-1753169195961 .text-e…" at bounding box center [532, 248] width 639 height 282
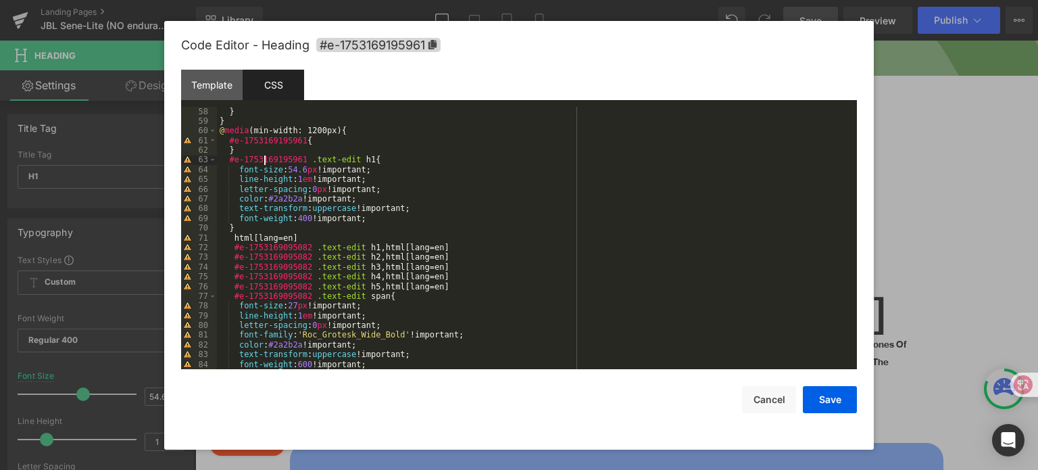
click at [265, 161] on div "} } @ media (min-width: 1200px) { #e-1753169195961 { } #e-1753169195961 .text-e…" at bounding box center [534, 248] width 635 height 282
click at [261, 251] on div "} } @ media (min-width: 1200px) { #e-1753169195961 { } #e-1753169195961 .text-e…" at bounding box center [534, 248] width 635 height 282
click at [262, 251] on div "} } @ media (min-width: 1200px) { #e-1753169195961 { } #e-1753169195961 .text-e…" at bounding box center [534, 248] width 635 height 282
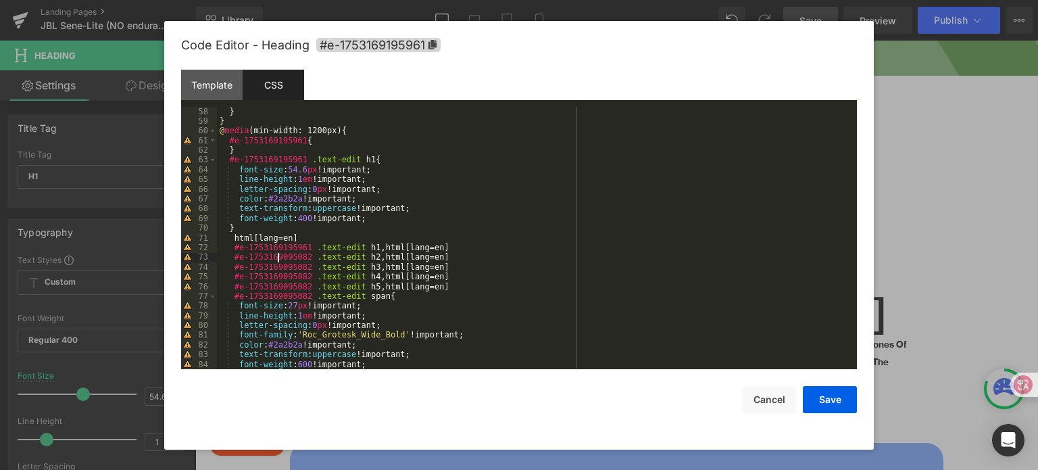
click at [278, 259] on div "} } @ media (min-width: 1200px) { #e-1753169195961 { } #e-1753169195961 .text-e…" at bounding box center [534, 248] width 635 height 282
click at [280, 264] on div "} } @ media (min-width: 1200px) { #e-1753169195961 { } #e-1753169195961 .text-e…" at bounding box center [534, 248] width 635 height 282
click at [281, 272] on div "} } @ media (min-width: 1200px) { #e-1753169195961 { } #e-1753169195961 .text-e…" at bounding box center [534, 248] width 635 height 282
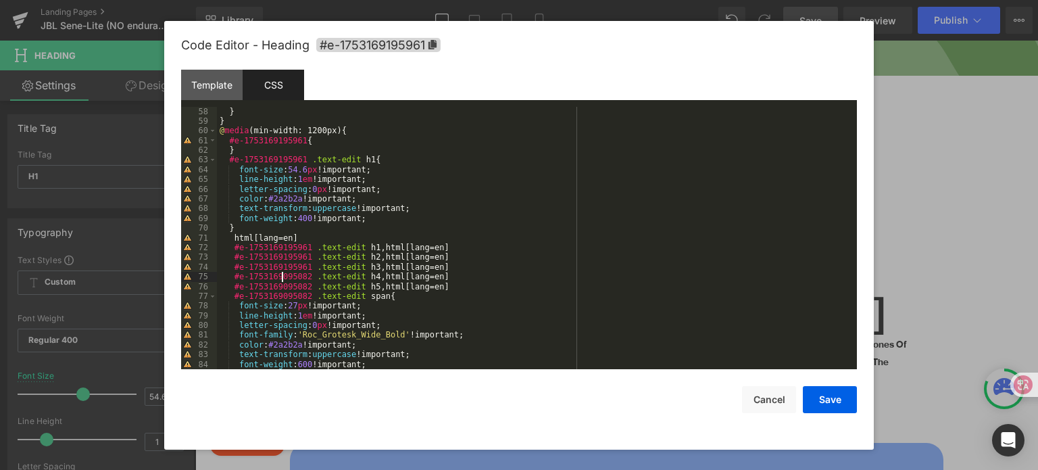
click at [281, 272] on div "} } @ media (min-width: 1200px) { #e-1753169195961 { } #e-1753169195961 .text-e…" at bounding box center [534, 248] width 635 height 282
click at [281, 286] on div "} } @ media (min-width: 1200px) { #e-1753169195961 { } #e-1753169195961 .text-e…" at bounding box center [534, 248] width 635 height 282
click at [281, 299] on div "} } @ media (min-width: 1200px) { #e-1753169195961 { } #e-1753169195961 .text-e…" at bounding box center [534, 248] width 635 height 282
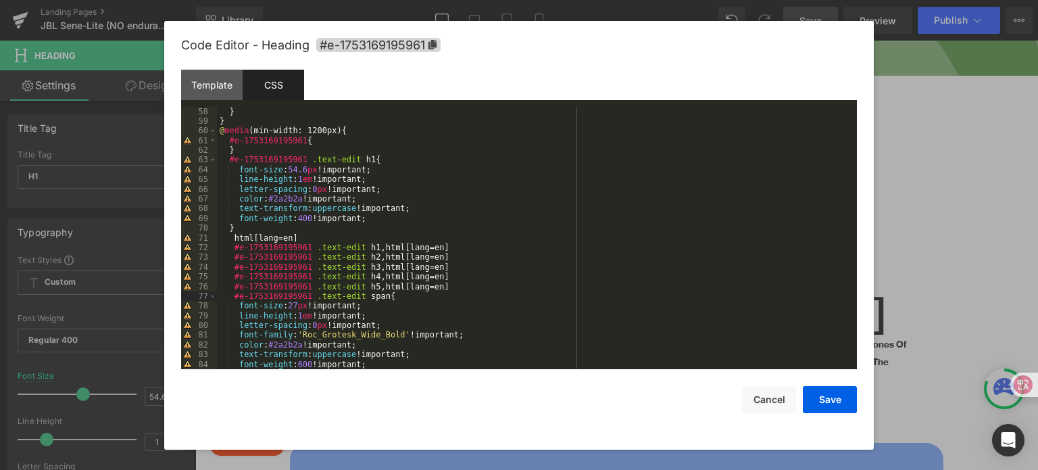
click at [465, 304] on div "} } @ media (min-width: 1200px) { #e-1753169195961 { } #e-1753169195961 .text-e…" at bounding box center [534, 248] width 635 height 282
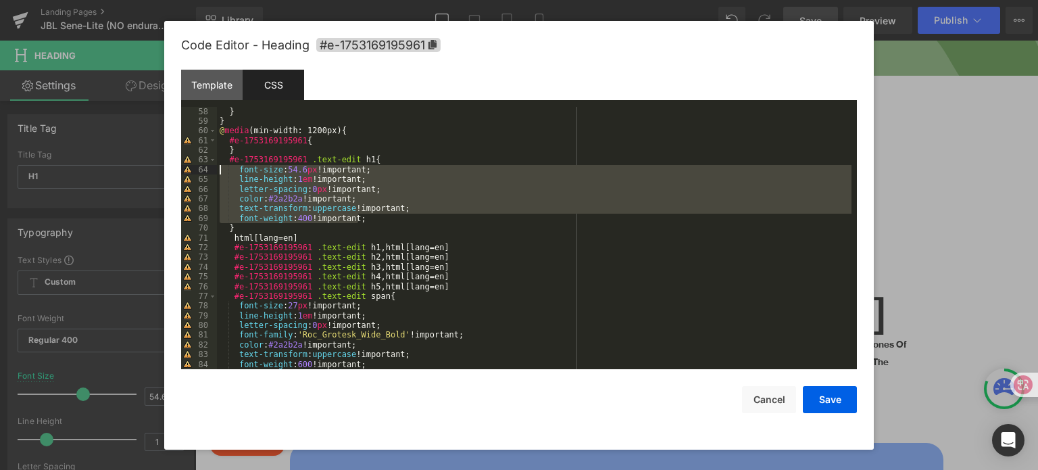
drag, startPoint x: 392, startPoint y: 218, endPoint x: 196, endPoint y: 170, distance: 201.8
click at [196, 170] on pre "58 59 60 61 62 63 64 65 66 67 68 69 70 71 72 73 74 75 76 77 78 79 80 81 82 83 8…" at bounding box center [519, 238] width 676 height 263
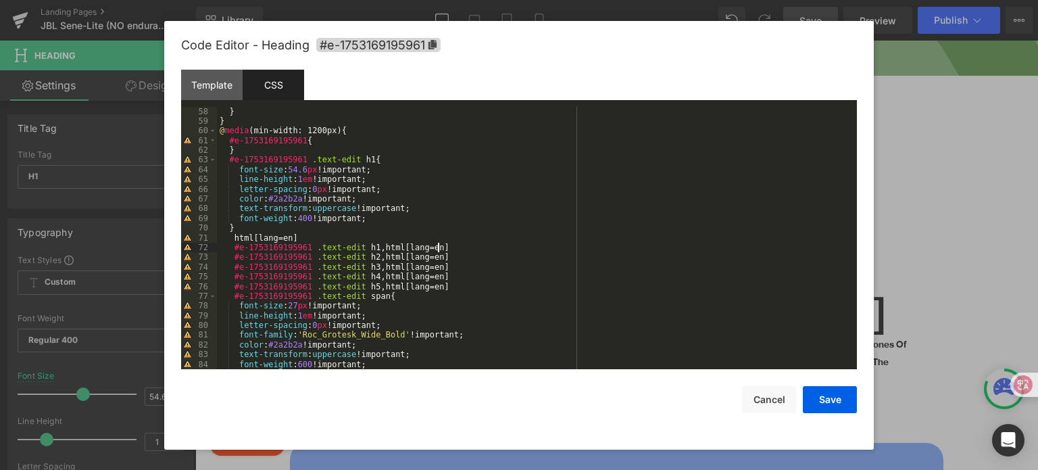
click at [458, 247] on div "} } @ media (min-width: 1200px) { #e-1753169195961 { } #e-1753169195961 .text-e…" at bounding box center [534, 248] width 635 height 282
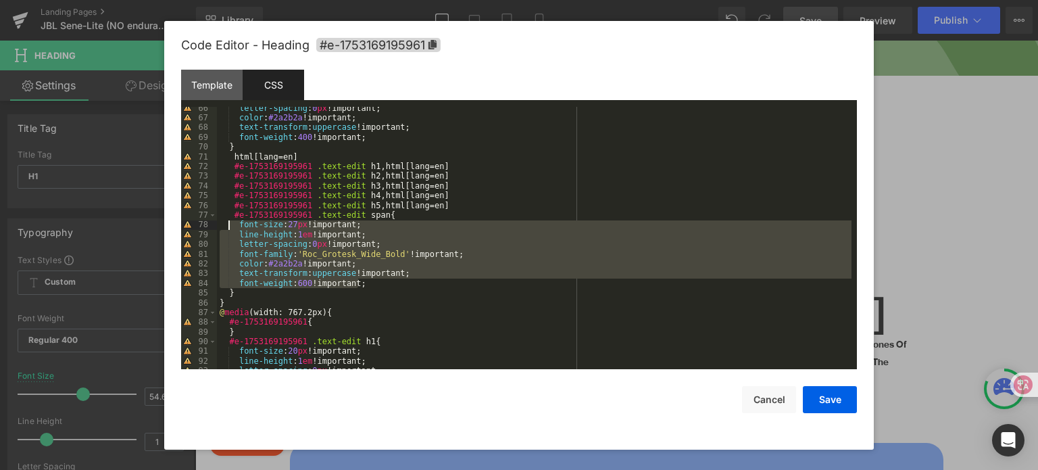
drag, startPoint x: 397, startPoint y: 282, endPoint x: 230, endPoint y: 228, distance: 175.3
click at [230, 228] on div "letter-spacing : 0 px !important; color : #2a2b2a !important; text-transform : …" at bounding box center [534, 244] width 635 height 282
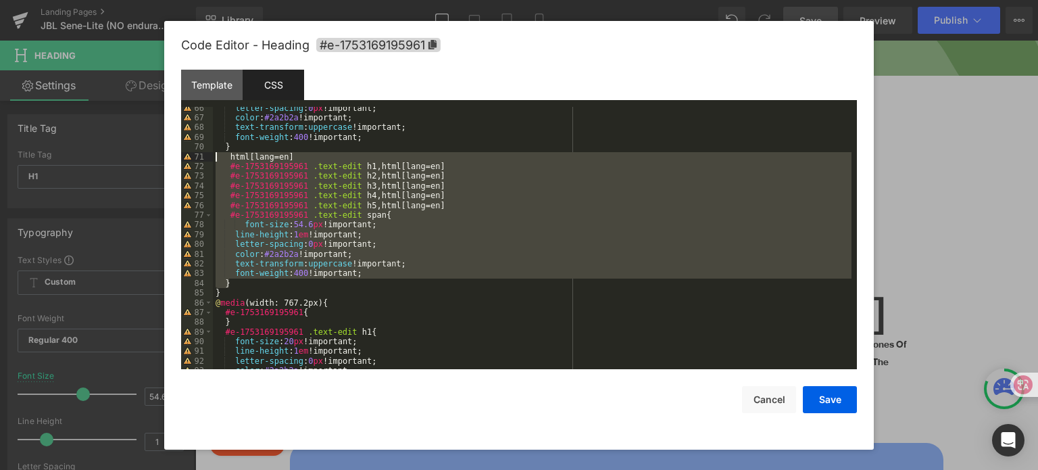
drag, startPoint x: 233, startPoint y: 286, endPoint x: 214, endPoint y: 161, distance: 126.5
click at [214, 161] on div "letter-spacing : 0 px !important; color : #2a2b2a !important; text-transform : …" at bounding box center [532, 244] width 639 height 282
click at [467, 247] on div "letter-spacing : 0 px !important; color : #2a2b2a !important; text-transform : …" at bounding box center [532, 238] width 639 height 263
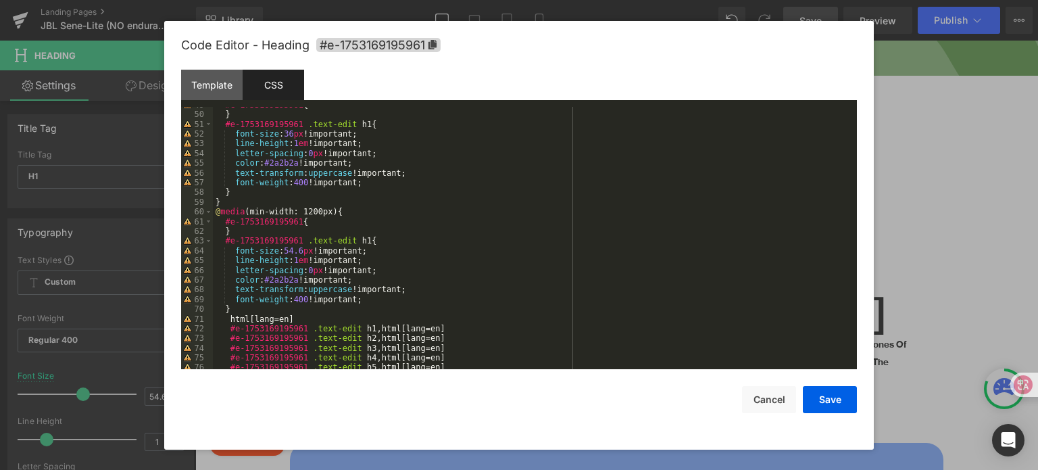
scroll to position [392, 0]
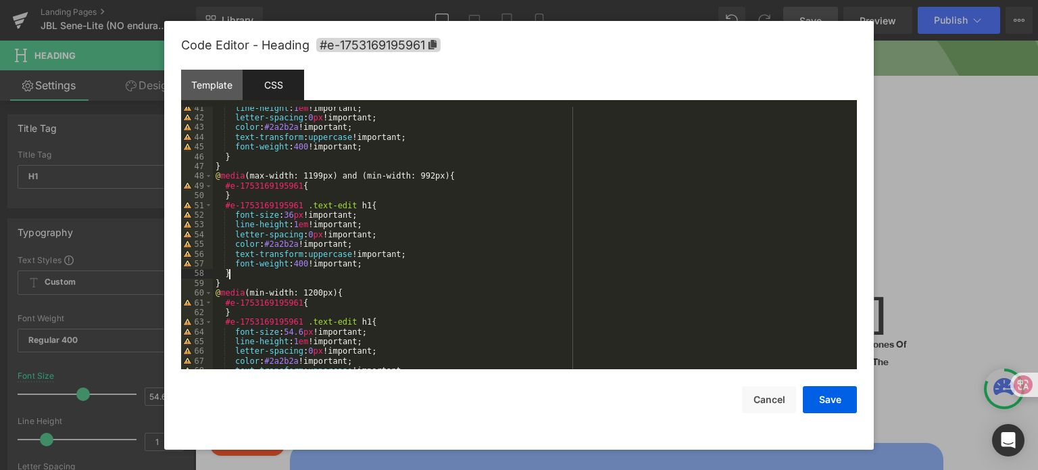
click at [268, 276] on div "line-height : 1 em !important; letter-spacing : 0 px !important; color : #2a2b2…" at bounding box center [532, 244] width 639 height 282
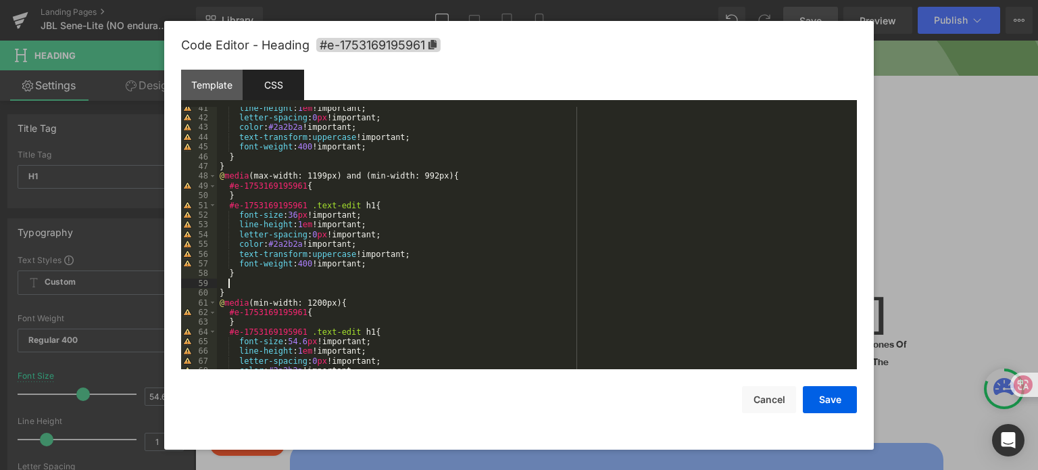
scroll to position [438, 0]
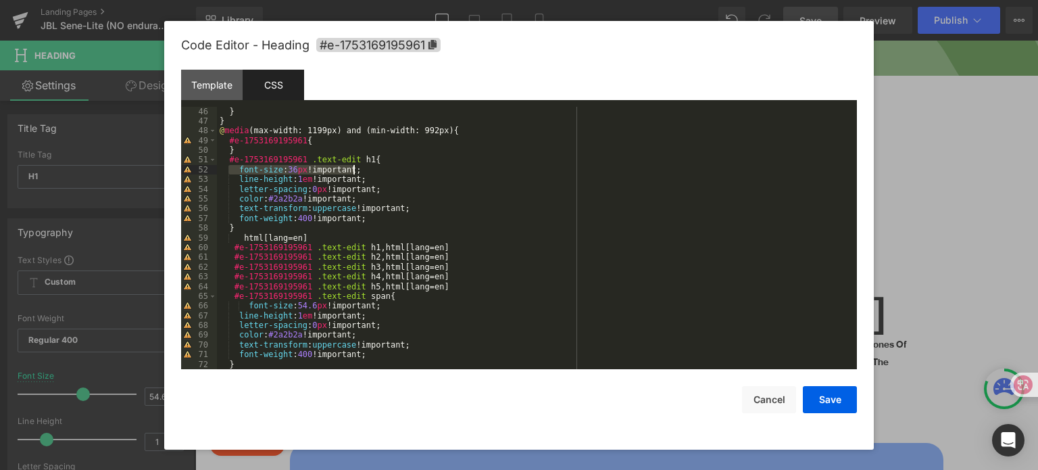
drag, startPoint x: 233, startPoint y: 170, endPoint x: 362, endPoint y: 171, distance: 128.4
click at [362, 171] on div "} } @ media (max-width: 1199px) and (min-width: 992px) { #e-1753169195961 { } #…" at bounding box center [534, 248] width 635 height 282
drag, startPoint x: 241, startPoint y: 311, endPoint x: 387, endPoint y: 311, distance: 145.3
click at [387, 311] on div "} } @ media (max-width: 1199px) and (min-width: 992px) { #e-1753169195961 { } #…" at bounding box center [534, 248] width 635 height 282
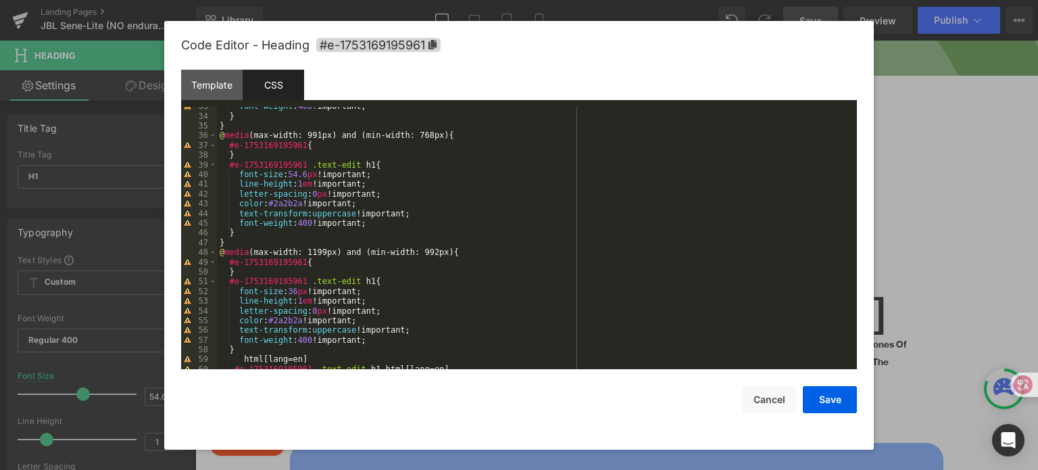
scroll to position [316, 0]
click at [273, 241] on div "font-weight : 400 !important; } } @ media (max-width: 991px) and (min-width: 76…" at bounding box center [534, 242] width 635 height 282
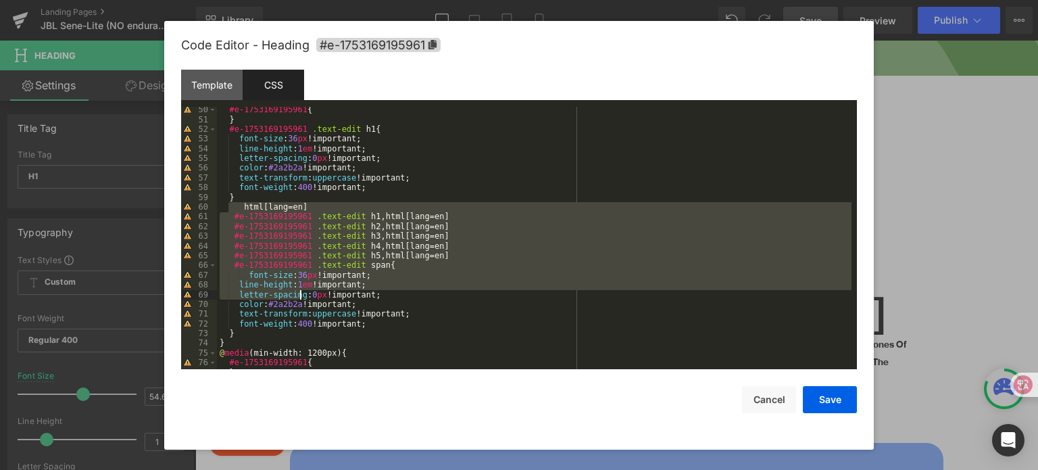
scroll to position [478, 0]
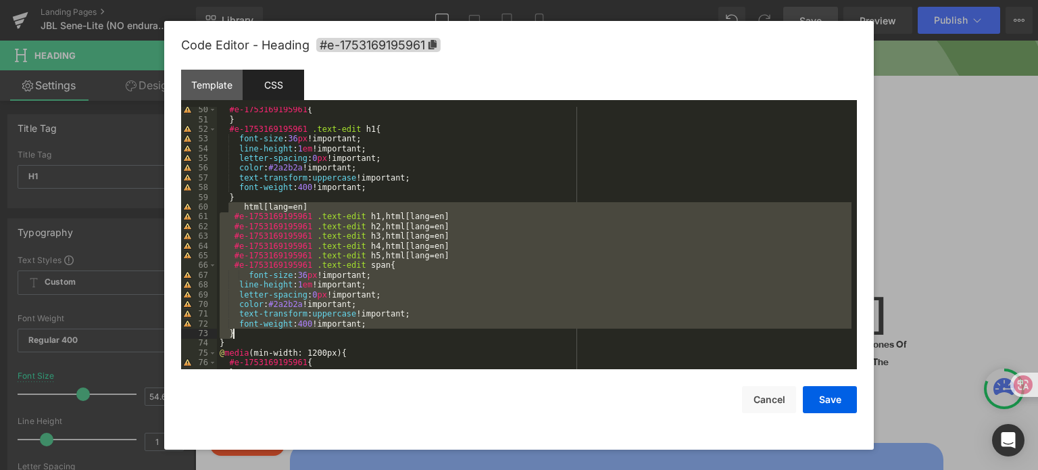
drag, startPoint x: 241, startPoint y: 251, endPoint x: 380, endPoint y: 331, distance: 160.8
click at [380, 331] on div "#e-1753169195961 { } #e-1753169195961 .text-edit h1 { font-size : 36 px !import…" at bounding box center [534, 246] width 635 height 282
click at [395, 257] on div "#e-1753169195961 { } #e-1753169195961 .text-edit h1 { font-size : 36 px !import…" at bounding box center [534, 238] width 635 height 263
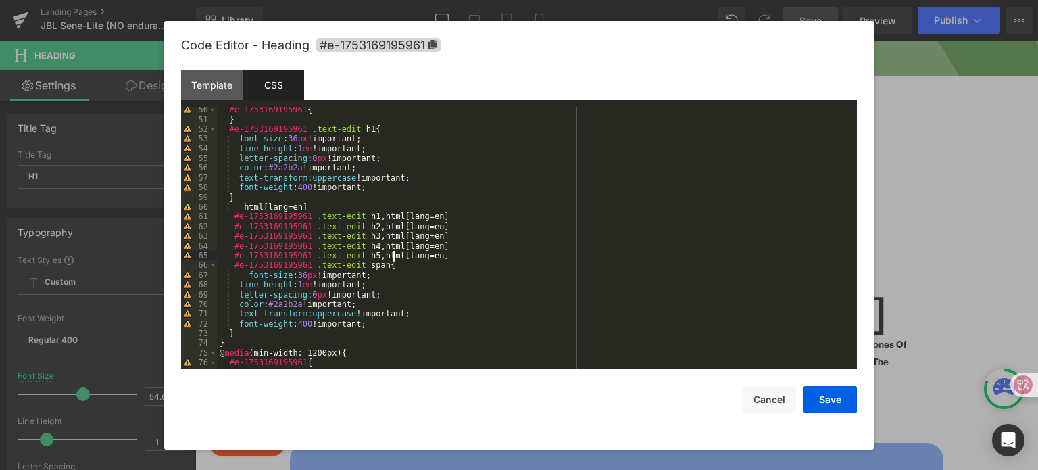
scroll to position [316, 0]
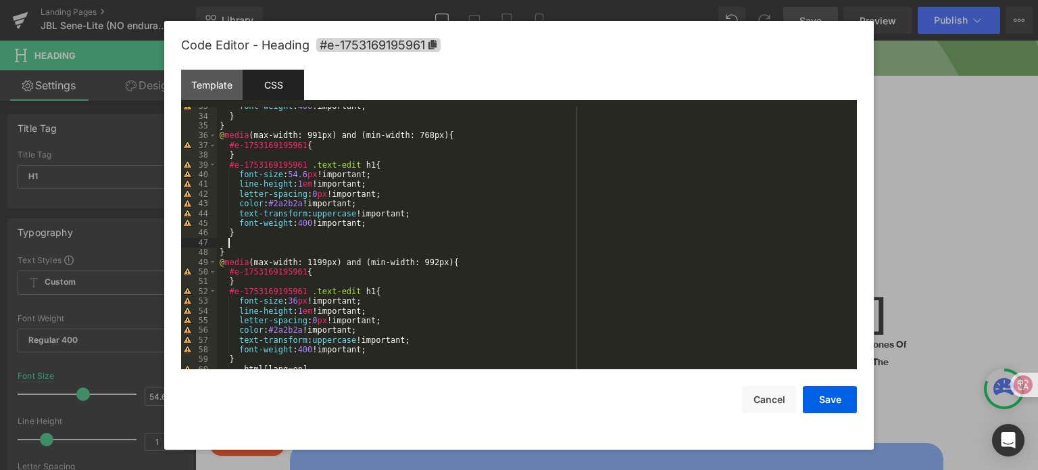
click at [248, 240] on div "font-weight : 400 !important; } } @ media (max-width: 991px) and (min-width: 76…" at bounding box center [534, 242] width 635 height 282
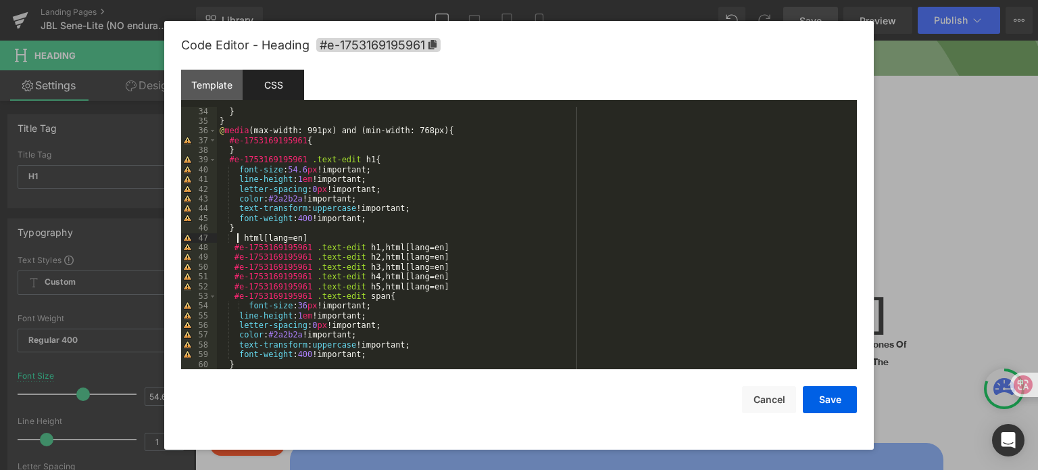
click at [239, 240] on div "} } @ media (max-width: 991px) and (min-width: 768px) { #e-1753169195961 { } #e…" at bounding box center [534, 248] width 635 height 282
click at [296, 237] on div "} } @ media (max-width: 991px) and (min-width: 768px) { #e-1753169195961 { } #e…" at bounding box center [534, 248] width 635 height 282
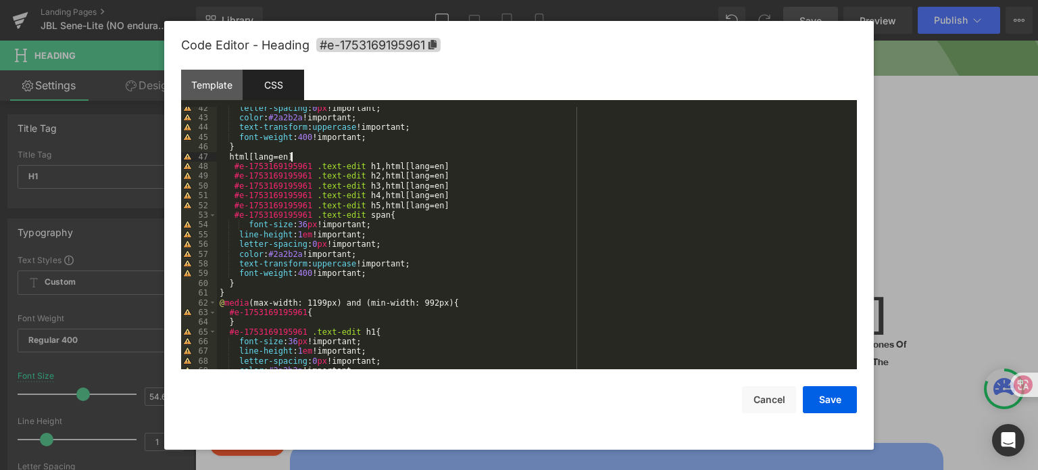
scroll to position [483, 0]
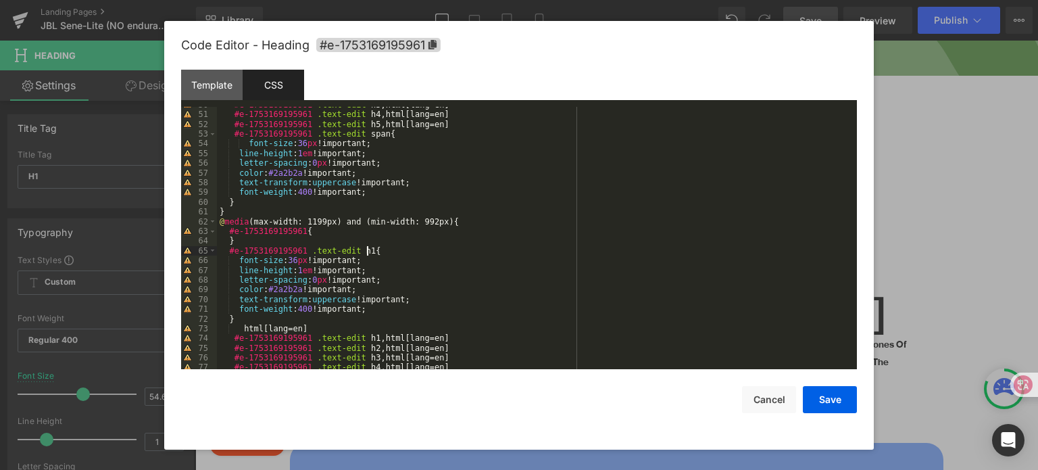
click at [419, 253] on div "#e-1753169195961 .text-edit h3 , html [ lang = en ] #e-1753169195961 .text-edit…" at bounding box center [534, 241] width 635 height 282
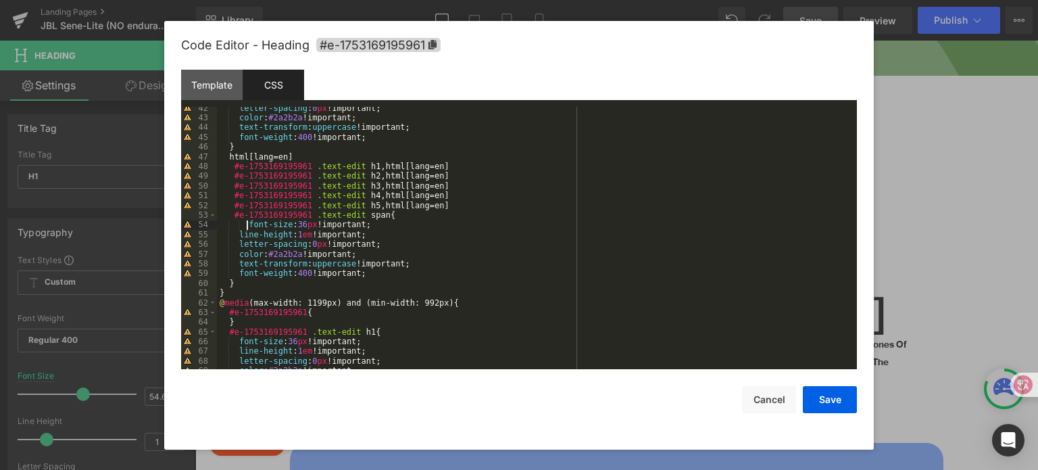
click at [246, 225] on div "letter-spacing : 0 px !important; color : #2a2b2a !important; text-transform : …" at bounding box center [534, 244] width 635 height 282
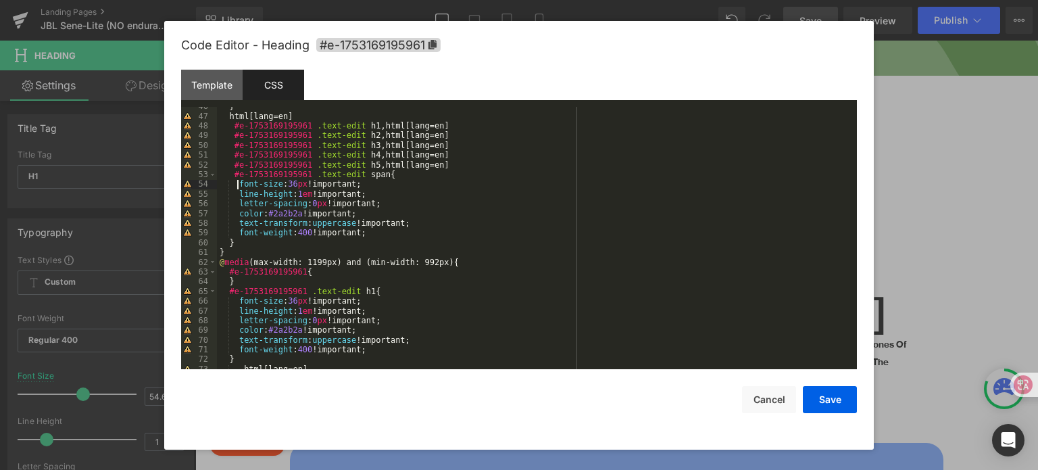
scroll to position [443, 0]
drag, startPoint x: 364, startPoint y: 187, endPoint x: 238, endPoint y: 189, distance: 125.7
click at [238, 189] on div "} html [ lang = en ] #e-1753169195961 .text-edit h1 , html [ lang = en ] #e-175…" at bounding box center [534, 242] width 635 height 282
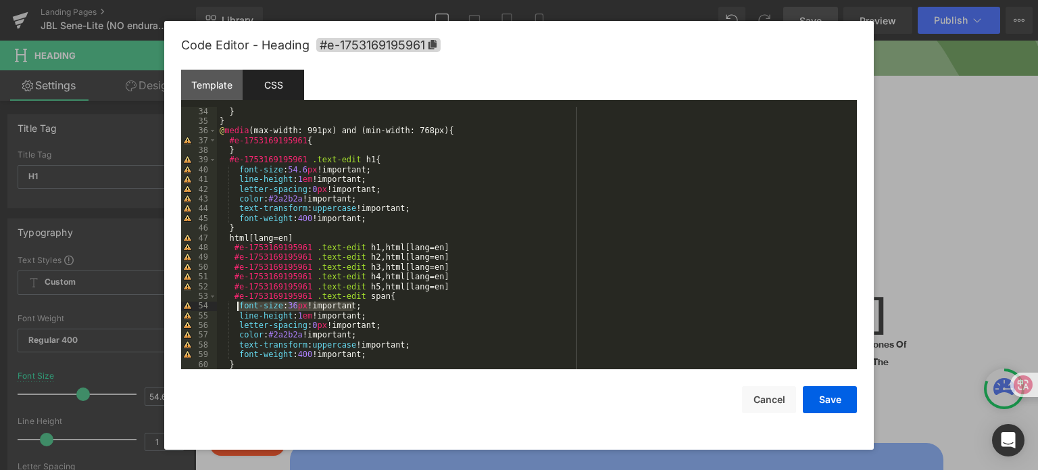
scroll to position [321, 0]
drag, startPoint x: 365, startPoint y: 168, endPoint x: 237, endPoint y: 168, distance: 127.7
click at [237, 168] on div "} } @ media (max-width: 991px) and (min-width: 768px) { #e-1753169195961 { } #e…" at bounding box center [534, 248] width 635 height 282
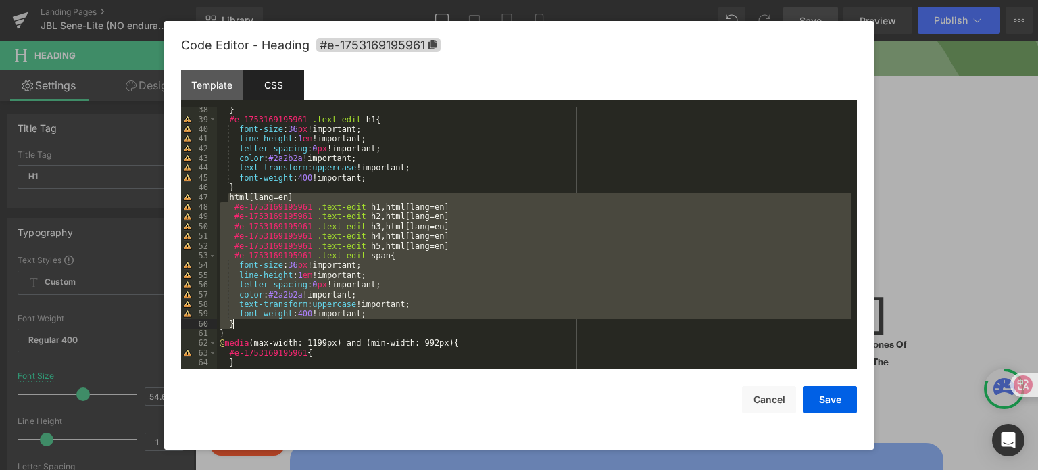
drag, startPoint x: 227, startPoint y: 196, endPoint x: 309, endPoint y: 320, distance: 148.8
click at [309, 320] on div "} #e-1753169195961 .text-edit h1 { font-size : 36 px !important; line-height : …" at bounding box center [534, 246] width 635 height 282
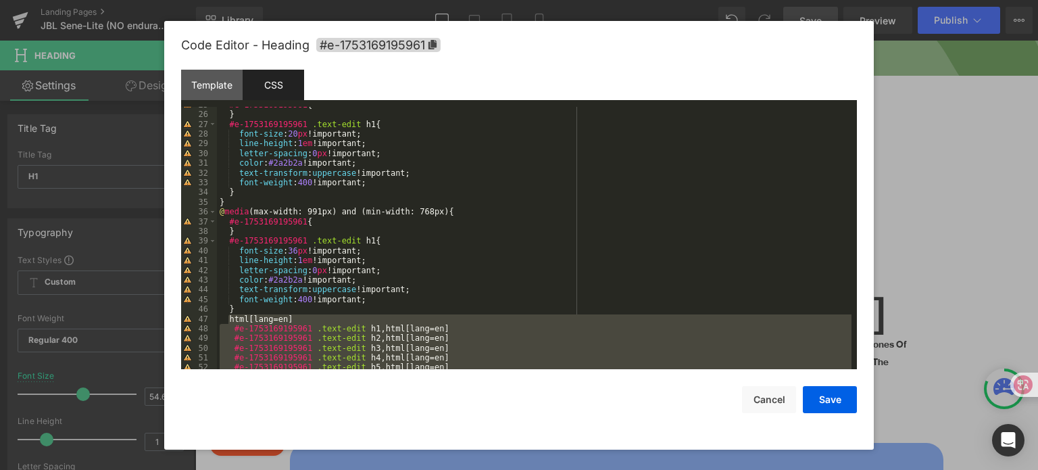
scroll to position [199, 0]
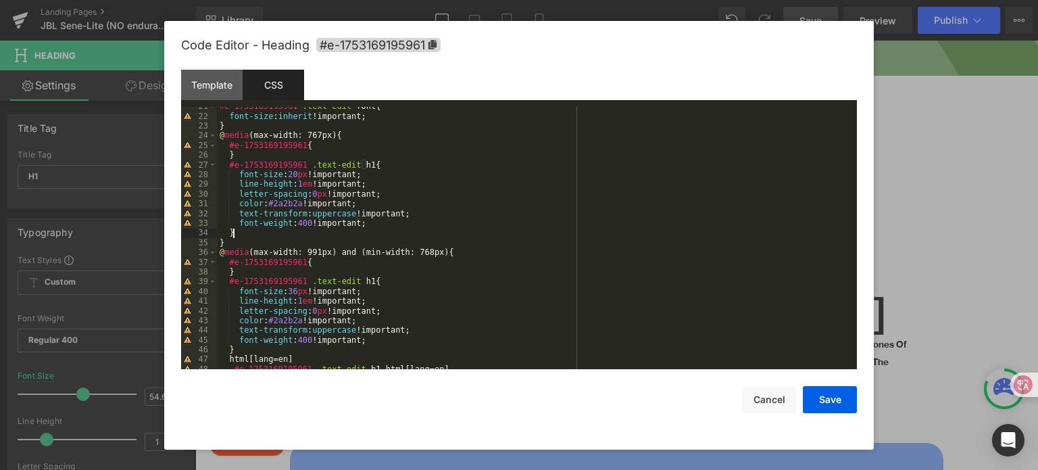
click at [281, 232] on div "#e-1753169195961 .text-edit font { font-size : inherit !important; } @ media (m…" at bounding box center [534, 242] width 635 height 282
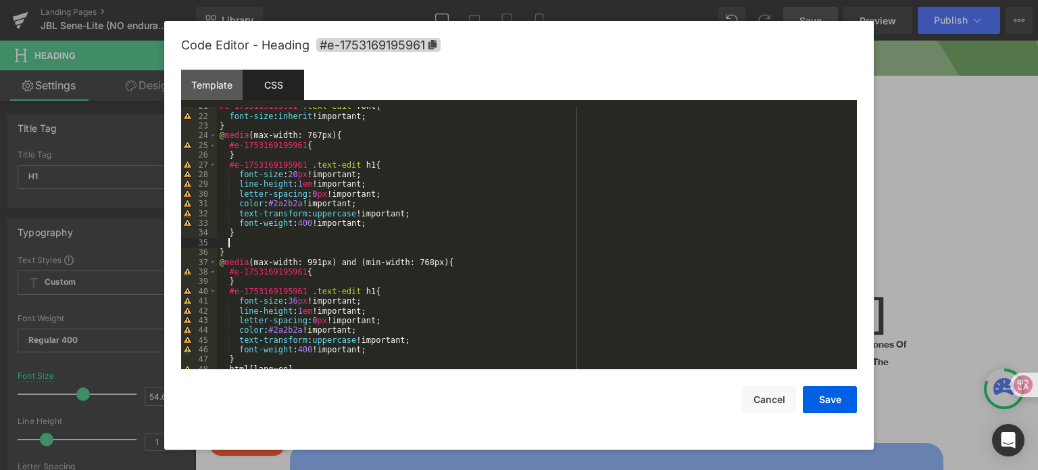
scroll to position [204, 0]
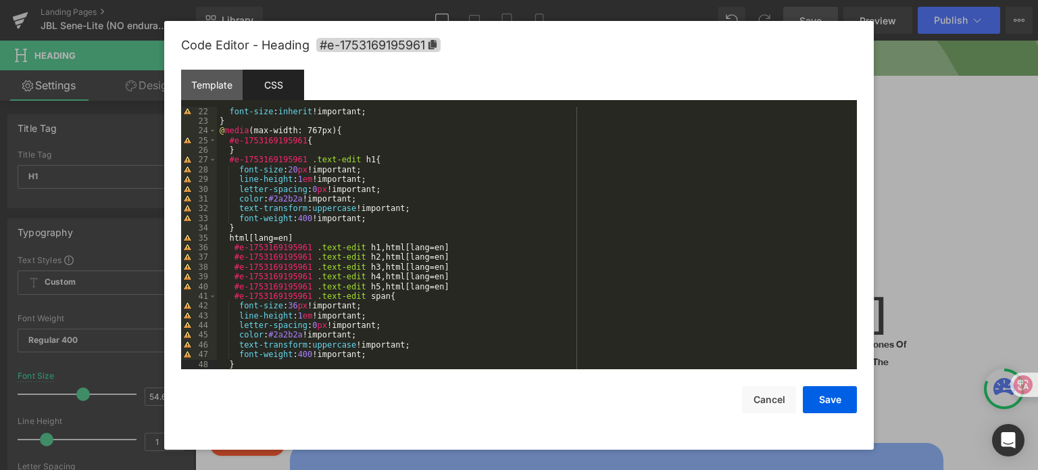
click at [292, 304] on div "font-size : inherit !important; } @ media (max-width: 767px) { #e-1753169195961…" at bounding box center [534, 248] width 635 height 282
click at [831, 394] on button "Save" at bounding box center [830, 399] width 54 height 27
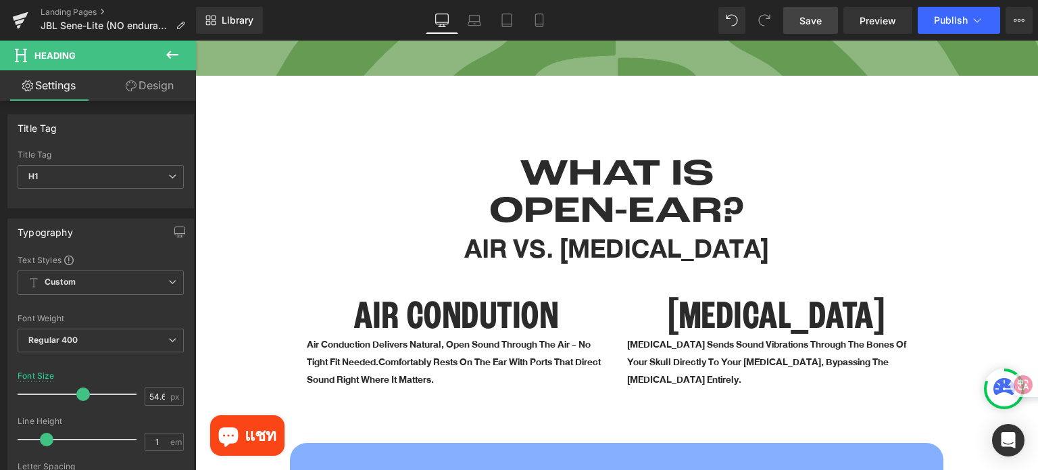
click at [810, 20] on span "Save" at bounding box center [810, 21] width 22 height 14
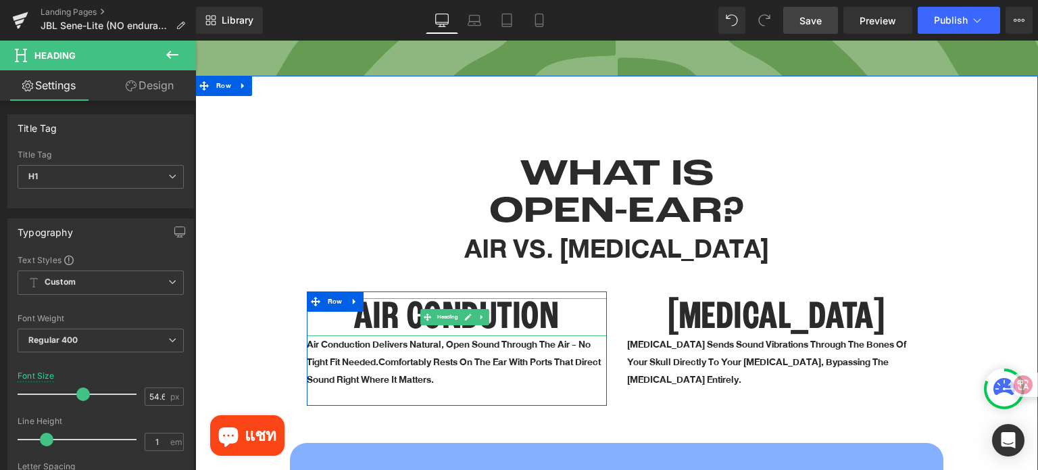
click at [508, 309] on h1 "AIR CONDUTION" at bounding box center [457, 317] width 300 height 38
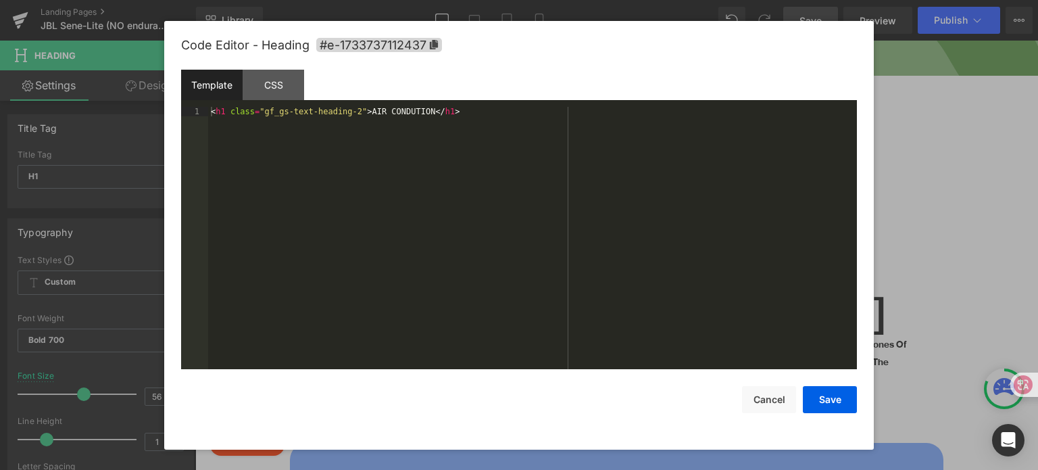
click at [506, 0] on div "Heading You are previewing how the will restyle your page. You can not edit Ele…" at bounding box center [519, 0] width 1038 height 0
click at [280, 80] on div "CSS" at bounding box center [273, 85] width 61 height 30
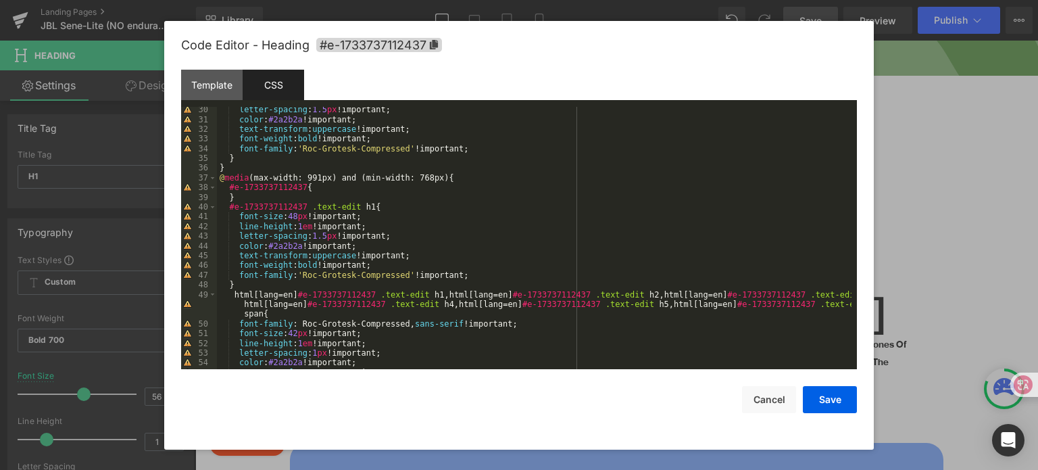
scroll to position [405, 0]
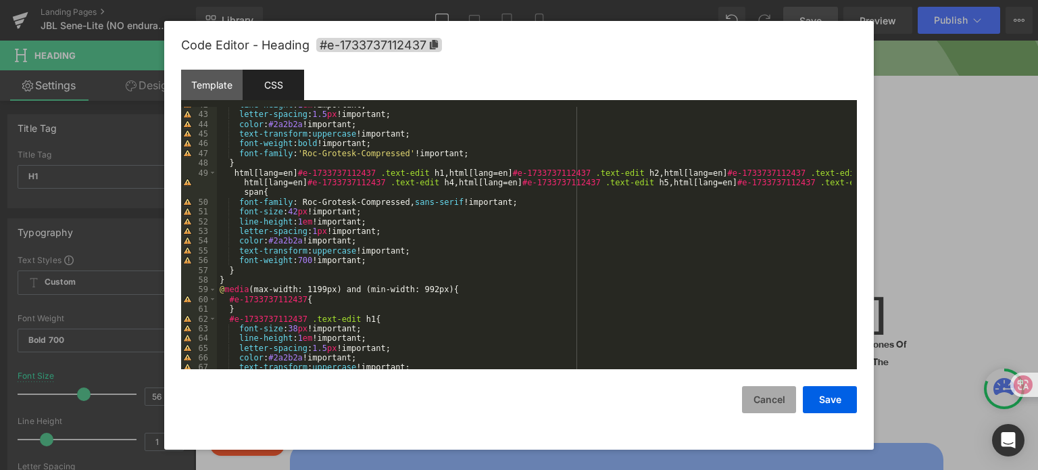
click at [766, 401] on button "Cancel" at bounding box center [769, 399] width 54 height 27
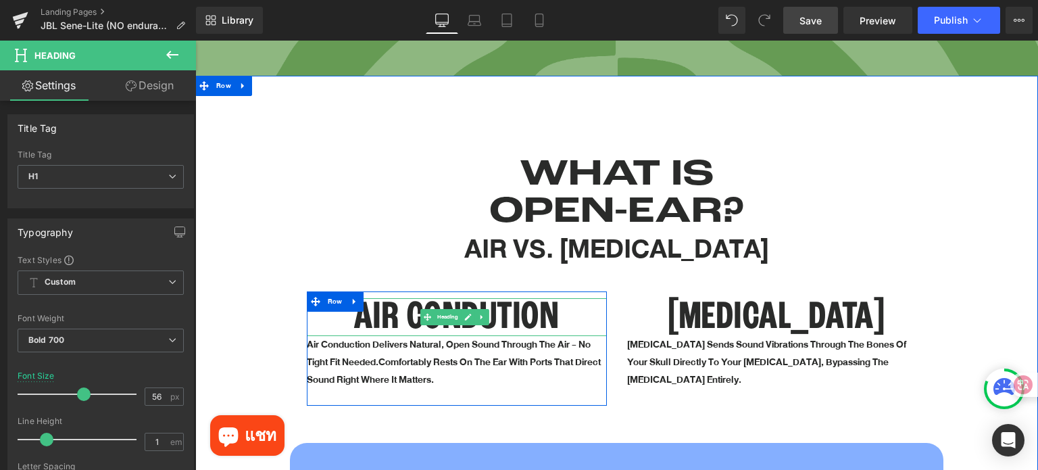
click at [401, 305] on h1 "AIR CONDUTION" at bounding box center [457, 317] width 300 height 38
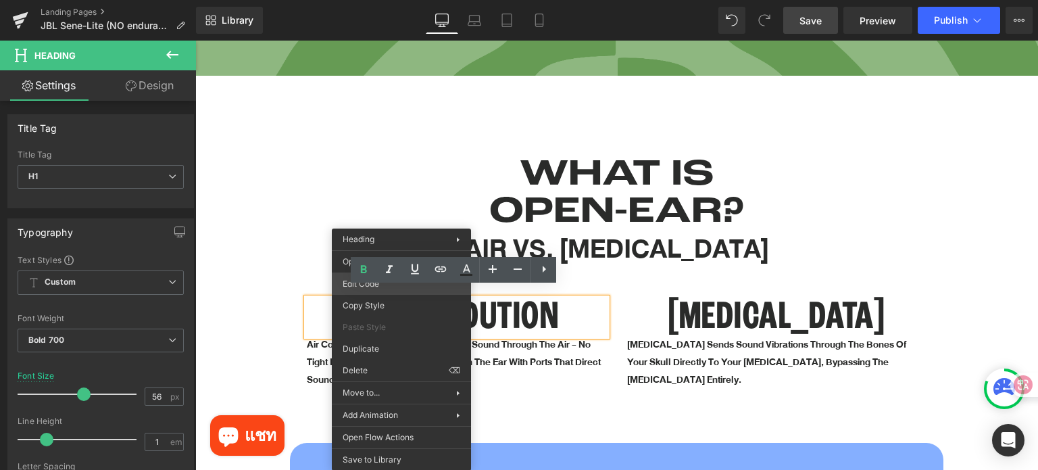
click at [351, 0] on div "Heading You are previewing how the will restyle your page. You can not edit Ele…" at bounding box center [519, 0] width 1038 height 0
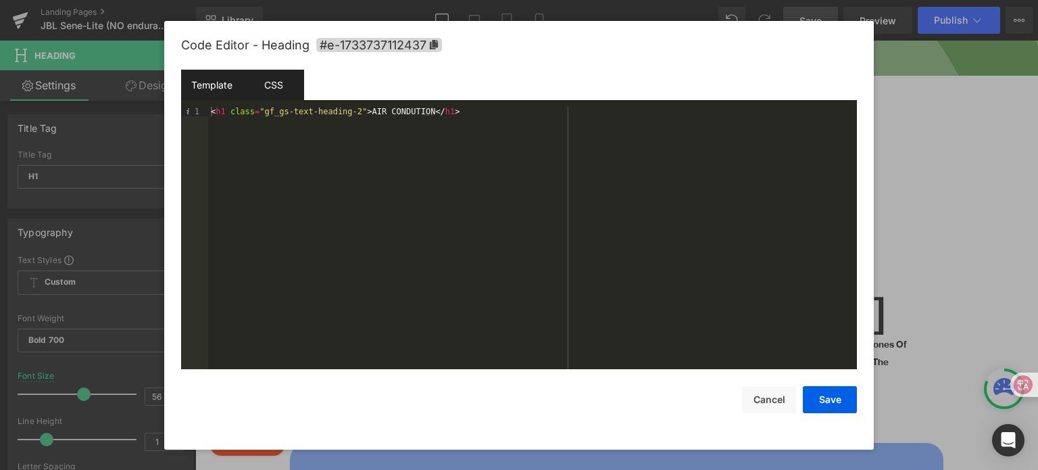
click at [289, 75] on div "CSS" at bounding box center [273, 85] width 61 height 30
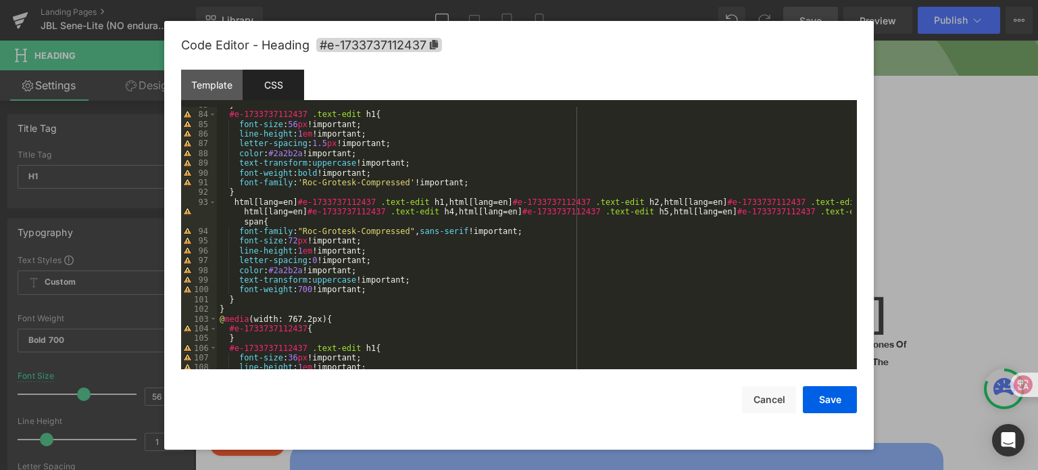
scroll to position [843, 0]
click at [331, 309] on div "} #e-1733737112437 .text-edit h1 { font-size : 56 px !important; line-height : …" at bounding box center [534, 241] width 635 height 282
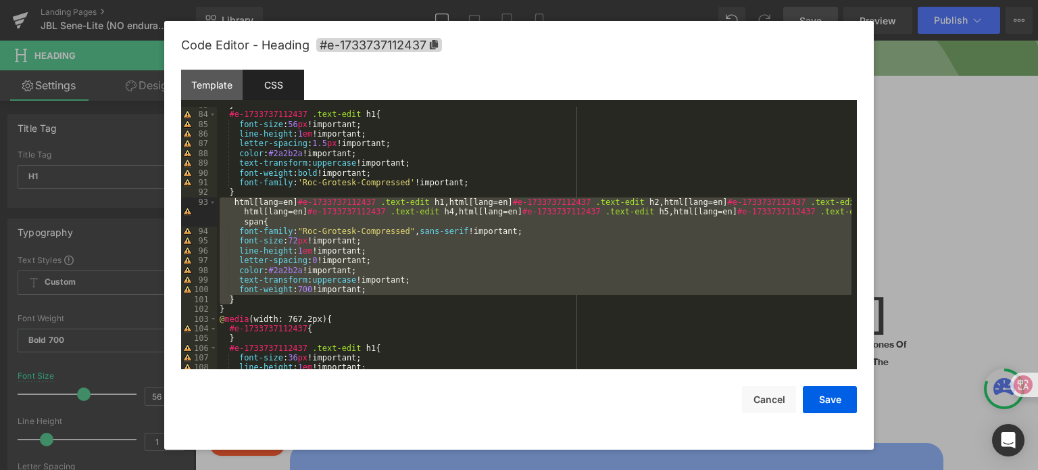
drag, startPoint x: 241, startPoint y: 295, endPoint x: 221, endPoint y: 201, distance: 96.0
click at [221, 201] on div "} #e-1733737112437 .text-edit h1 { font-size : 56 px !important; line-height : …" at bounding box center [534, 241] width 635 height 282
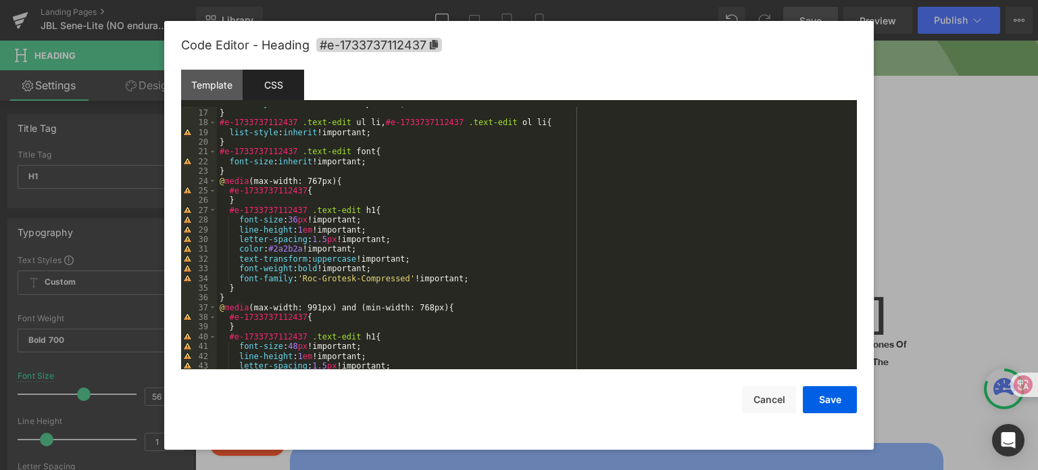
scroll to position [195, 0]
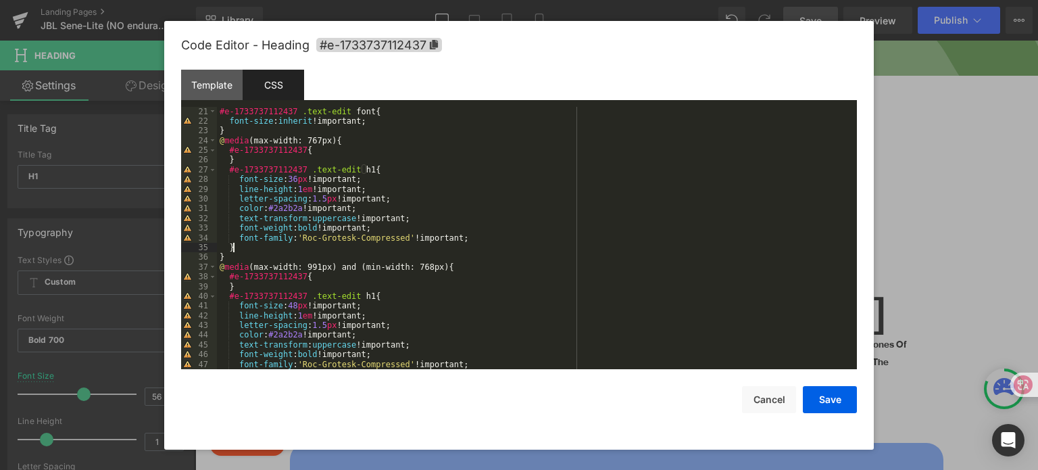
click at [291, 251] on div "#e-1733737112437 .text-edit font { font-size : inherit !important; } @ media (m…" at bounding box center [534, 248] width 635 height 282
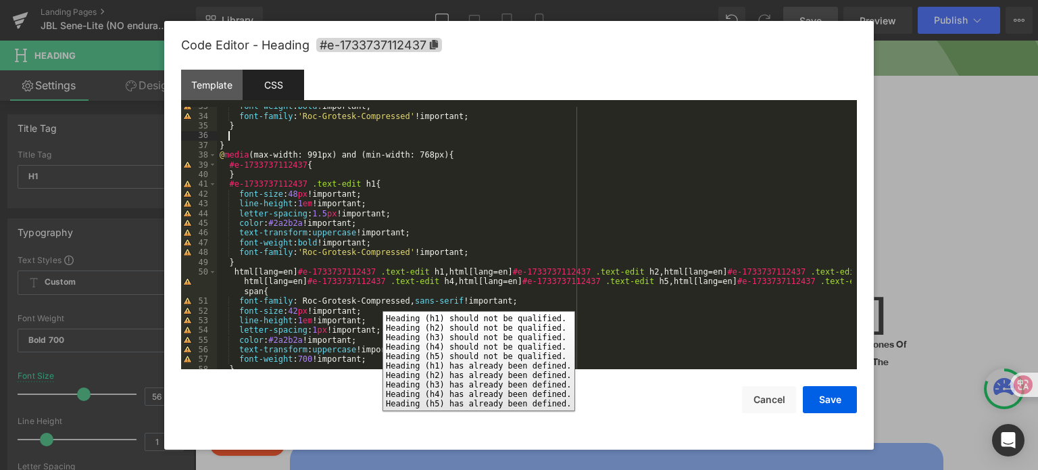
scroll to position [397, 0]
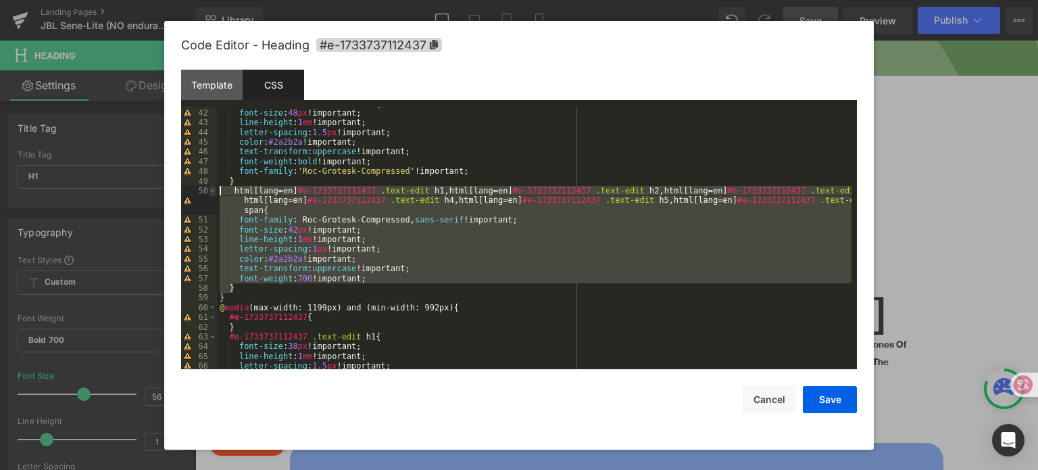
drag, startPoint x: 241, startPoint y: 288, endPoint x: 212, endPoint y: 193, distance: 99.6
click at [212, 193] on pre "41 42 43 44 45 46 47 48 49 50 51 52 53 54 55 56 57 58 59 60 61 62 63 64 65 66 6…" at bounding box center [519, 238] width 676 height 263
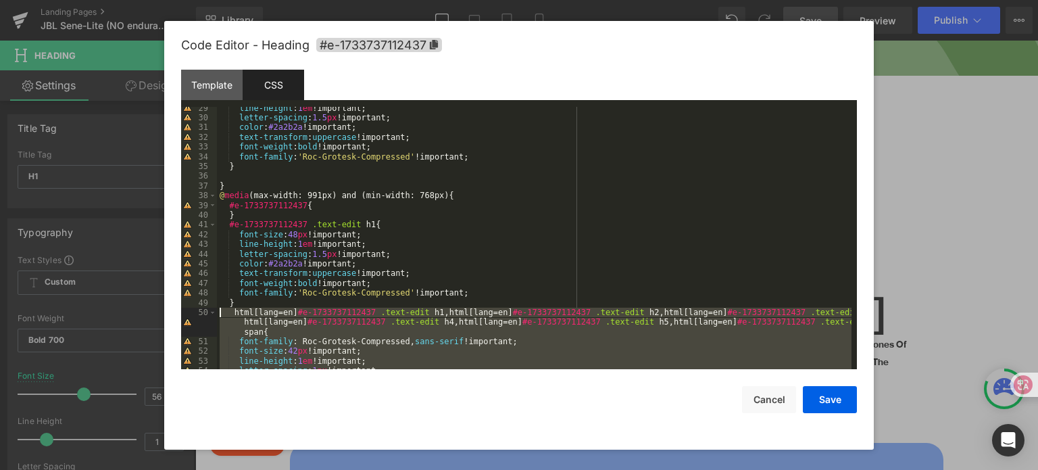
scroll to position [276, 0]
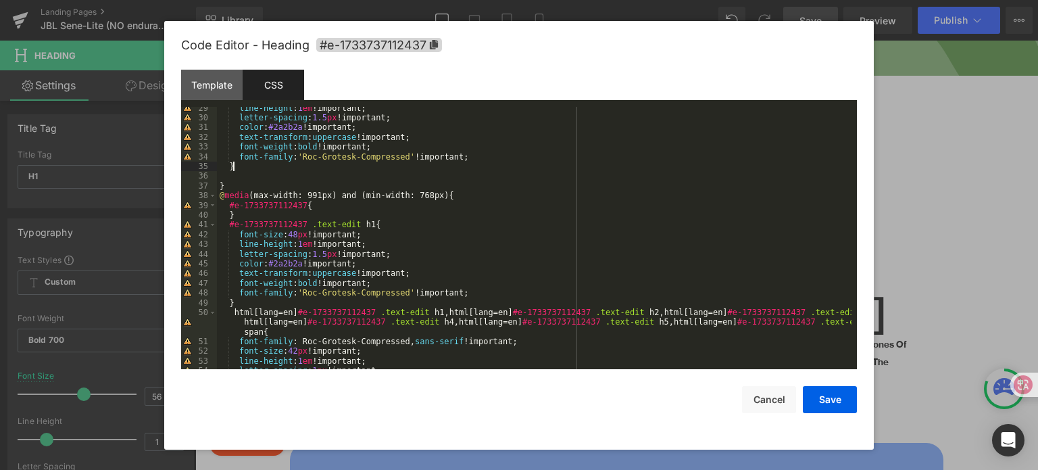
click at [270, 168] on div "line-height : 1 em !important; letter-spacing : 1.5 px !important; color : #2a2…" at bounding box center [534, 244] width 635 height 282
click at [261, 176] on div "line-height : 1 em !important; letter-spacing : 1.5 px !important; color : #2a2…" at bounding box center [534, 244] width 635 height 282
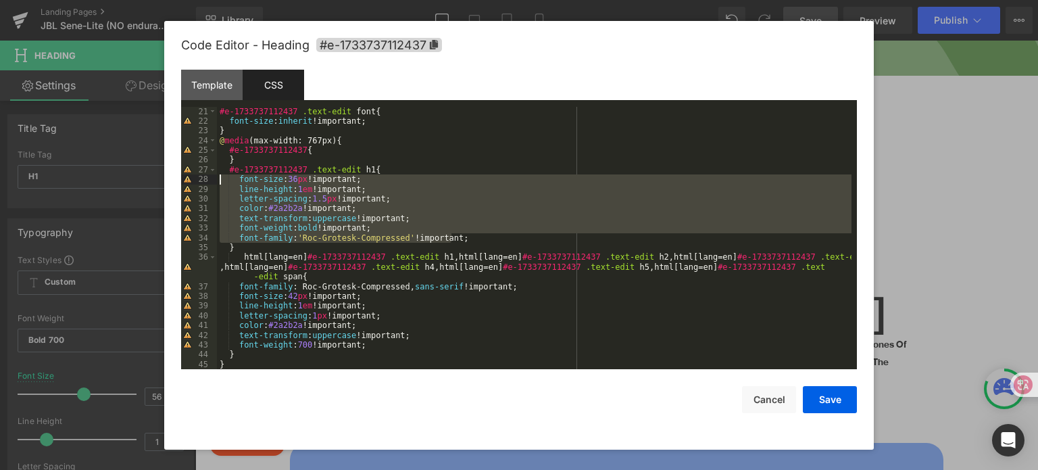
drag, startPoint x: 416, startPoint y: 239, endPoint x: 210, endPoint y: 180, distance: 213.7
click at [210, 180] on pre "21 22 23 24 25 26 27 28 29 30 31 32 33 34 35 36 37 38 39 40 41 42 43 44 45 46 4…" at bounding box center [519, 238] width 676 height 263
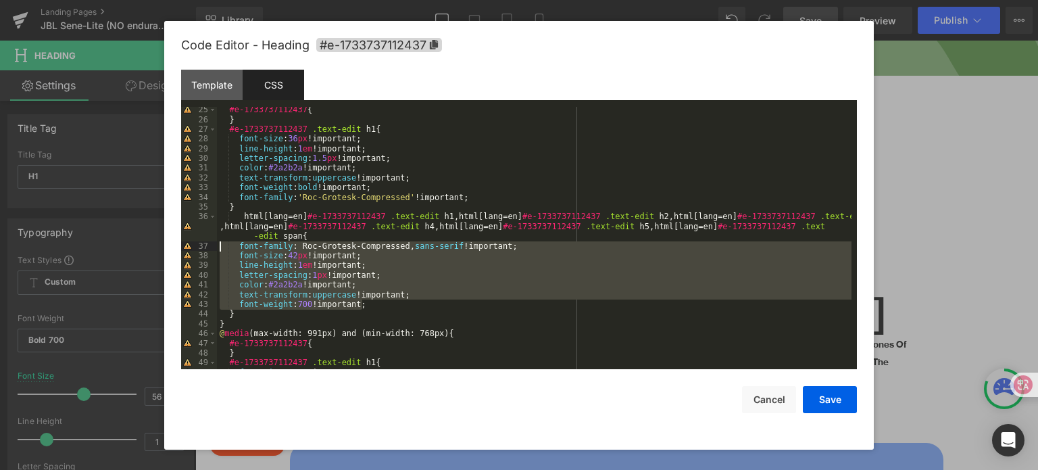
drag, startPoint x: 372, startPoint y: 296, endPoint x: 214, endPoint y: 242, distance: 166.5
click at [214, 242] on pre "25 26 27 28 29 30 31 32 33 34 35 36 37 38 39 40 41 42 43 44 45 46 47 48 49 50 5…" at bounding box center [519, 238] width 676 height 263
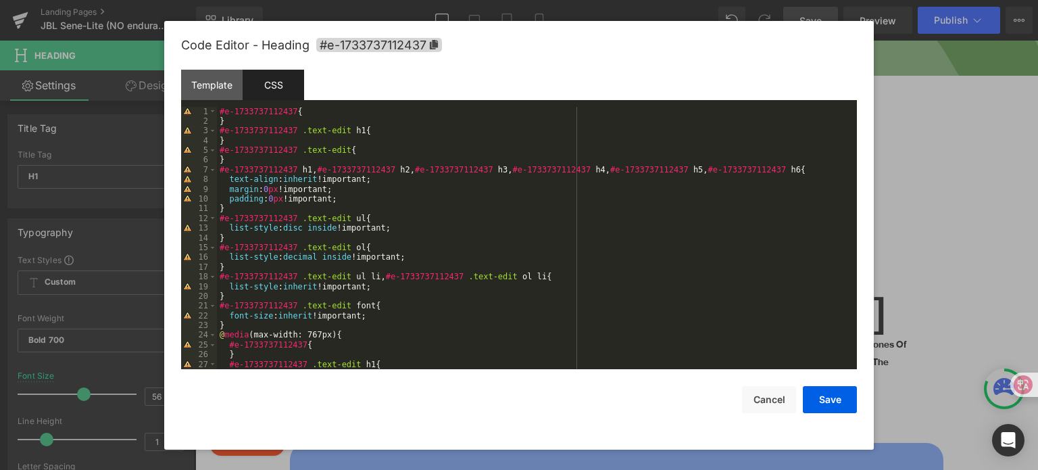
scroll to position [162, 0]
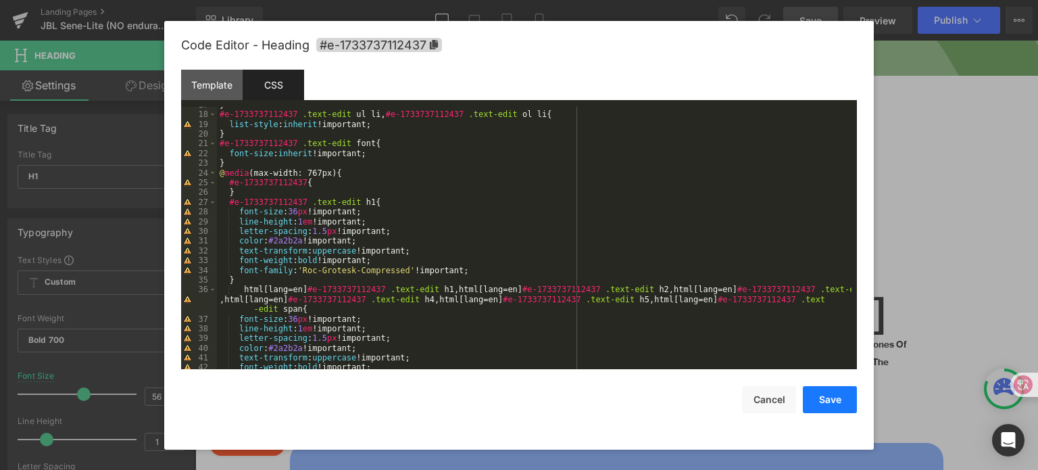
click at [851, 400] on button "Save" at bounding box center [830, 399] width 54 height 27
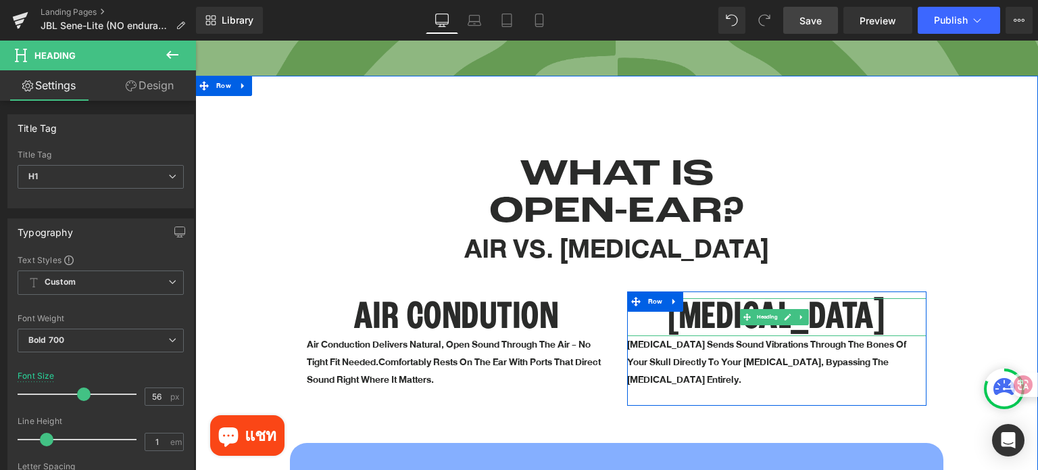
click at [685, 307] on h1 "BONE CONDUCTION" at bounding box center [777, 317] width 300 height 38
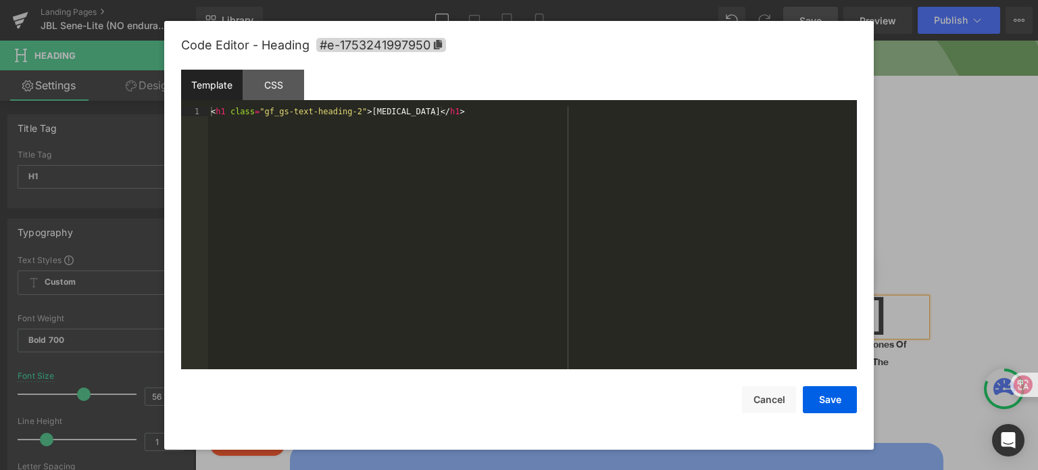
click at [641, 0] on div "Heading You are previewing how the will restyle your page. You can not edit Ele…" at bounding box center [519, 0] width 1038 height 0
click at [264, 74] on div "CSS" at bounding box center [273, 85] width 61 height 30
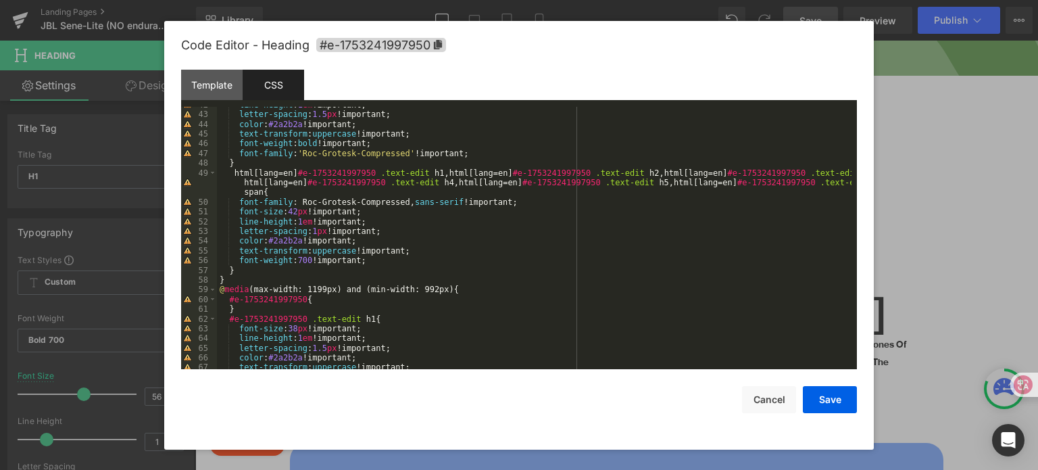
scroll to position [405, 0]
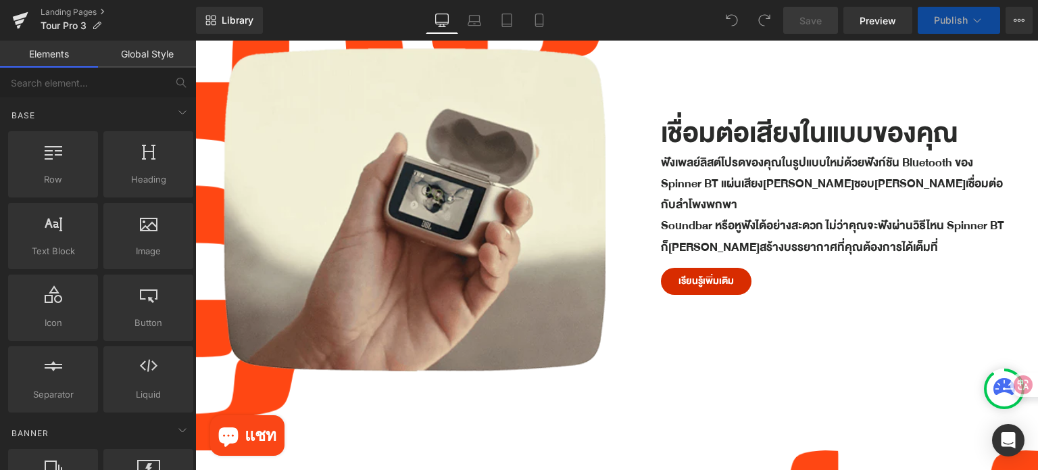
scroll to position [1825, 0]
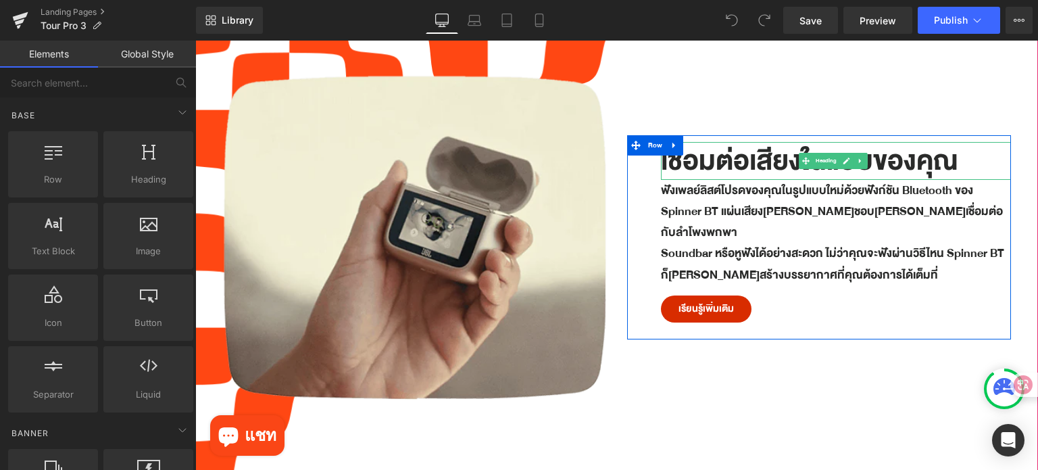
click at [855, 164] on h1 "เชื่อมต่อเสียงในแบบของคุณ" at bounding box center [836, 161] width 351 height 38
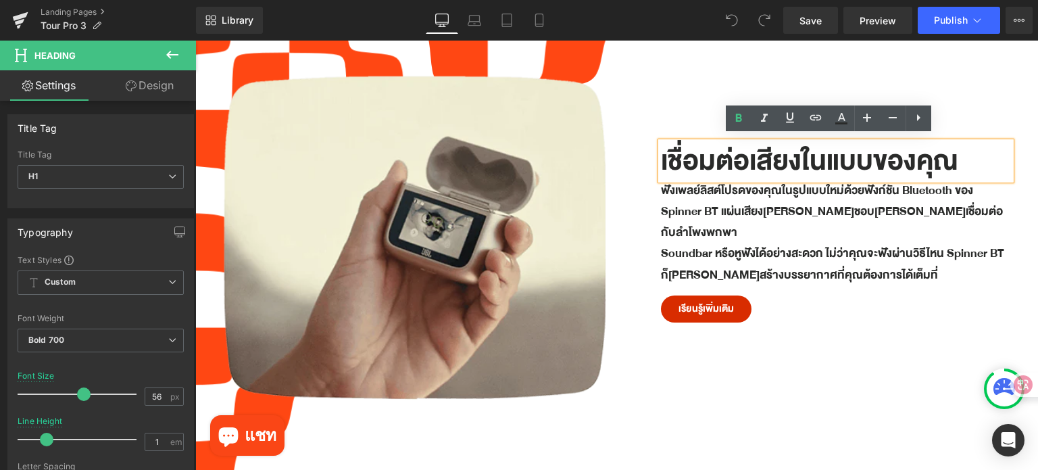
click at [856, 159] on h1 "เชื่อมต่อเสียงในแบบของคุณ" at bounding box center [836, 161] width 351 height 38
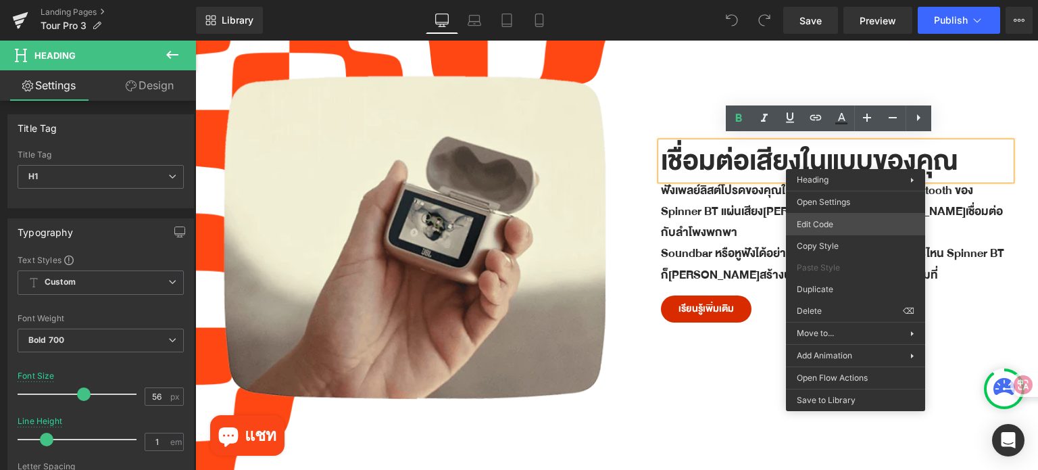
click at [831, 0] on div "You are previewing how the will restyle your page. You can not edit Elements in…" at bounding box center [519, 0] width 1038 height 0
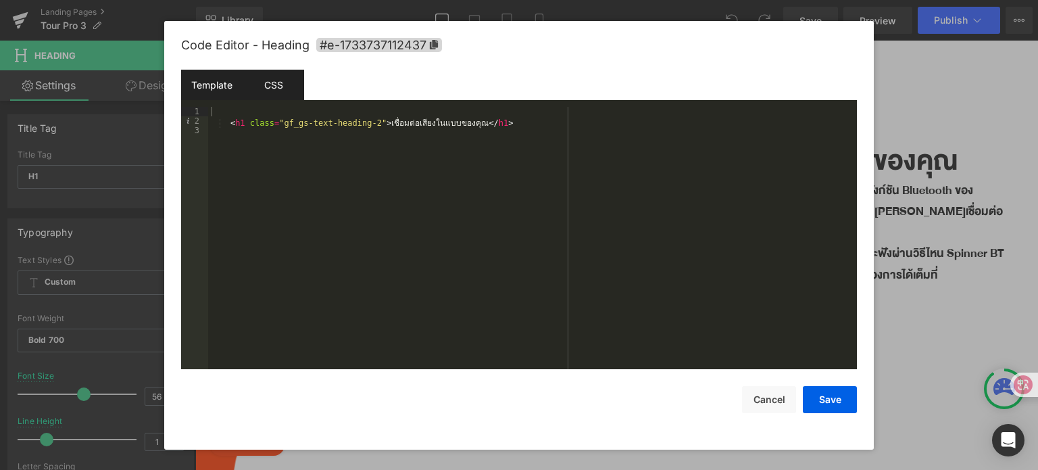
click at [270, 80] on div "CSS" at bounding box center [273, 85] width 61 height 30
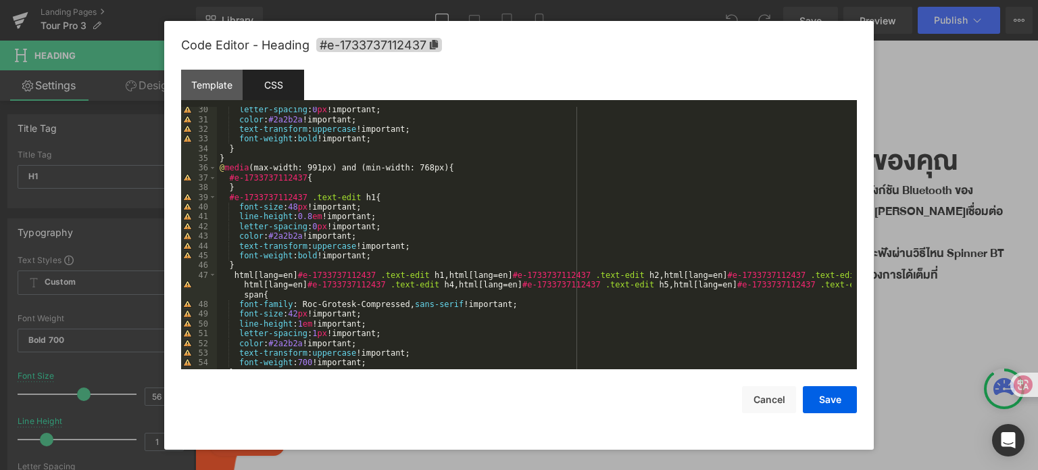
scroll to position [365, 0]
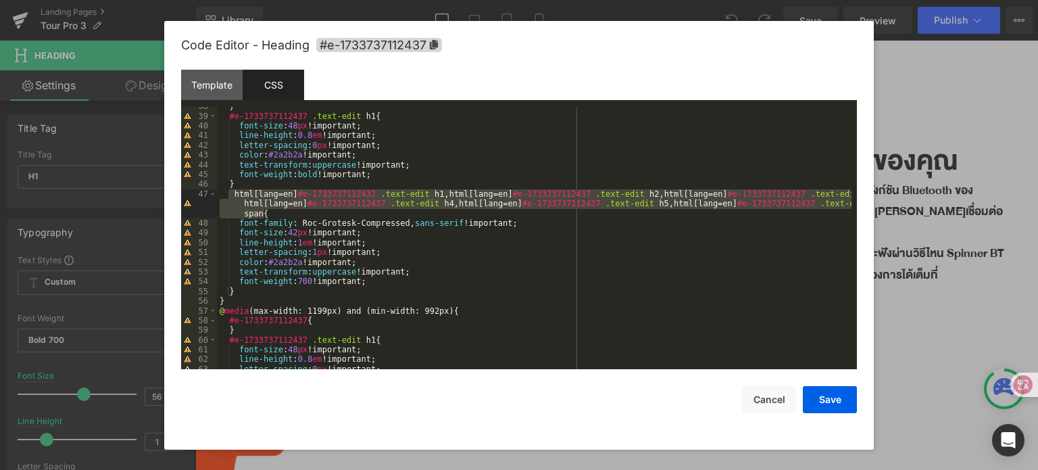
drag, startPoint x: 230, startPoint y: 195, endPoint x: 274, endPoint y: 209, distance: 45.5
click at [274, 209] on div "} #e-1733737112437 .text-edit h1 { font-size : 48 px !important; line-height : …" at bounding box center [534, 242] width 635 height 282
click at [268, 213] on div "} #e-1733737112437 .text-edit h1 { font-size : 48 px !important; line-height : …" at bounding box center [534, 238] width 635 height 263
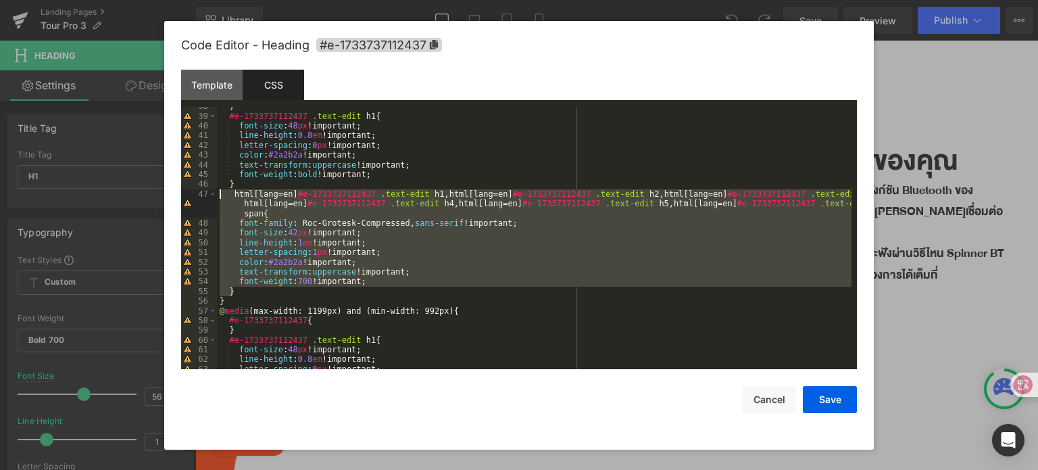
drag, startPoint x: 240, startPoint y: 291, endPoint x: 220, endPoint y: 194, distance: 99.3
click at [220, 194] on div "} #e-1733737112437 .text-edit h1 { font-size : 48 px !important; line-height : …" at bounding box center [534, 242] width 635 height 282
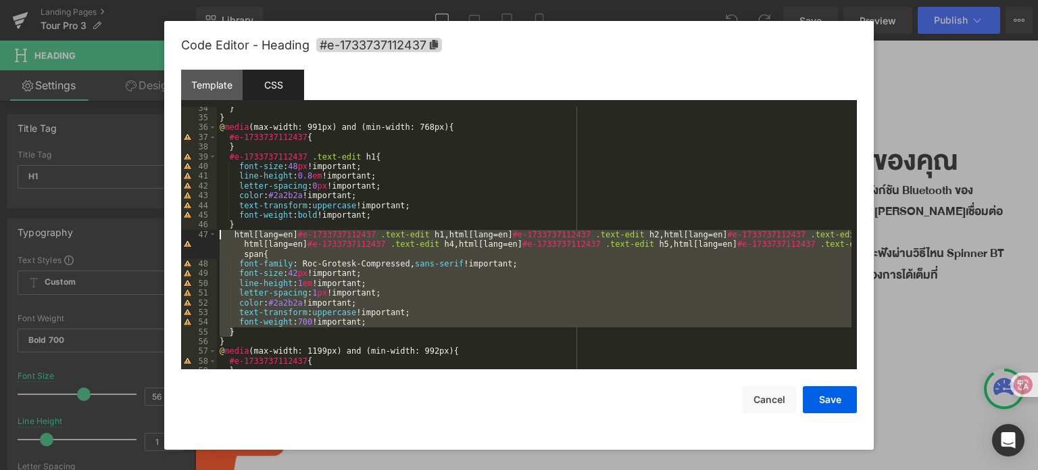
scroll to position [324, 0]
click at [448, 308] on div "} } @ media (max-width: 991px) and (min-width: 768px) { #e-1733737112437 { } #e…" at bounding box center [534, 238] width 635 height 263
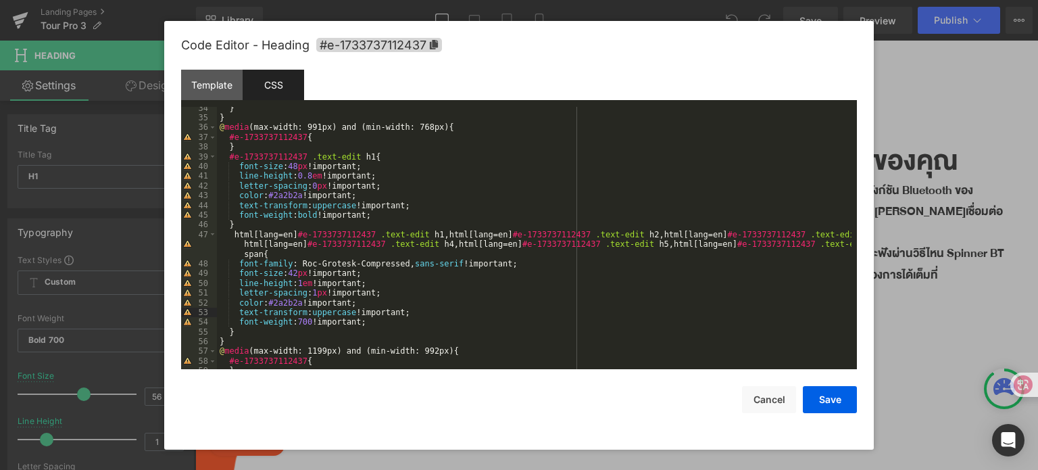
click at [283, 155] on div "} } @ media (max-width: 991px) and (min-width: 768px) { #e-1733737112437 { } #e…" at bounding box center [534, 244] width 635 height 282
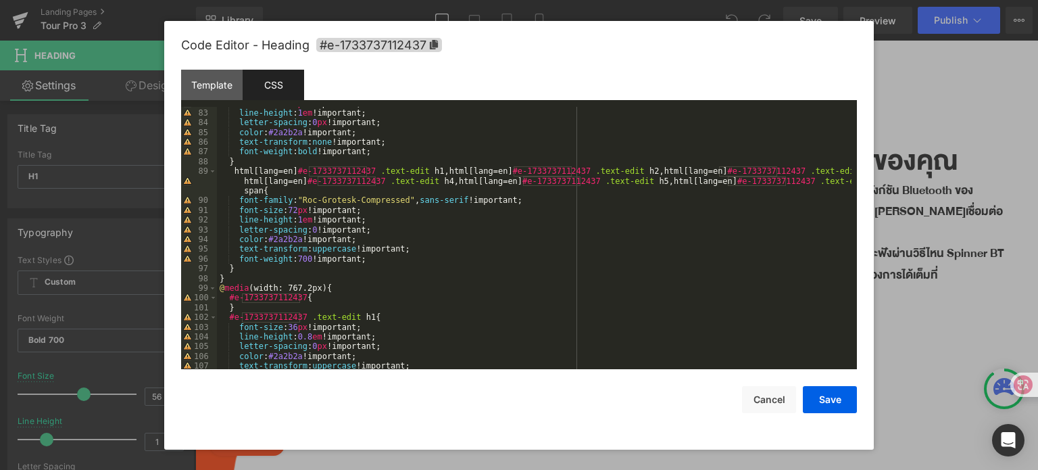
scroll to position [795, 0]
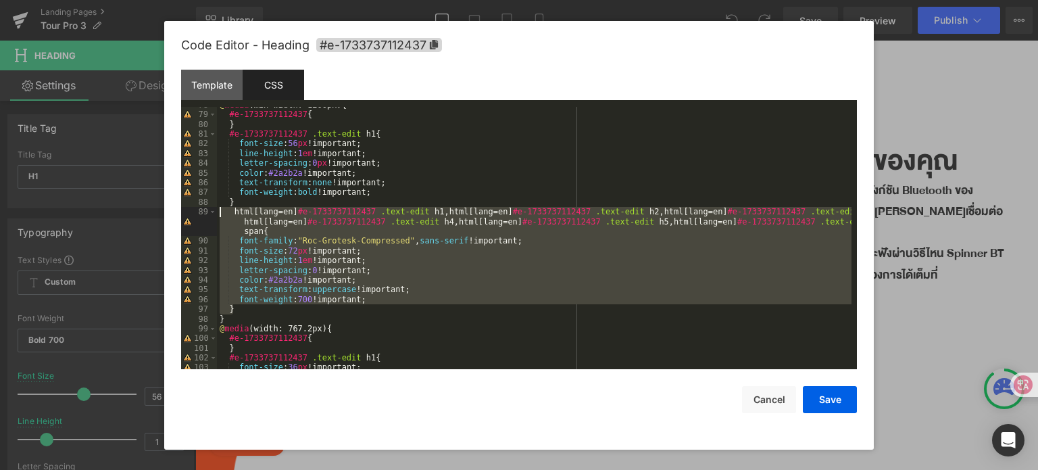
drag, startPoint x: 240, startPoint y: 311, endPoint x: 205, endPoint y: 209, distance: 107.9
click at [205, 209] on pre "78 79 80 81 82 83 84 85 86 87 88 89 90 91 92 93 94 95 96 97 98 99 100 101 102 1…" at bounding box center [519, 238] width 676 height 263
click at [451, 307] on div "@ media (min-width: 1200px) { #e-1733737112437 { } #e-1733737112437 .text-edit …" at bounding box center [534, 238] width 635 height 263
drag, startPoint x: 240, startPoint y: 306, endPoint x: 212, endPoint y: 210, distance: 99.9
click at [212, 210] on pre "78 79 80 81 82 83 84 85 86 87 88 89 90 91 92 93 94 95 96 97 98 99 100 101 102 1…" at bounding box center [519, 238] width 676 height 263
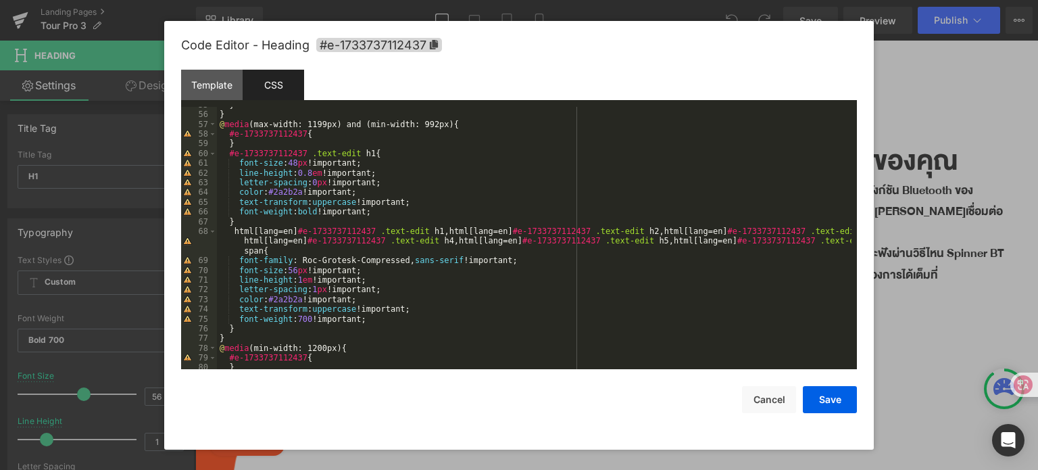
scroll to position [551, 0]
drag, startPoint x: 337, startPoint y: 167, endPoint x: 170, endPoint y: 162, distance: 167.0
click at [170, 162] on div "Code Editor - Heading #e-1733737112437 Template CSS 1 2 3 < h1 class = "gf_gs-t…" at bounding box center [519, 235] width 710 height 428
drag, startPoint x: 366, startPoint y: 271, endPoint x: 237, endPoint y: 270, distance: 129.1
click at [237, 270] on div "} } @ media (max-width: 1199px) and (min-width: 992px) { #e-1733737112437 { } #…" at bounding box center [534, 241] width 635 height 282
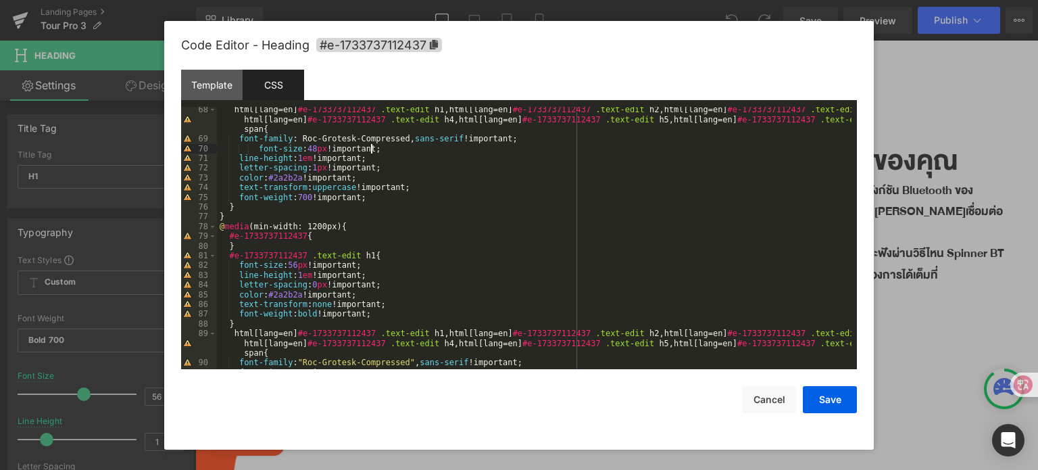
scroll to position [754, 0]
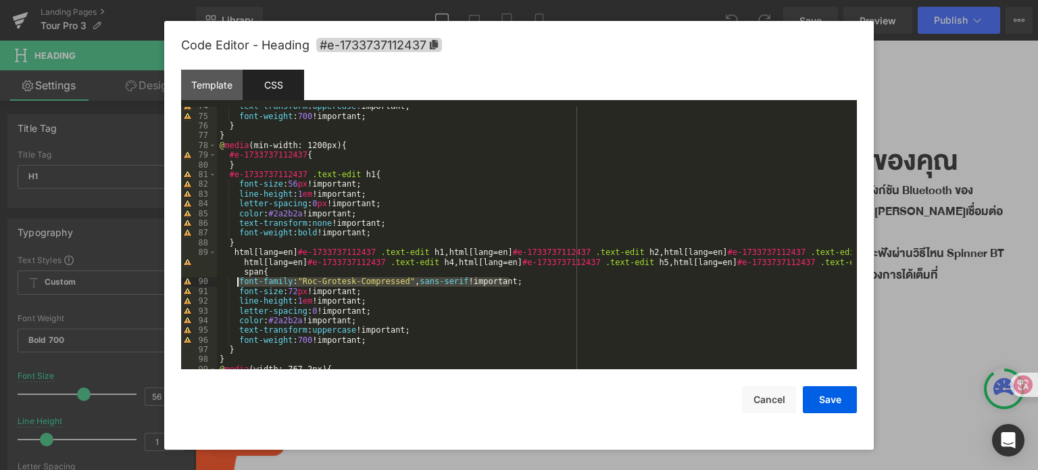
drag, startPoint x: 516, startPoint y: 280, endPoint x: 237, endPoint y: 283, distance: 279.1
click at [237, 283] on div "text-transform : uppercase !important; font-weight : 700 !important; } } @ medi…" at bounding box center [534, 242] width 635 height 282
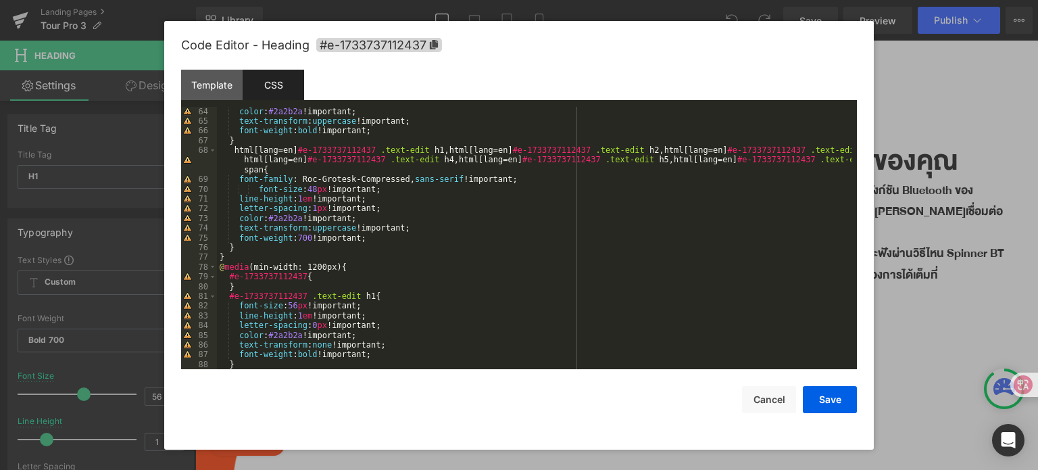
scroll to position [633, 0]
drag, startPoint x: 510, startPoint y: 176, endPoint x: 238, endPoint y: 179, distance: 271.7
click at [238, 179] on div "color : #2a2b2a !important; text-transform : uppercase !important; font-weight …" at bounding box center [534, 257] width 635 height 301
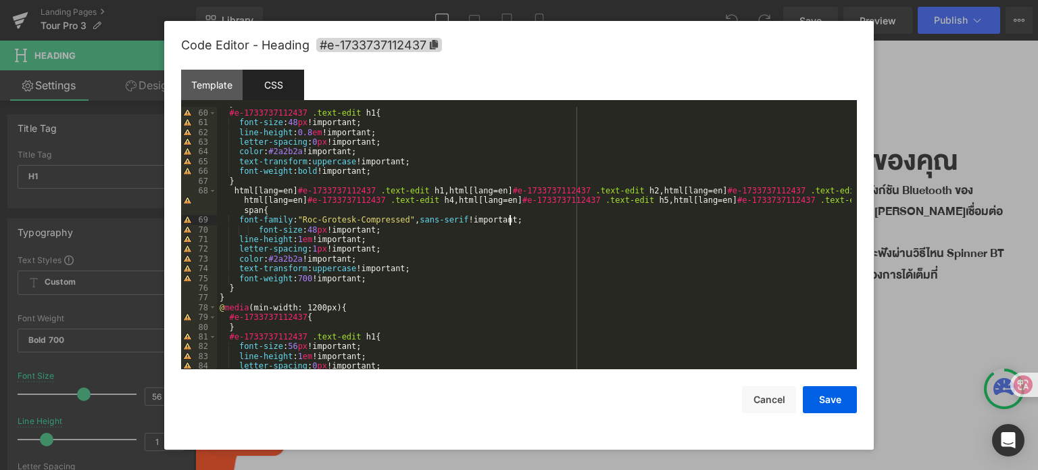
scroll to position [551, 0]
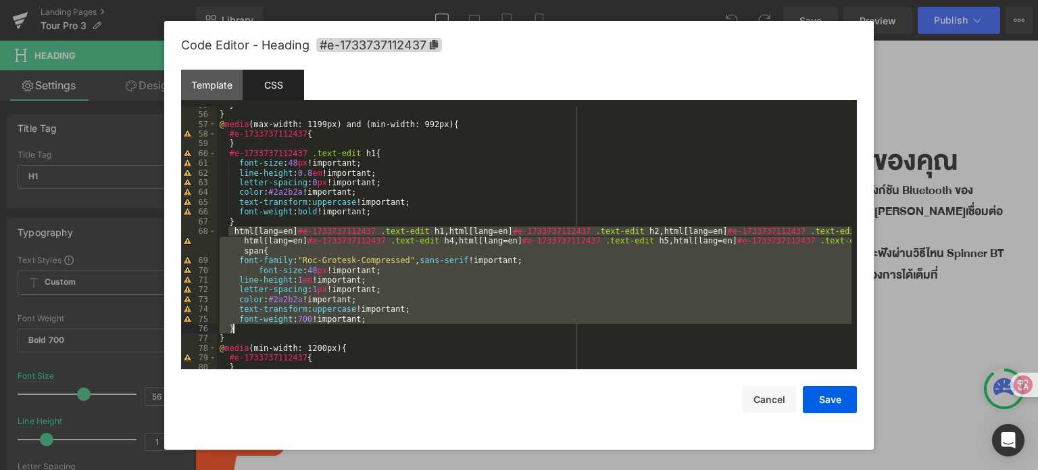
drag, startPoint x: 226, startPoint y: 231, endPoint x: 334, endPoint y: 326, distance: 143.2
click at [334, 326] on div "} } @ media (max-width: 1199px) and (min-width: 992px) { #e-1733737112437 { } #…" at bounding box center [534, 241] width 635 height 282
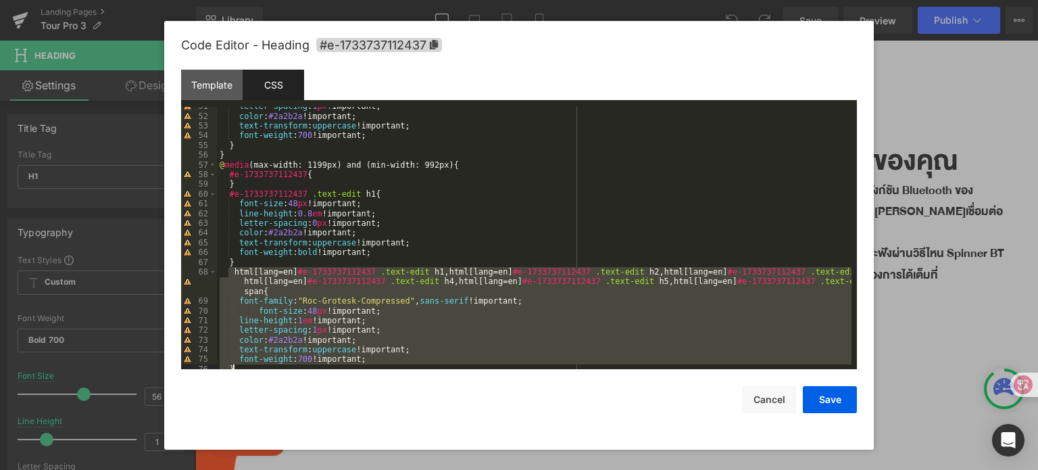
scroll to position [430, 0]
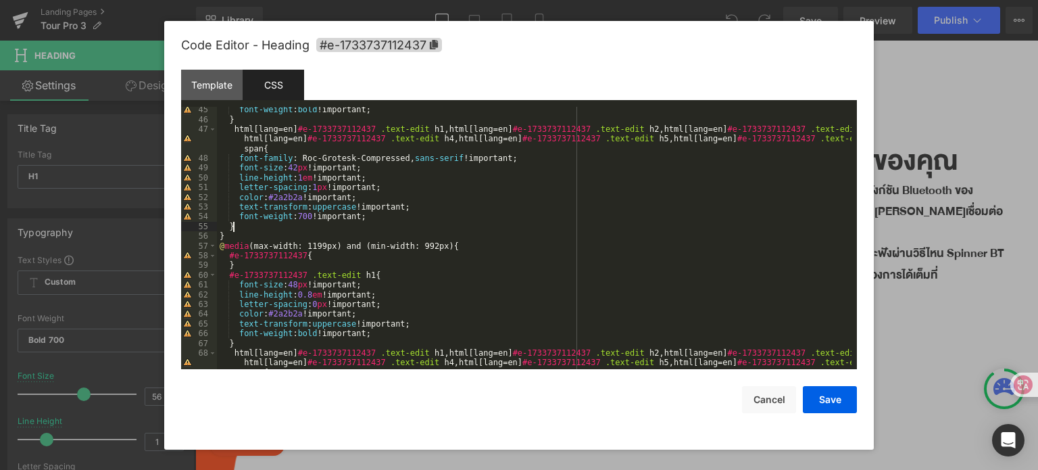
click at [243, 225] on div "font-weight : bold !important; } html [ lang = en ] #e-1733737112437 .text-edit…" at bounding box center [534, 255] width 635 height 301
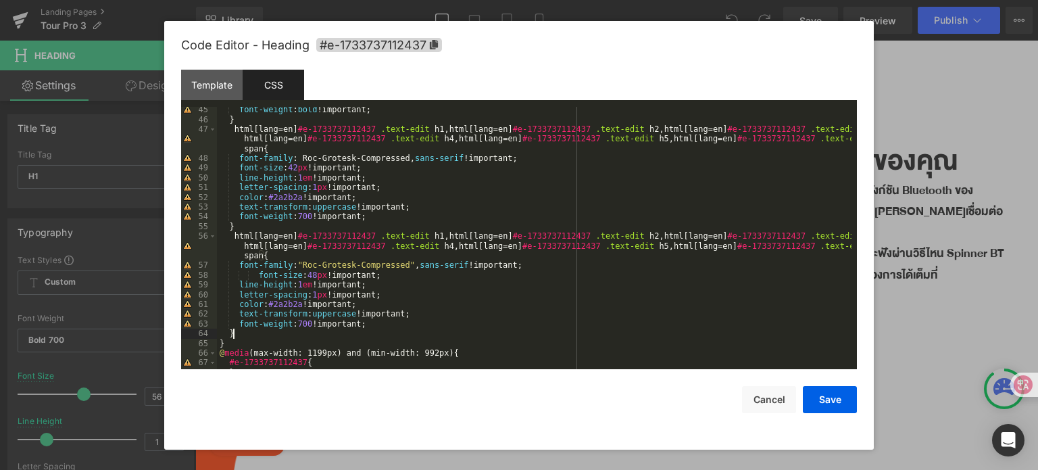
click at [308, 278] on div "font-weight : bold !important; } html [ lang = en ] #e-1733737112437 .text-edit…" at bounding box center [534, 246] width 635 height 282
click at [312, 276] on div "font-weight : bold !important; } html [ lang = en ] #e-1733737112437 .text-edit…" at bounding box center [534, 246] width 635 height 282
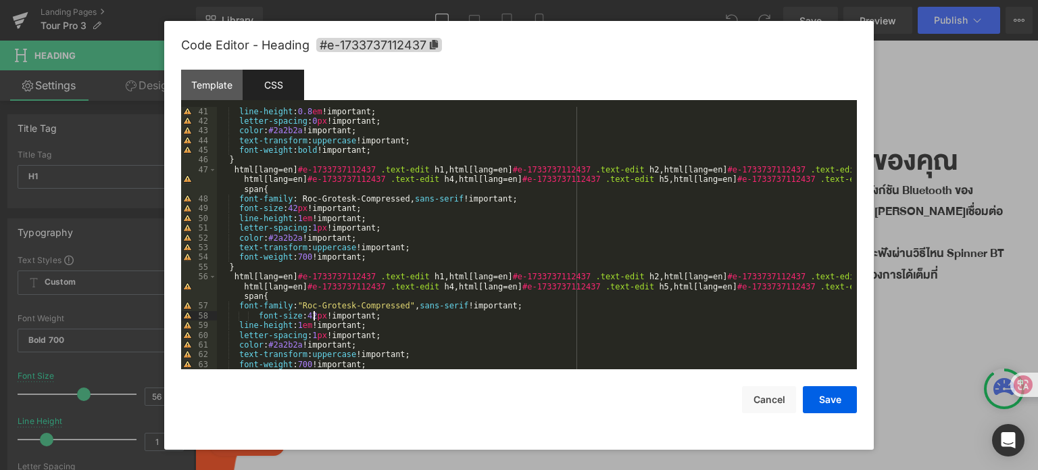
scroll to position [389, 0]
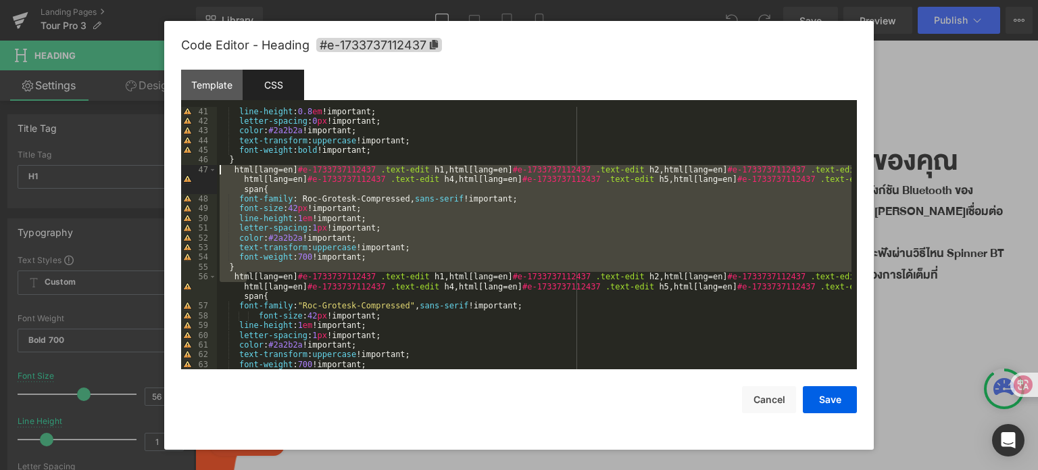
drag, startPoint x: 247, startPoint y: 272, endPoint x: 205, endPoint y: 167, distance: 113.4
click at [205, 167] on pre "41 42 43 44 45 46 47 48 49 50 51 52 53 54 55 56 57 58 59 60 61 62 63 64 65 line…" at bounding box center [519, 238] width 676 height 263
click at [246, 241] on div "line-height : 0.8 em !important; letter-spacing : 0 px !important; color : #2a2…" at bounding box center [534, 238] width 635 height 263
drag, startPoint x: 235, startPoint y: 262, endPoint x: 221, endPoint y: 170, distance: 92.9
click at [221, 170] on div "line-height : 0.8 em !important; letter-spacing : 0 px !important; color : #2a2…" at bounding box center [534, 248] width 635 height 282
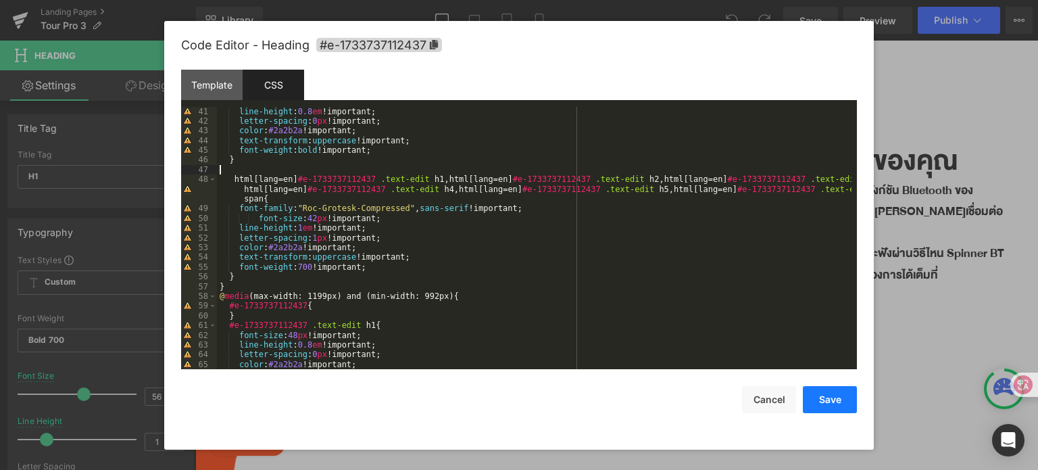
click at [817, 401] on button "Save" at bounding box center [830, 399] width 54 height 27
